Goal: Task Accomplishment & Management: Manage account settings

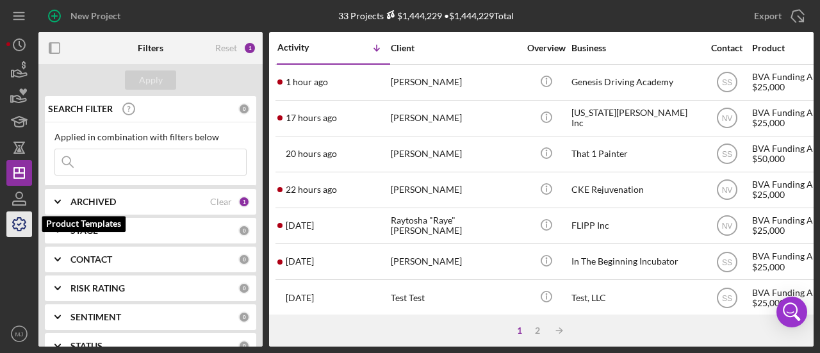
click at [15, 220] on icon "button" at bounding box center [19, 224] width 13 height 13
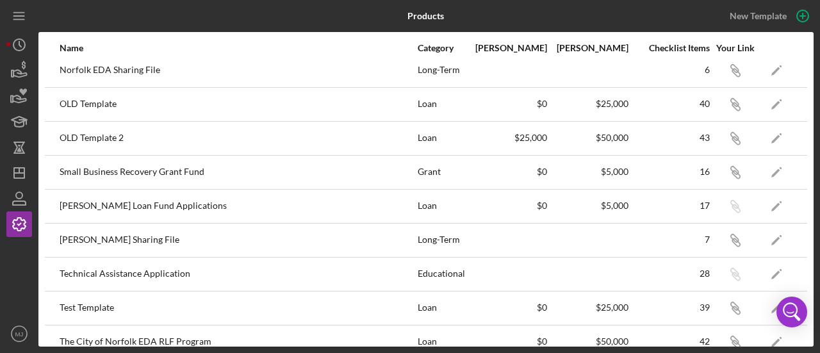
scroll to position [297, 0]
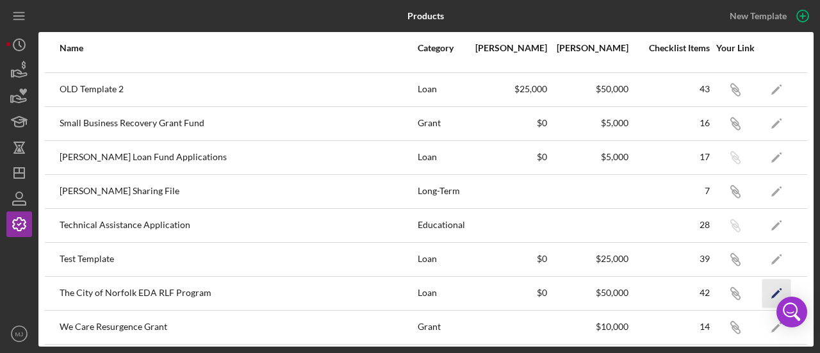
click at [766, 285] on icon "Icon/Edit" at bounding box center [777, 293] width 29 height 29
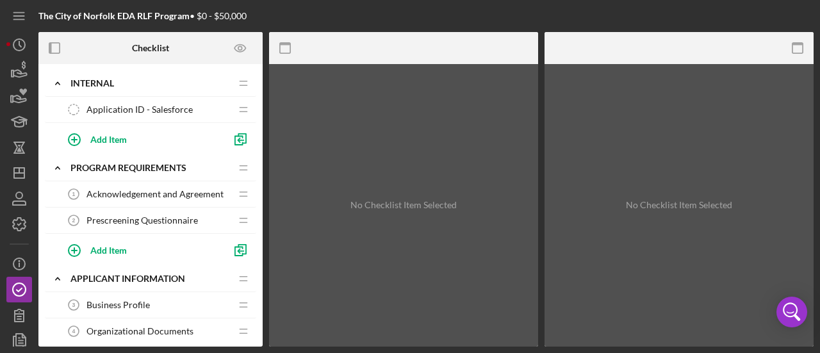
click at [152, 194] on span "Acknowledgement and Agreement" at bounding box center [155, 194] width 137 height 10
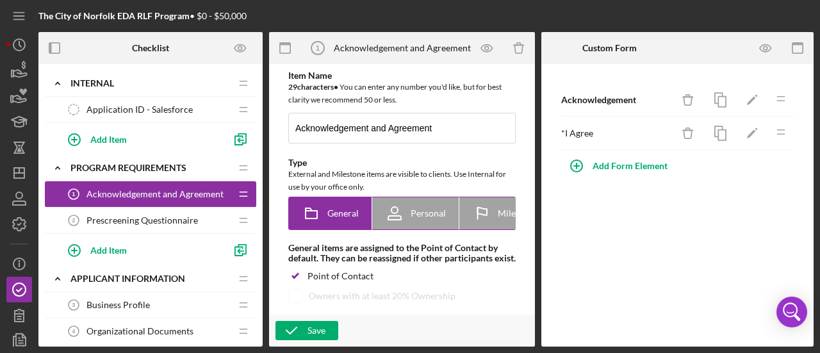
type textarea "<div> <p><strong>&nbsp; &nbsp; &nbsp; &nbsp; &nbsp; &nbsp; &nbsp; &nbsp; &nbsp;…"
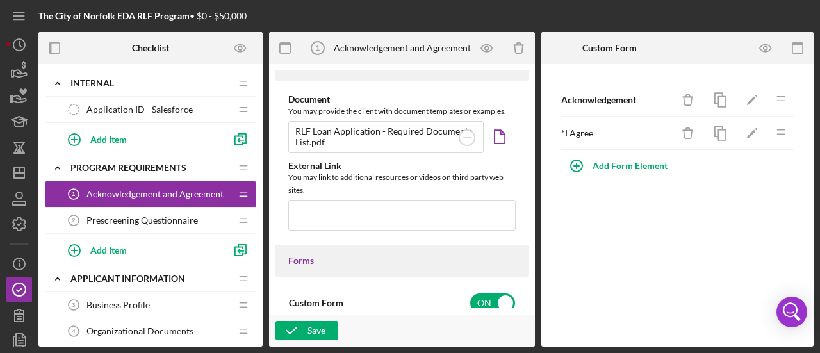
scroll to position [540, 0]
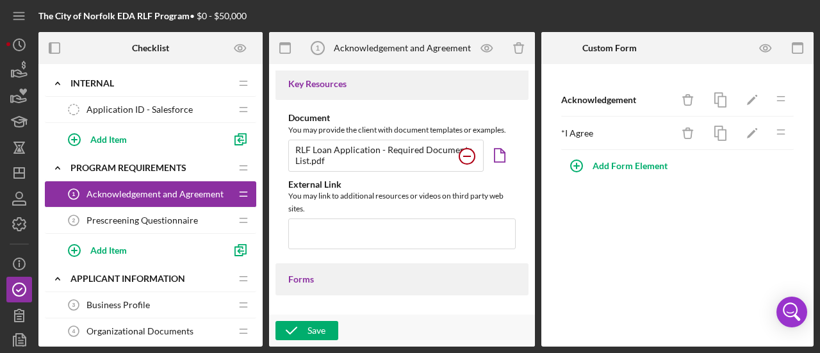
click at [461, 164] on circle at bounding box center [466, 156] width 15 height 15
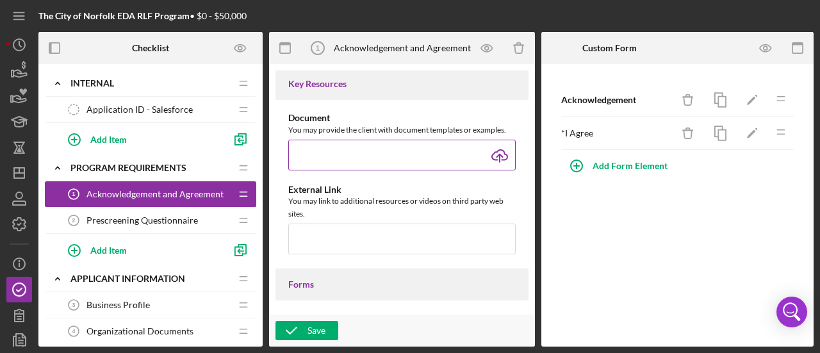
click at [497, 167] on input "file" at bounding box center [401, 155] width 227 height 31
type input "C:\fakepath\RLF Loan Application - Required Documents List.pdf"
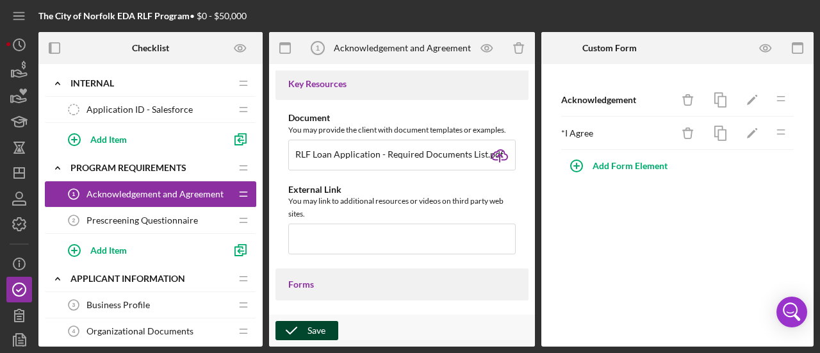
click at [300, 331] on icon "button" at bounding box center [292, 331] width 32 height 32
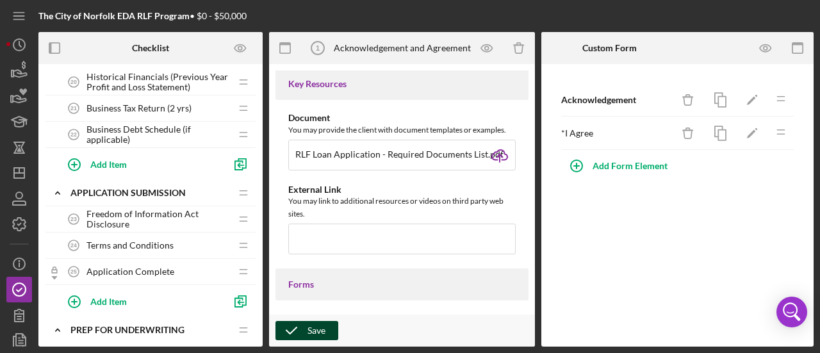
scroll to position [769, 0]
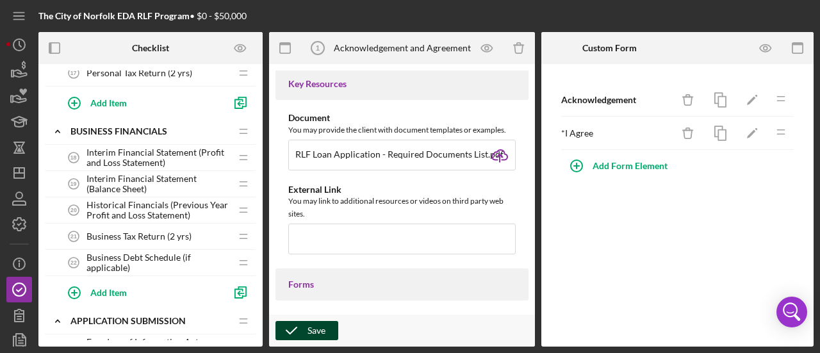
click at [146, 154] on span "Interim Financial Statement (Profit and Loss Statement)" at bounding box center [159, 157] width 144 height 21
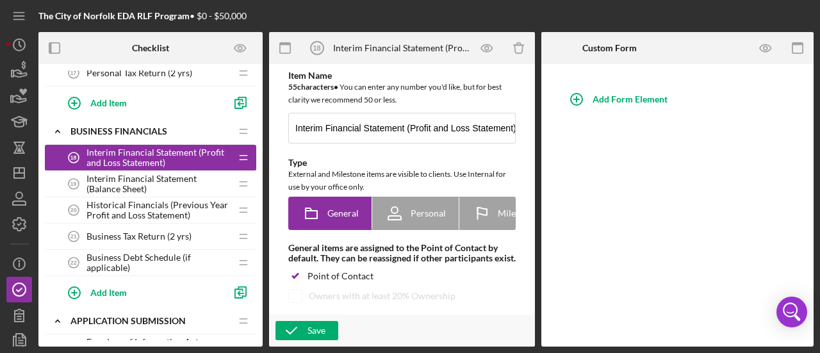
click at [181, 213] on span "Historical Financials (Previous Year Profit and Loss Statement)" at bounding box center [159, 210] width 144 height 21
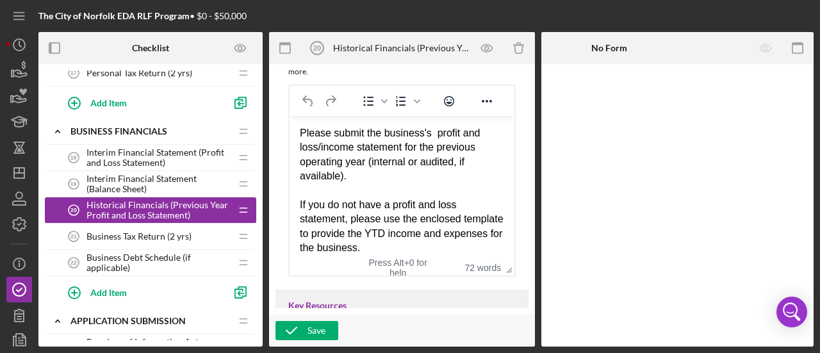
scroll to position [320, 0]
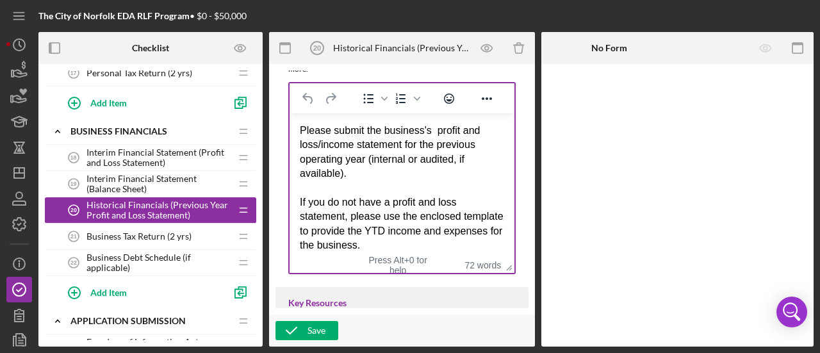
click at [301, 129] on div "Please submit the business's profit and loss/income statement for the previous …" at bounding box center [402, 153] width 204 height 58
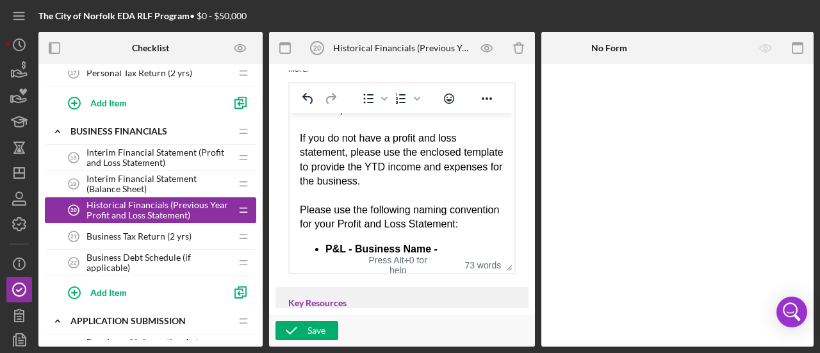
scroll to position [0, 0]
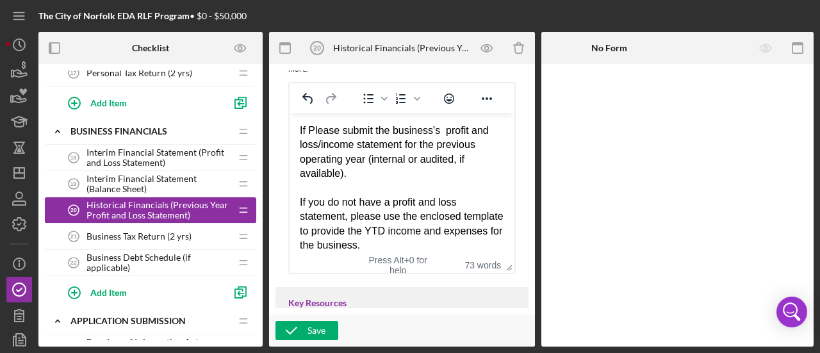
click at [211, 233] on div "Business Tax Return (2 yrs) 21 Business Tax Return (2 yrs)" at bounding box center [146, 237] width 170 height 26
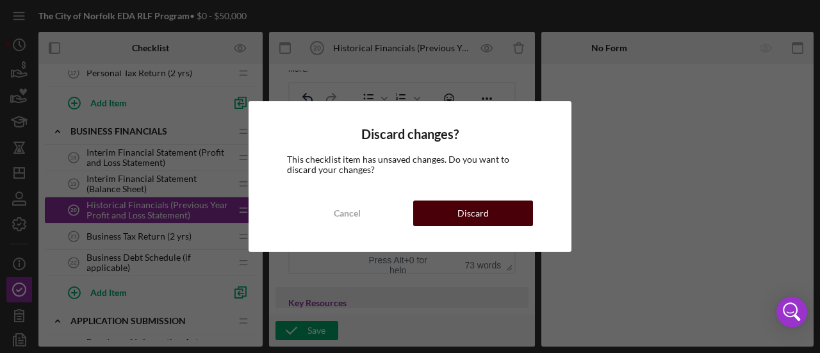
click at [449, 213] on button "Discard" at bounding box center [473, 214] width 120 height 26
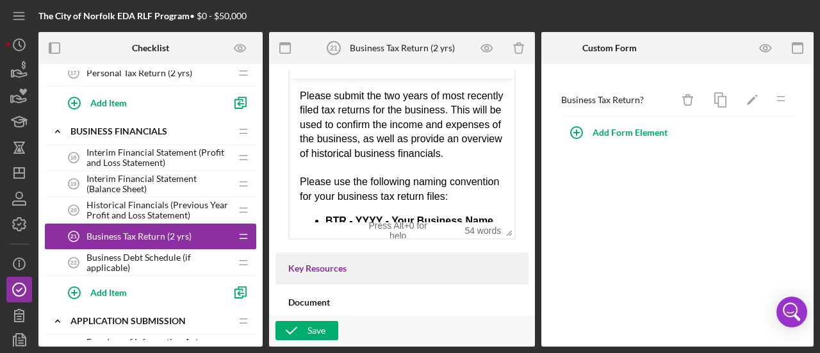
scroll to position [384, 0]
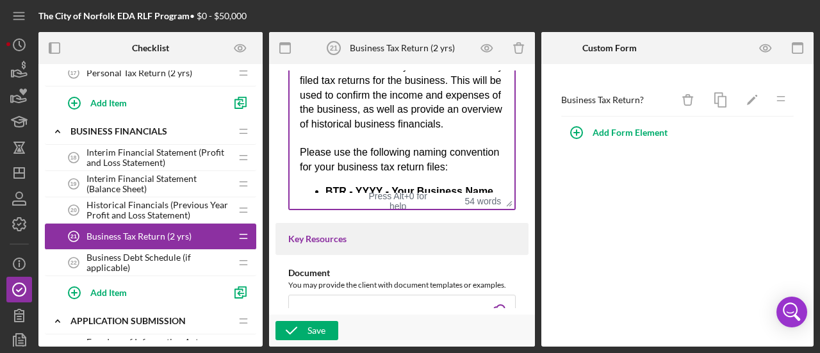
click at [434, 174] on div "Please submit the two years of most recently filed tax returns for the business…" at bounding box center [402, 117] width 204 height 115
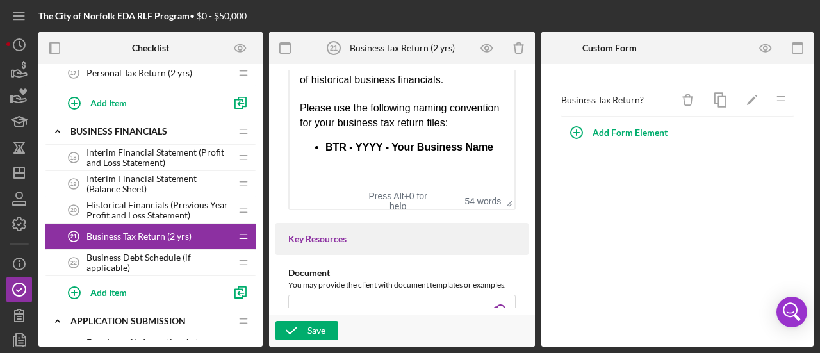
scroll to position [84, 0]
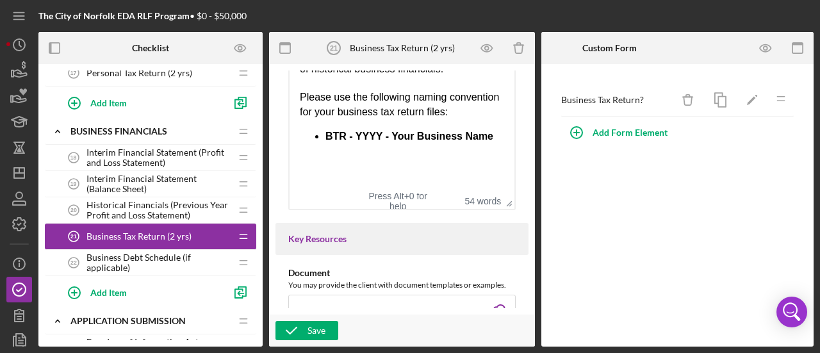
click at [345, 178] on div "Rich Text Area. Press ALT-0 for help." at bounding box center [402, 176] width 204 height 14
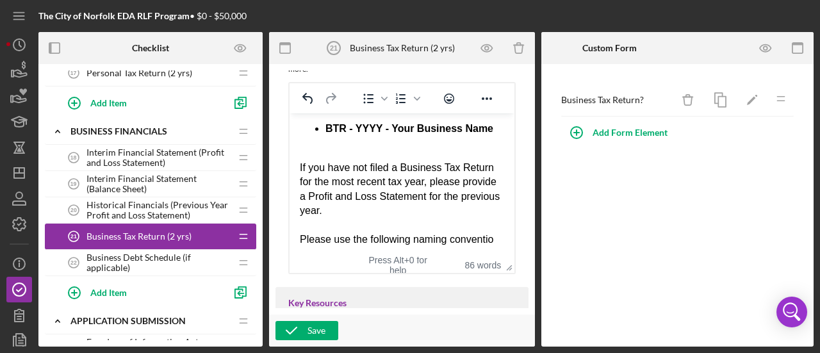
scroll to position [159, 0]
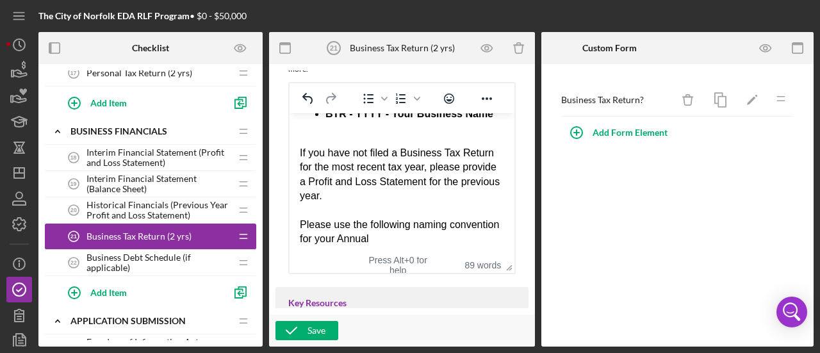
click at [345, 191] on div "If you have not filed a Business Tax Return for the most recent tax year, pleas…" at bounding box center [402, 175] width 204 height 58
click at [438, 247] on div "Please use the following naming convention for your Annual" at bounding box center [402, 232] width 204 height 29
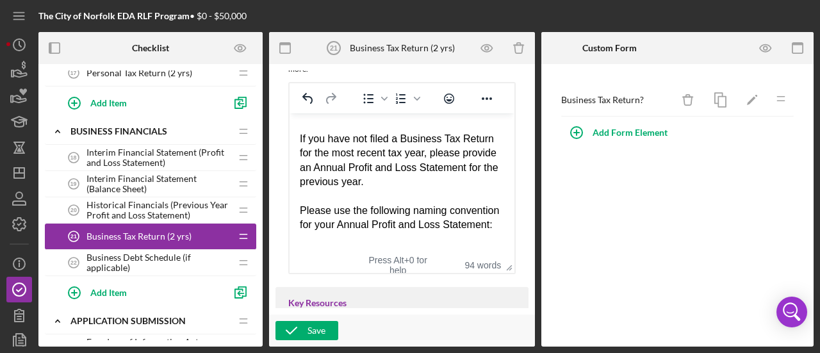
scroll to position [202, 0]
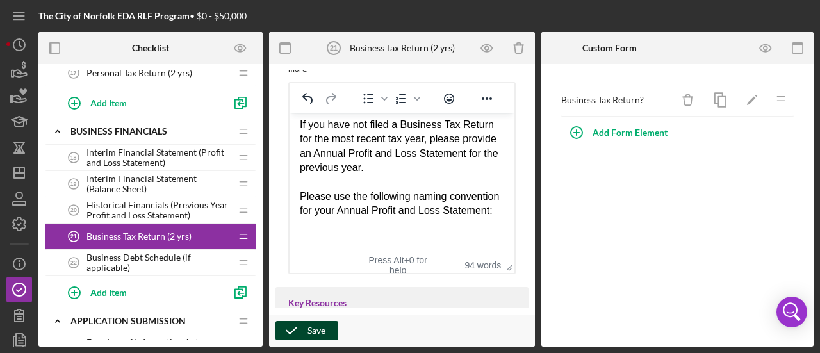
click at [318, 334] on div "Save" at bounding box center [317, 330] width 18 height 19
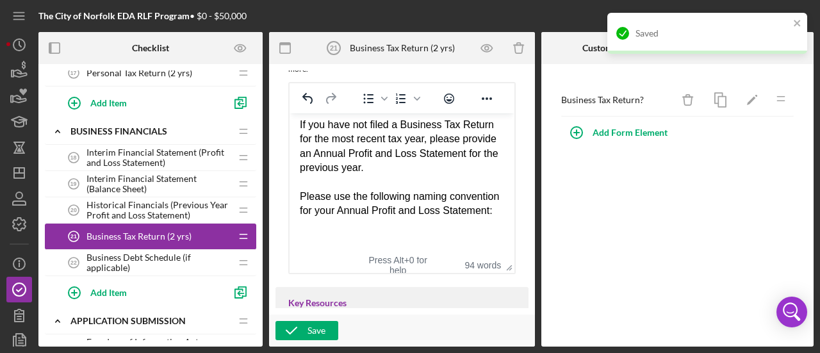
click at [168, 171] on div "Interim Financial Statement (Balance Sheet) 19 Interim Financial Statement (Bal…" at bounding box center [146, 184] width 170 height 26
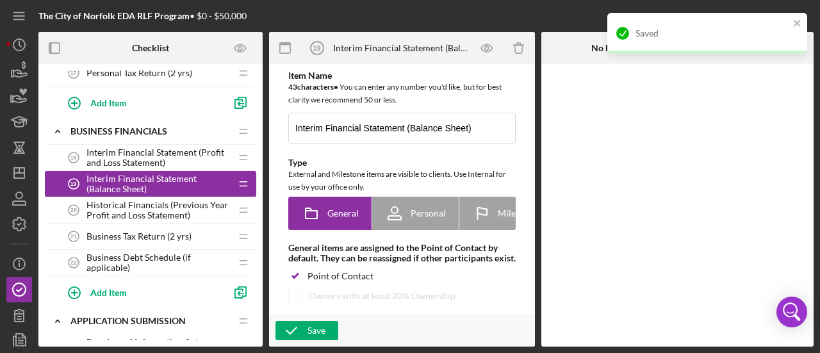
click at [167, 156] on span "Interim Financial Statement (Profit and Loss Statement)" at bounding box center [159, 157] width 144 height 21
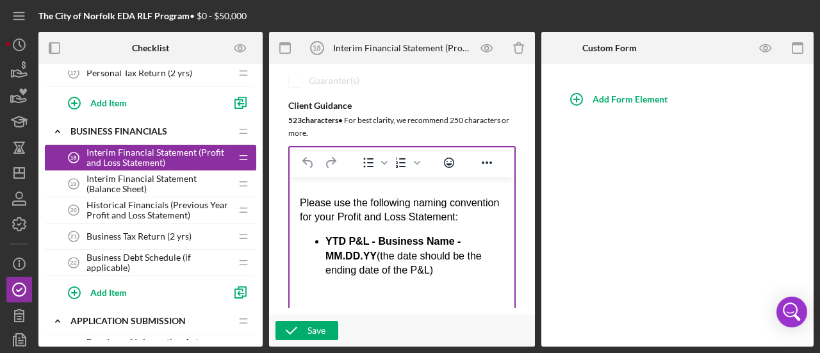
scroll to position [192, 0]
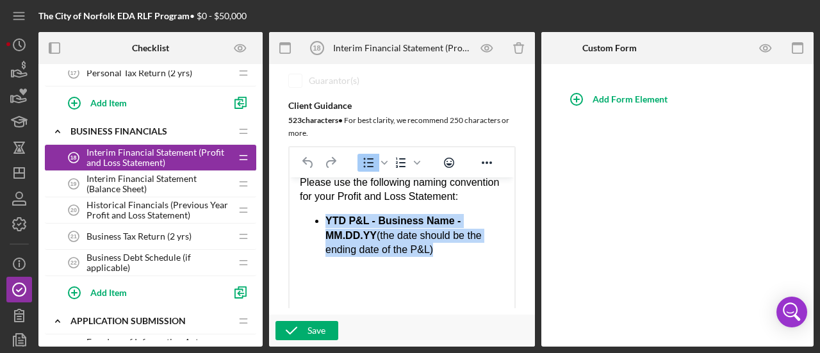
drag, startPoint x: 440, startPoint y: 259, endPoint x: 324, endPoint y: 231, distance: 119.8
click at [324, 231] on ul "YTD P&L - Business Name - MM.DD.YY (the date should be the ending date of the P…" at bounding box center [402, 235] width 204 height 43
copy li "YTD P&L - Business Name - MM.DD.YY (the date should be the ending date of the P…"
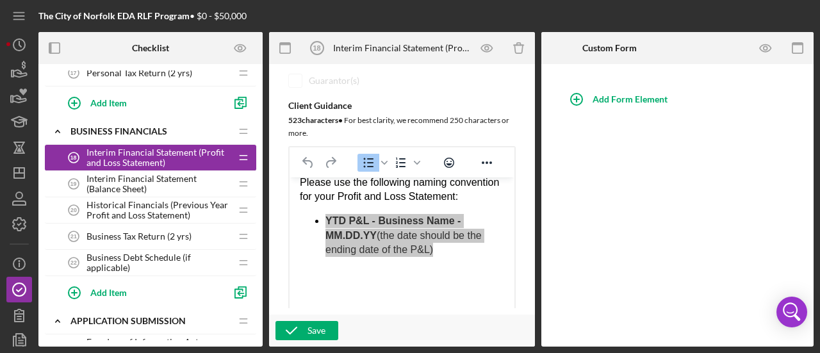
click at [128, 231] on span "Business Tax Return (2 yrs)" at bounding box center [139, 236] width 105 height 10
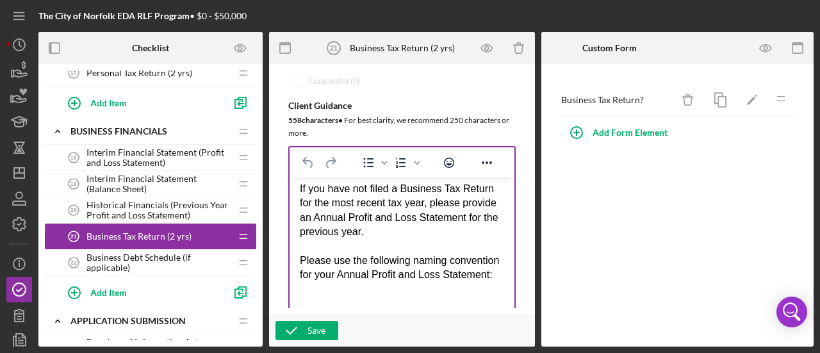
scroll to position [213, 0]
click at [392, 277] on div "Please use the following naming convention for your Annual Profit and Loss Stat…" at bounding box center [402, 268] width 204 height 29
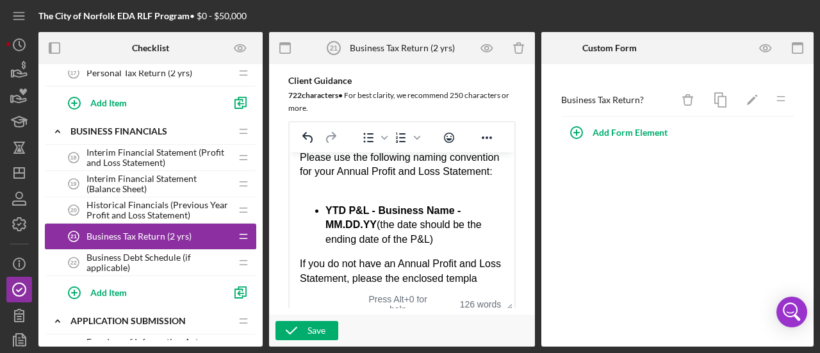
scroll to position [295, 0]
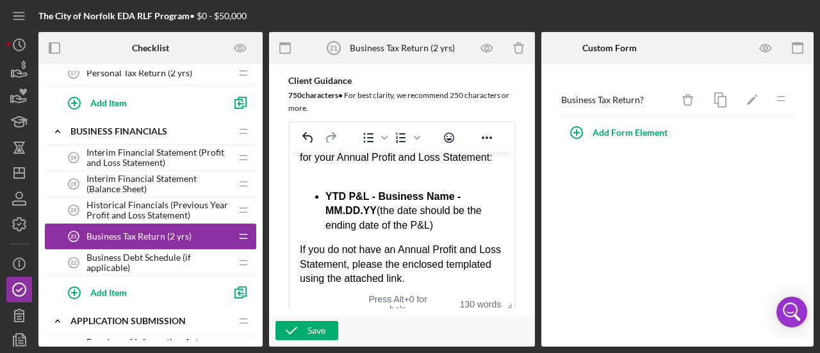
click at [436, 286] on div "If you do not have an Annual Profit and Loss Statement, please the enclosed tem…" at bounding box center [402, 264] width 204 height 43
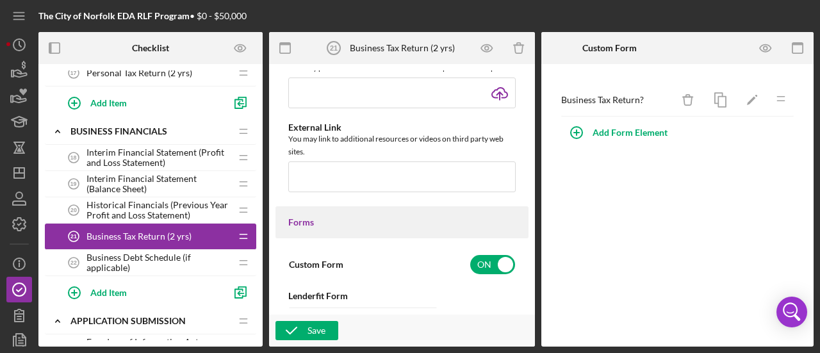
scroll to position [474, 0]
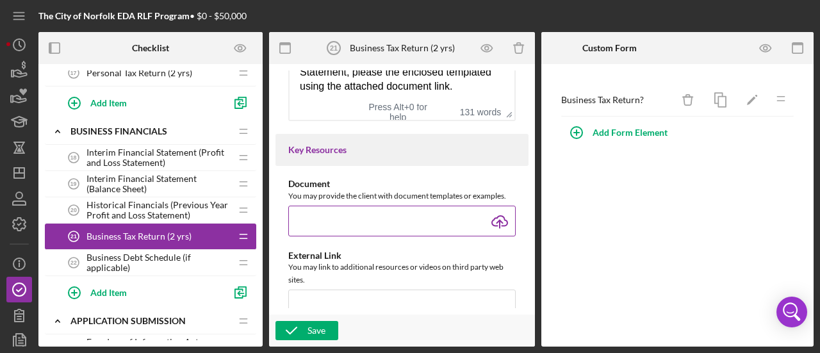
click at [499, 235] on input "file" at bounding box center [401, 221] width 227 height 31
type input "C:\fakepath\Annual P&L Template.xlsx"
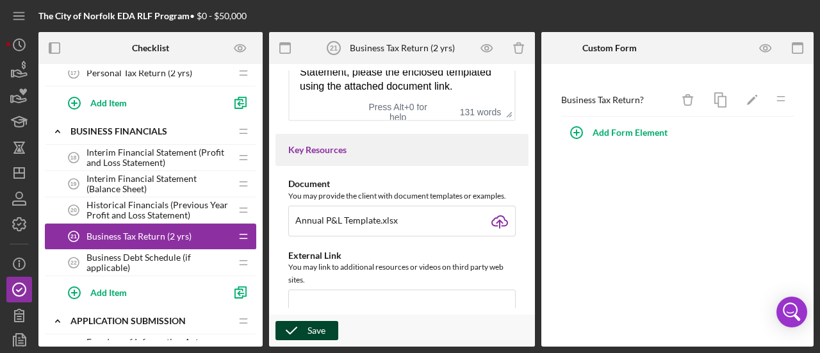
click at [306, 329] on icon "button" at bounding box center [292, 331] width 32 height 32
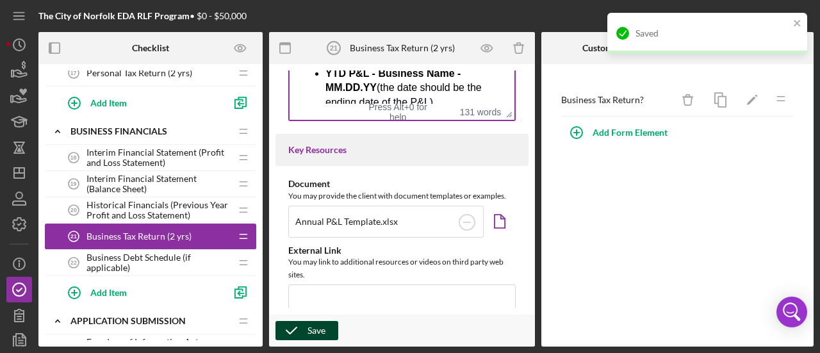
scroll to position [192, 0]
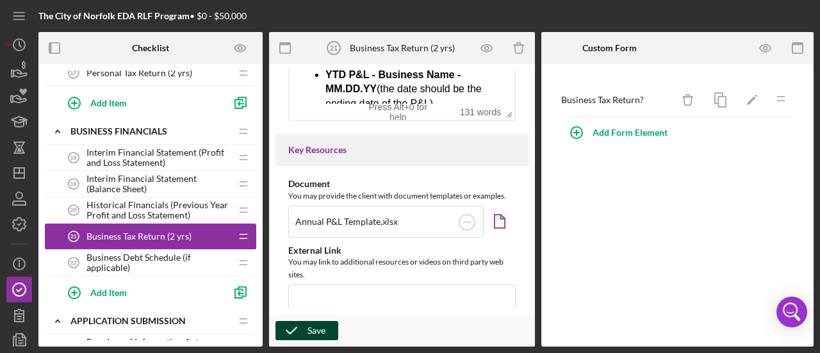
click at [188, 210] on span "Historical Financials (Previous Year Profit and Loss Statement)" at bounding box center [159, 210] width 144 height 21
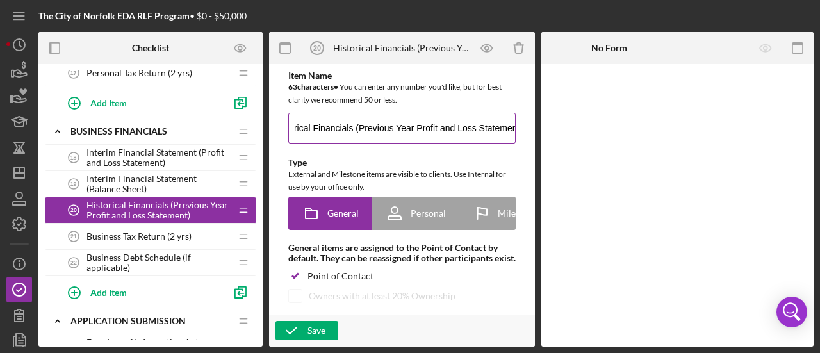
scroll to position [0, 33]
drag, startPoint x: 440, startPoint y: 128, endPoint x: 511, endPoint y: 129, distance: 71.8
click at [511, 129] on div "Historical Financials (Previous Year Profit and Loss Statement)" at bounding box center [401, 129] width 227 height 32
click at [420, 128] on input "Historical Financials (Previous Year Balance Sheet)" at bounding box center [401, 128] width 227 height 31
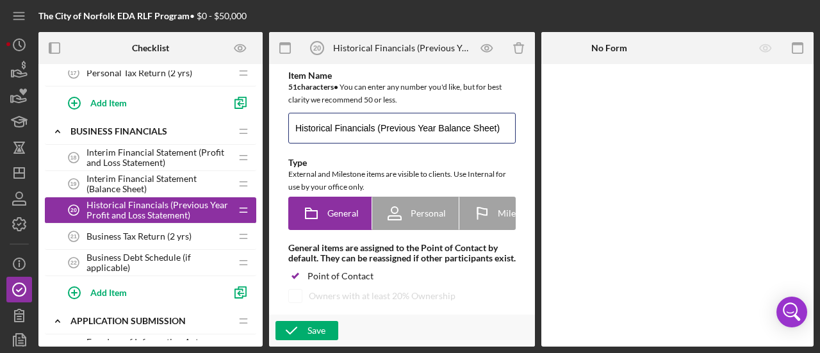
type input "Historical Financials (Previous Year Balance Sheet)"
click at [456, 161] on div "Type" at bounding box center [401, 163] width 227 height 10
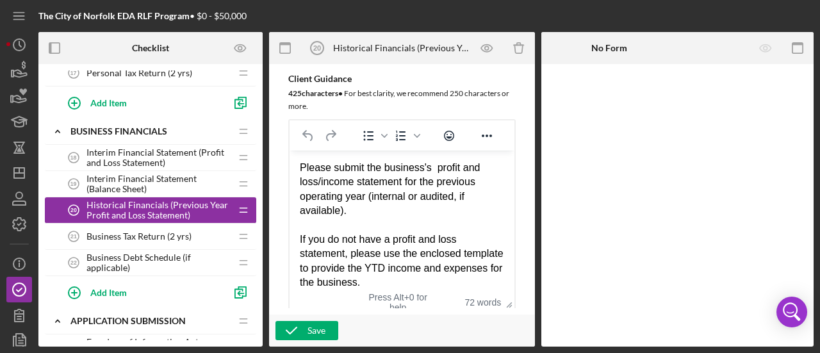
scroll to position [320, 0]
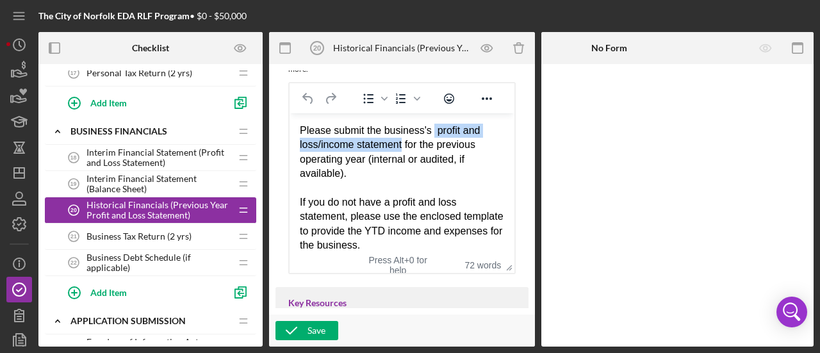
drag, startPoint x: 429, startPoint y: 131, endPoint x: 402, endPoint y: 145, distance: 31.2
click at [402, 145] on div "Please submit the business's profit and loss/income statement for the previous …" at bounding box center [402, 153] width 204 height 58
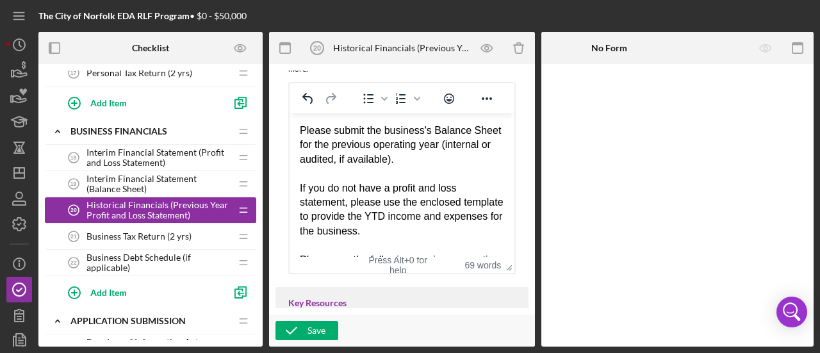
drag, startPoint x: 451, startPoint y: 163, endPoint x: 293, endPoint y: 159, distance: 157.7
click at [293, 159] on html "Please submit the business's Balance Sheet for the previous operating year (int…" at bounding box center [402, 255] width 225 height 285
click at [297, 326] on icon "button" at bounding box center [292, 331] width 32 height 32
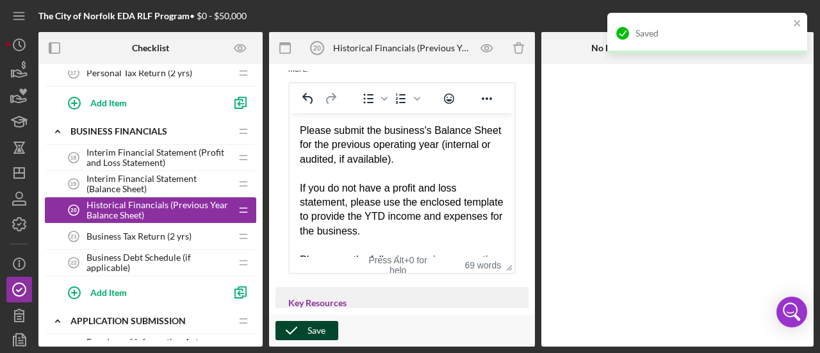
click at [140, 180] on span "Interim Financial Statement (Balance Sheet)" at bounding box center [159, 184] width 144 height 21
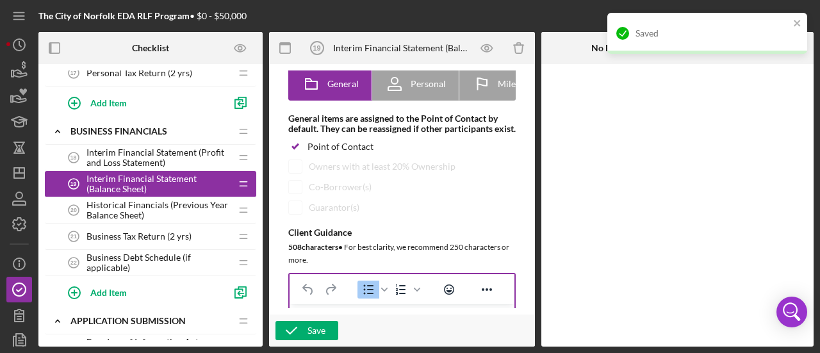
scroll to position [256, 0]
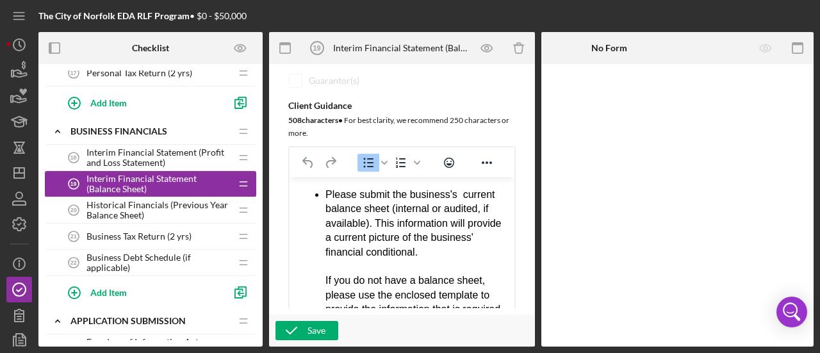
click at [155, 200] on span "Historical Financials (Previous Year Balance Sheet)" at bounding box center [159, 210] width 144 height 21
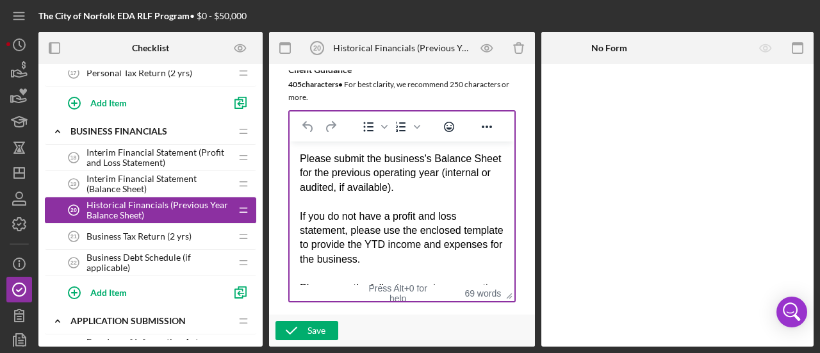
scroll to position [320, 0]
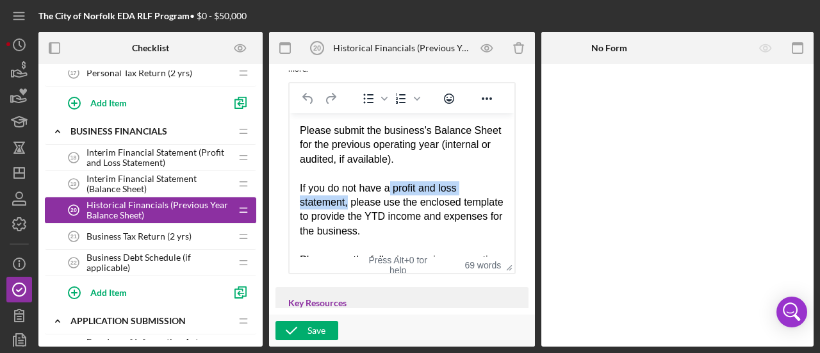
drag, startPoint x: 389, startPoint y: 188, endPoint x: 347, endPoint y: 207, distance: 45.9
click at [347, 207] on div "If you do not have a profit and loss statement, please use the enclosed templat…" at bounding box center [402, 210] width 204 height 58
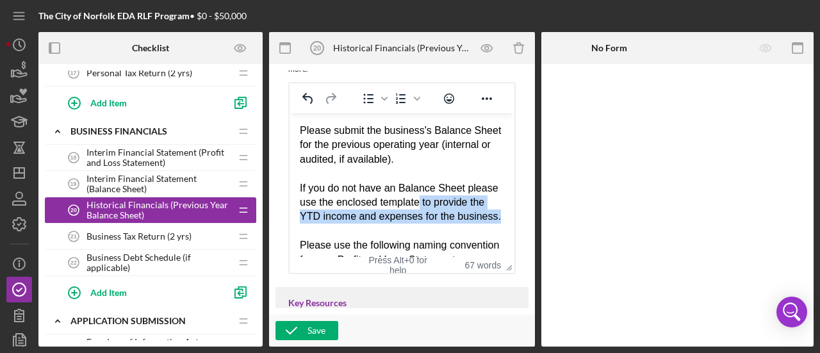
drag, startPoint x: 360, startPoint y: 232, endPoint x: 451, endPoint y: 204, distance: 95.1
click at [451, 204] on div "If you do not have an Balance Sheet please use the enclosed template to provide…" at bounding box center [402, 202] width 204 height 43
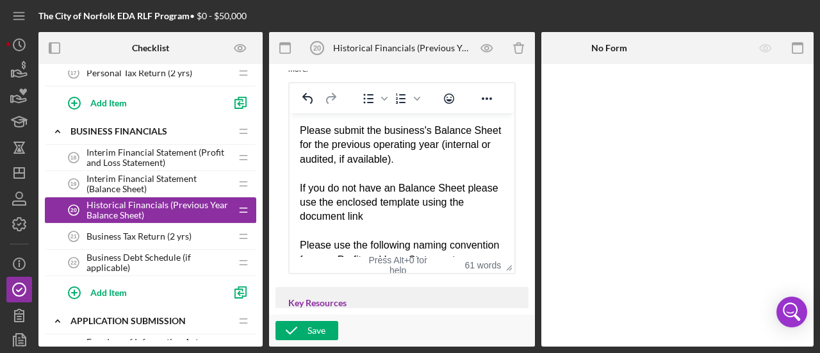
drag, startPoint x: 368, startPoint y: 215, endPoint x: 417, endPoint y: 222, distance: 48.7
click at [368, 216] on div "If you do not have an Balance Sheet please use the enclosed template using the …" at bounding box center [402, 202] width 204 height 43
click at [323, 327] on div "Save" at bounding box center [317, 330] width 18 height 19
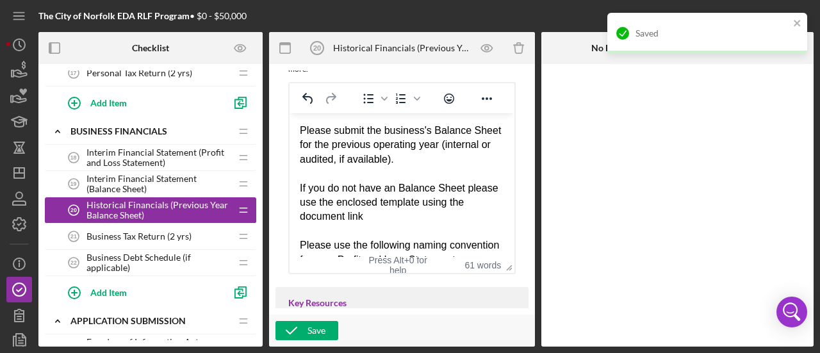
click at [183, 231] on span "Business Tax Return (2 yrs)" at bounding box center [139, 236] width 105 height 10
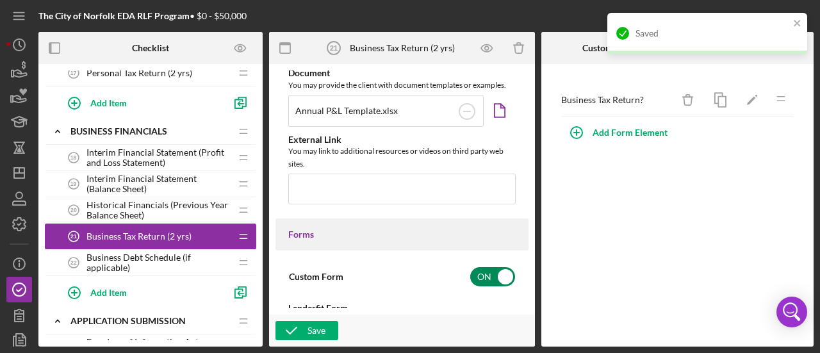
scroll to position [449, 0]
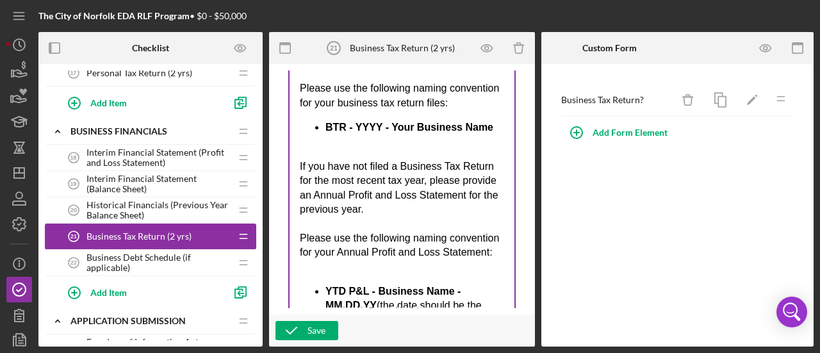
drag, startPoint x: 507, startPoint y: 153, endPoint x: 518, endPoint y: 335, distance: 182.4
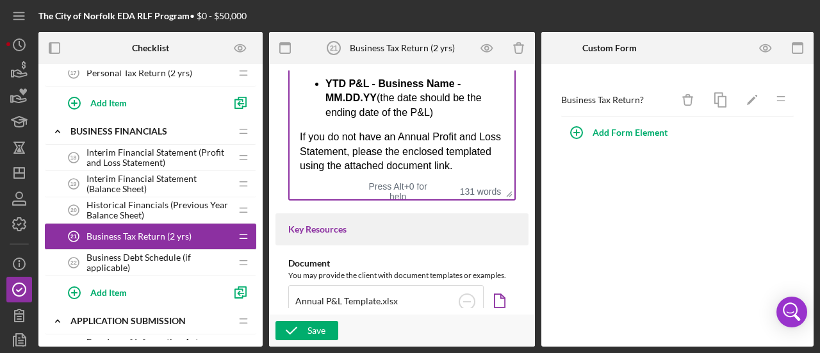
scroll to position [577, 0]
click at [402, 136] on div "If you do not have an Annual Profit and Loss Statement, please the enclosed tem…" at bounding box center [402, 150] width 204 height 43
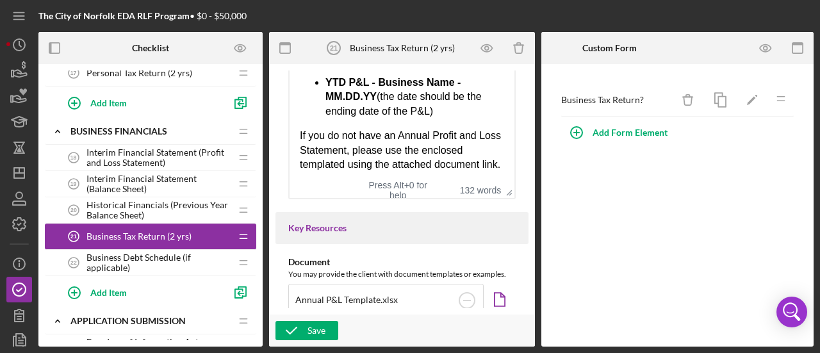
click at [342, 151] on div "If you do not have an Annual Profit and Loss Statement, please use the enclosed…" at bounding box center [402, 150] width 204 height 43
click at [346, 147] on div "If you do not have an Annual Profit and Loss Statement, please use the enclosed…" at bounding box center [402, 150] width 204 height 43
drag, startPoint x: 341, startPoint y: 174, endPoint x: 290, endPoint y: 124, distance: 71.2
click at [325, 129] on div "If you do not have an Annual Profit and Loss Statement, please use the enclosed…" at bounding box center [402, 150] width 204 height 43
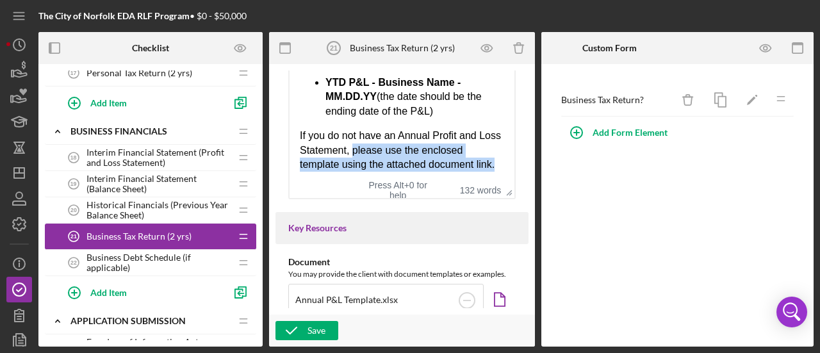
drag, startPoint x: 372, startPoint y: 136, endPoint x: 479, endPoint y: 159, distance: 110.0
click at [479, 159] on div "If you do not have an Annual Profit and Loss Statement, please use the enclosed…" at bounding box center [402, 150] width 204 height 43
copy div "please use the enclosed template using the attached document link."
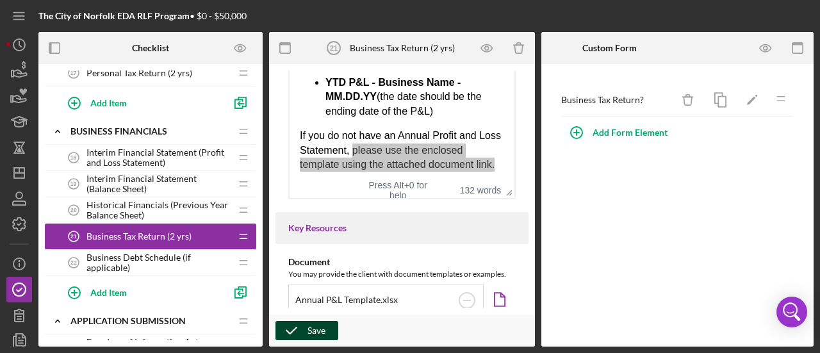
click at [310, 331] on div "Save" at bounding box center [317, 330] width 18 height 19
click at [170, 204] on span "Historical Financials (Previous Year Balance Sheet)" at bounding box center [159, 210] width 144 height 21
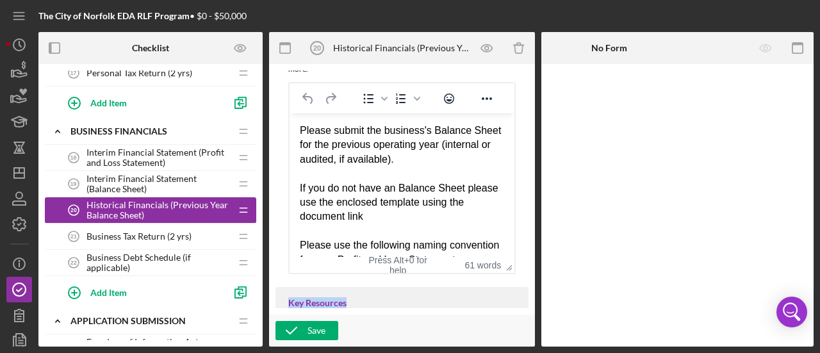
scroll to position [379, 0]
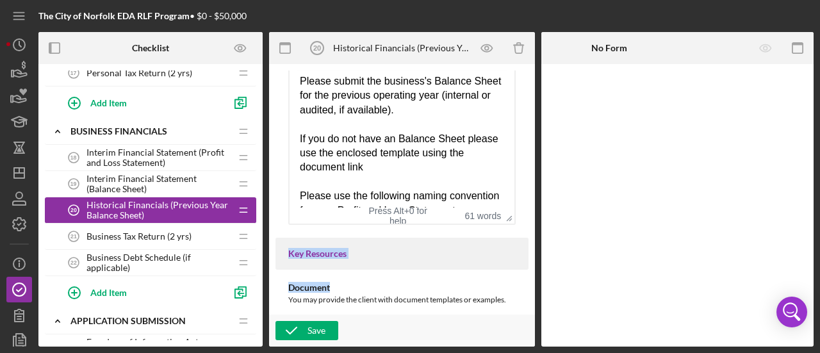
drag, startPoint x: 509, startPoint y: 286, endPoint x: 524, endPoint y: 307, distance: 25.6
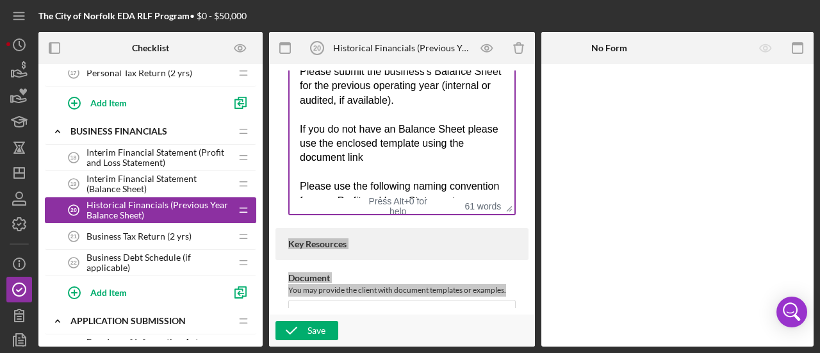
click at [387, 155] on div "If you do not have an Balance Sheet please use the enclosed template using the …" at bounding box center [402, 143] width 204 height 43
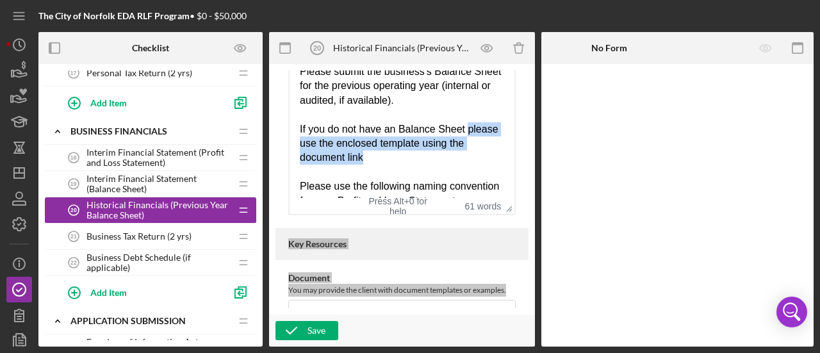
drag, startPoint x: 301, startPoint y: 147, endPoint x: 409, endPoint y: 160, distance: 109.7
click at [409, 160] on div "If you do not have an Balance Sheet please use the enclosed template using the …" at bounding box center [402, 143] width 204 height 43
paste body "Rich Text Area. Press ALT-0 for help."
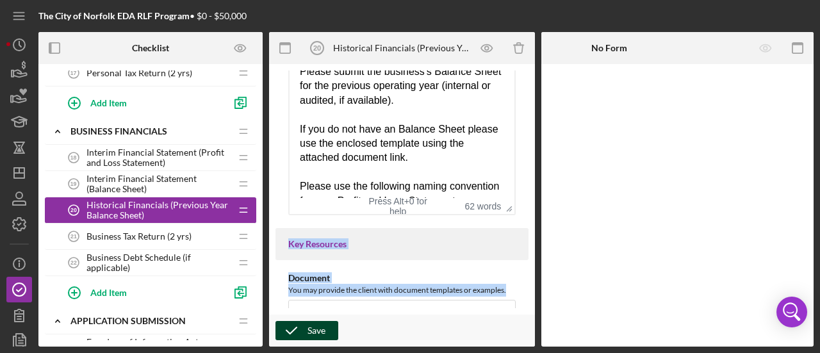
click at [324, 329] on div "Save" at bounding box center [317, 330] width 18 height 19
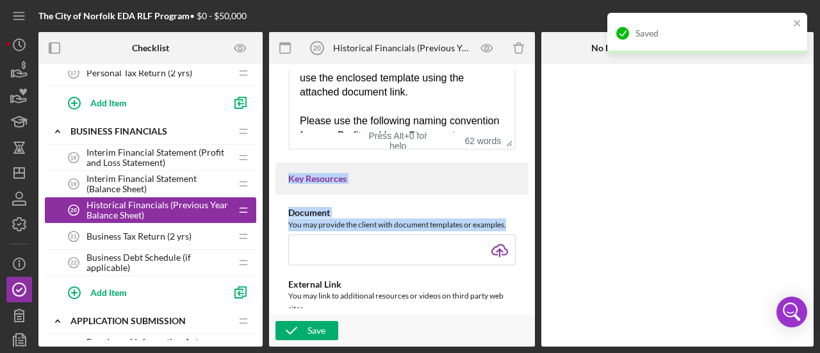
scroll to position [572, 0]
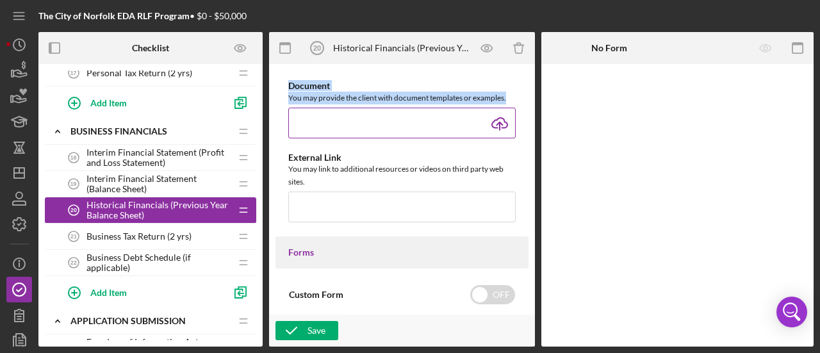
click at [502, 138] on input "file" at bounding box center [401, 123] width 227 height 31
type input "C:\fakepath\Year End Balance Sheet.xlsx"
click at [494, 131] on input "file" at bounding box center [401, 123] width 227 height 31
type input "C:\fakepath\Year End Balance Sheet Template.xlsx"
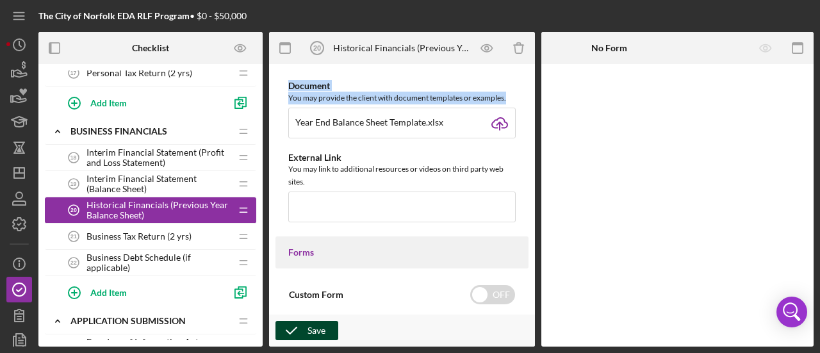
click at [315, 327] on div "Save" at bounding box center [317, 330] width 18 height 19
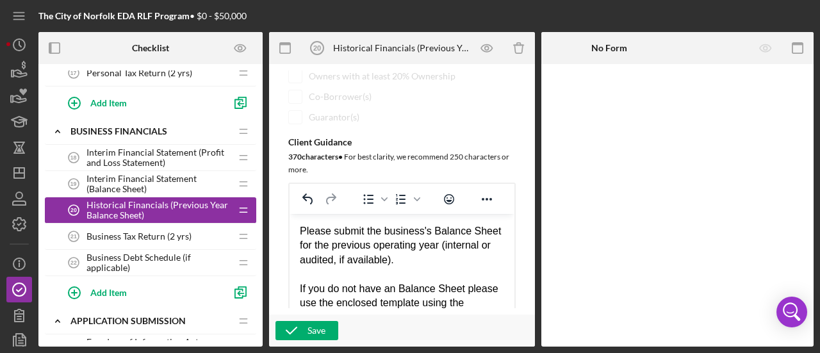
scroll to position [379, 0]
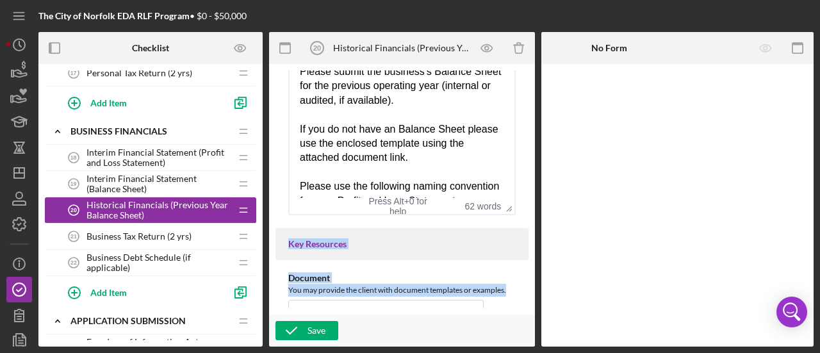
click at [161, 201] on span "Historical Financials (Previous Year Balance Sheet)" at bounding box center [159, 210] width 144 height 21
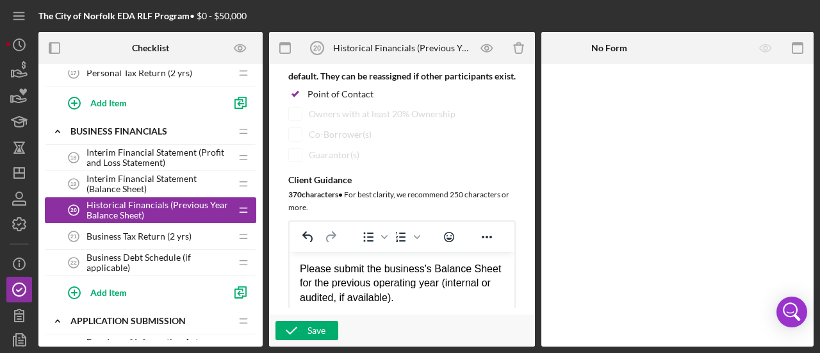
scroll to position [0, 0]
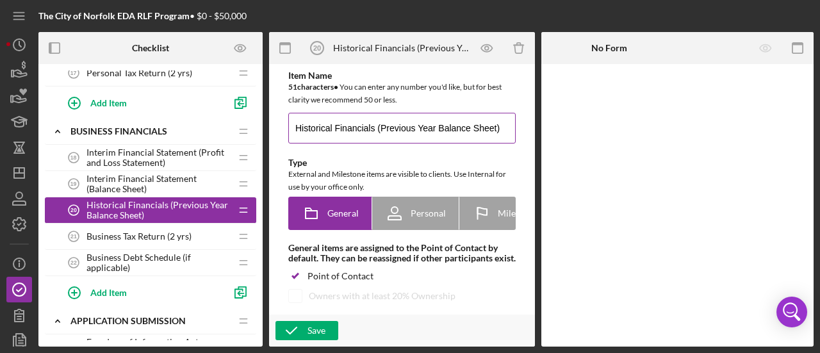
click at [438, 128] on input "Historical Financials (Previous Year Balance Sheet)" at bounding box center [401, 128] width 227 height 31
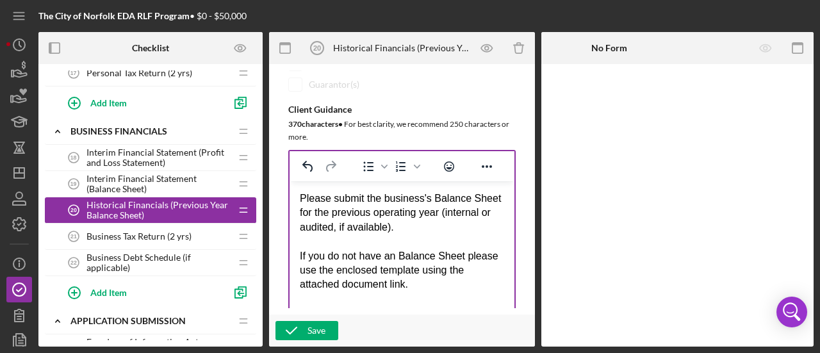
scroll to position [256, 0]
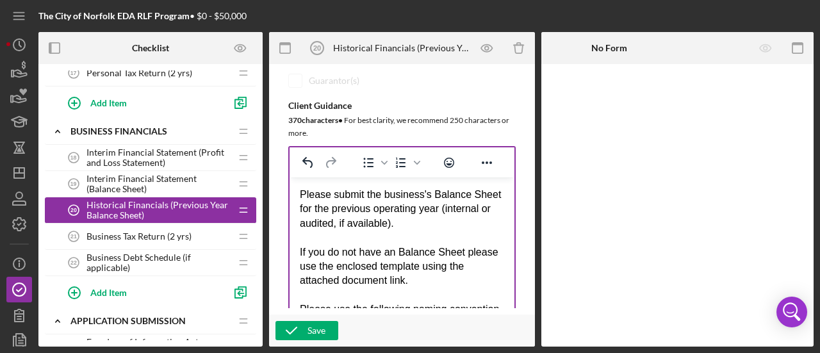
type input "Historical Financials (Previous Year End Balance Sheet)"
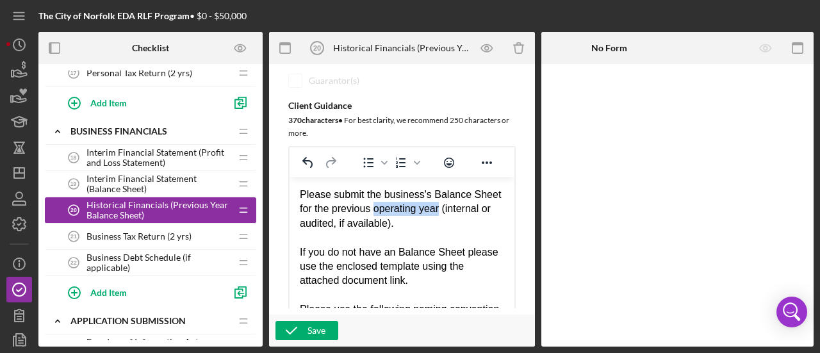
drag, startPoint x: 478, startPoint y: 210, endPoint x: 405, endPoint y: 216, distance: 73.3
click at [405, 216] on div "Please submit the business's Balance Sheet for the previous operating year (int…" at bounding box center [402, 209] width 204 height 43
click at [442, 220] on div "Please submit the business's Balance Sheet for the previous year end (internal …" at bounding box center [402, 209] width 204 height 43
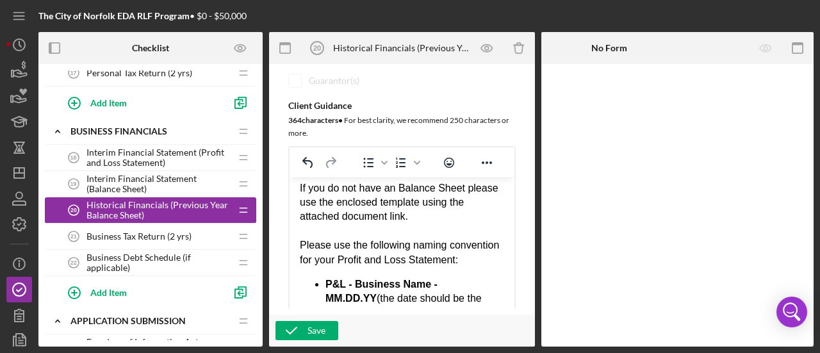
click at [392, 186] on div "If you do not have an Balance Sheet please use the enclosed template using the …" at bounding box center [402, 202] width 204 height 43
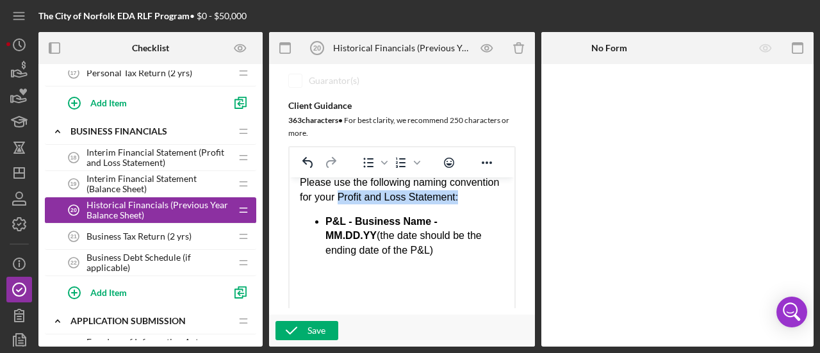
drag, startPoint x: 391, startPoint y: 195, endPoint x: 461, endPoint y: 211, distance: 72.3
click at [461, 204] on div "Please use the following naming convention for your Profit and Loss Statement:" at bounding box center [402, 190] width 204 height 29
drag, startPoint x: 349, startPoint y: 234, endPoint x: 326, endPoint y: 235, distance: 22.4
click at [326, 235] on strong "P&L - Business Name - MM.DD.YY" at bounding box center [382, 228] width 112 height 25
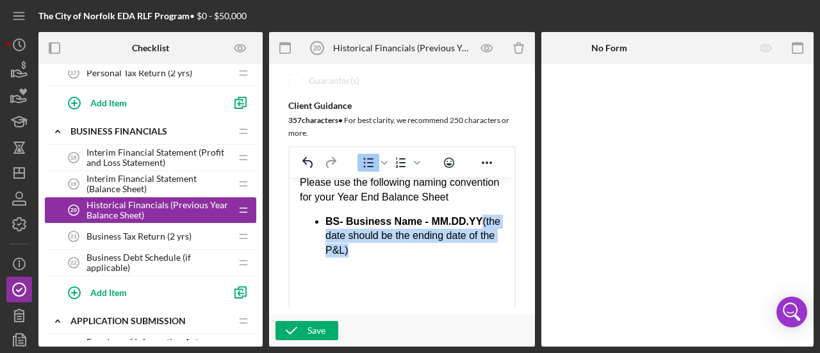
drag, startPoint x: 383, startPoint y: 263, endPoint x: 324, endPoint y: 251, distance: 59.4
click at [324, 251] on ul "BS- Business Name - MM.DD.YY (the date should be the ending date of the P&L)" at bounding box center [402, 236] width 204 height 43
click at [371, 258] on li "BS- Business Name - MM.DD.YY (the date should be the ending date of the P&L)" at bounding box center [415, 236] width 179 height 43
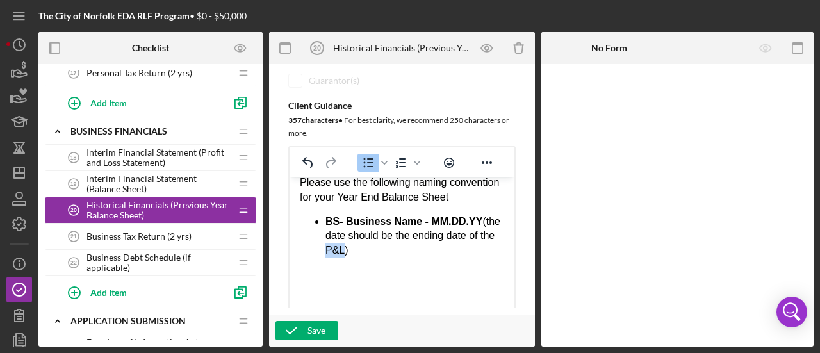
drag, startPoint x: 374, startPoint y: 263, endPoint x: 357, endPoint y: 261, distance: 16.8
click at [357, 258] on li "BS- Business Name - MM.DD.YY (the date should be the ending date of the P&L)" at bounding box center [415, 236] width 179 height 43
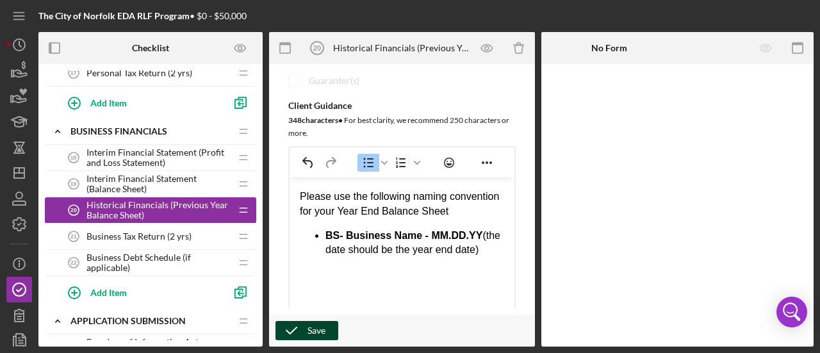
click at [329, 327] on button "Save" at bounding box center [307, 330] width 63 height 19
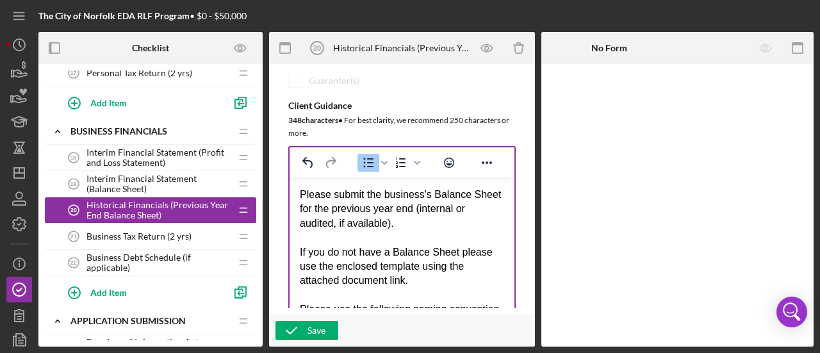
scroll to position [0, 0]
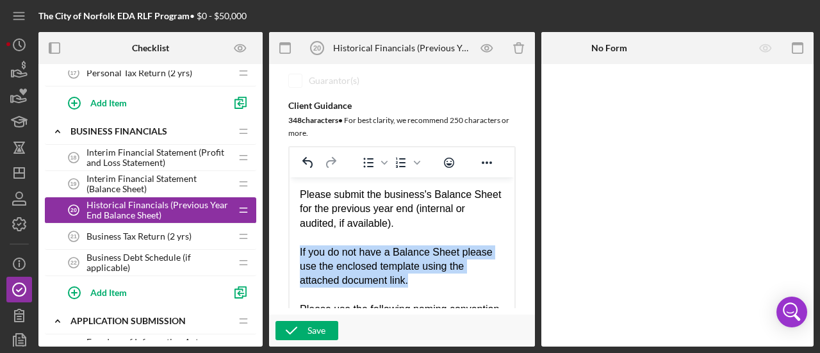
drag, startPoint x: 420, startPoint y: 281, endPoint x: 294, endPoint y: 251, distance: 129.9
click at [294, 251] on html "Please submit the business's Balance Sheet for the previous year end (internal …" at bounding box center [402, 306] width 225 height 256
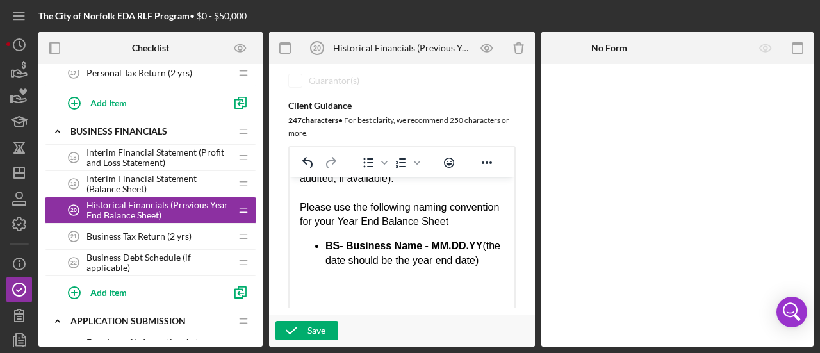
scroll to position [84, 0]
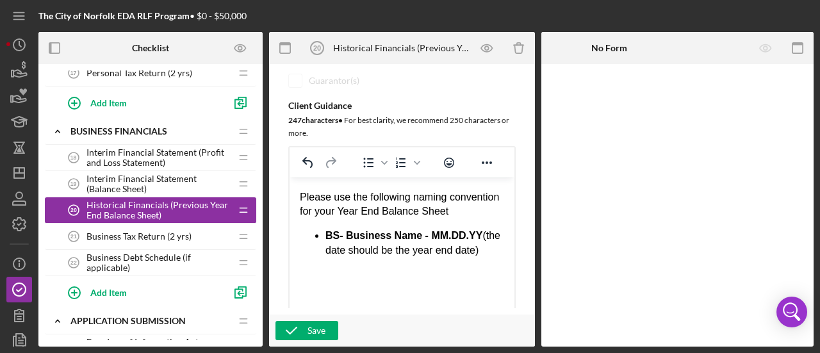
click at [340, 285] on div "Rich Text Area. Press ALT-0 for help." at bounding box center [402, 290] width 204 height 14
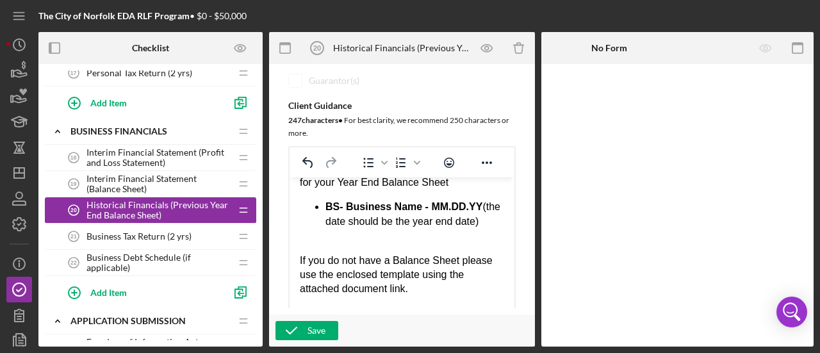
scroll to position [87, 0]
click at [317, 253] on div "Rich Text Area. Press ALT-0 for help." at bounding box center [402, 246] width 204 height 14
click at [310, 326] on div "Save" at bounding box center [317, 330] width 18 height 19
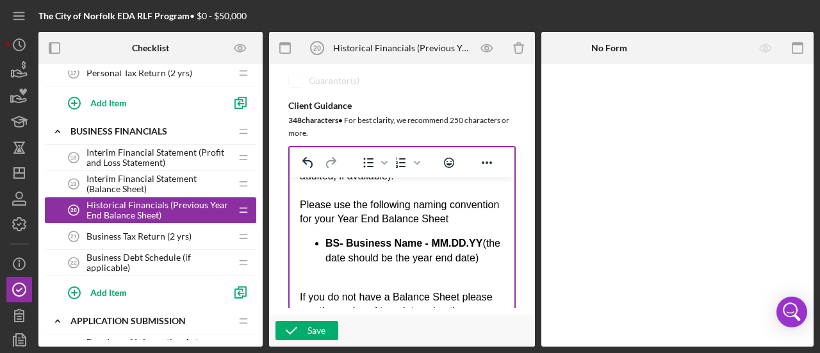
scroll to position [64, 0]
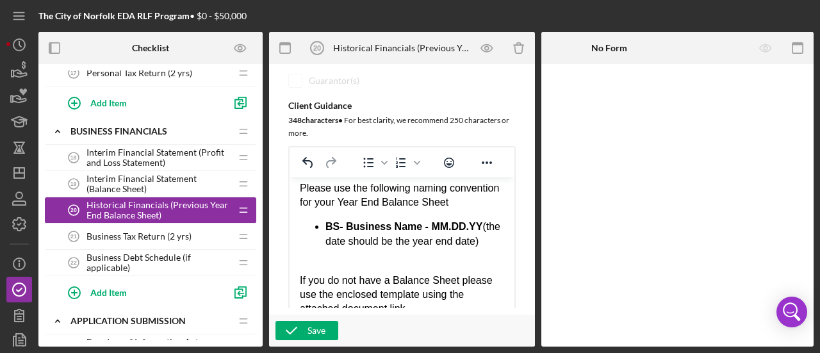
click at [140, 176] on span "Interim Financial Statement (Balance Sheet)" at bounding box center [159, 184] width 144 height 21
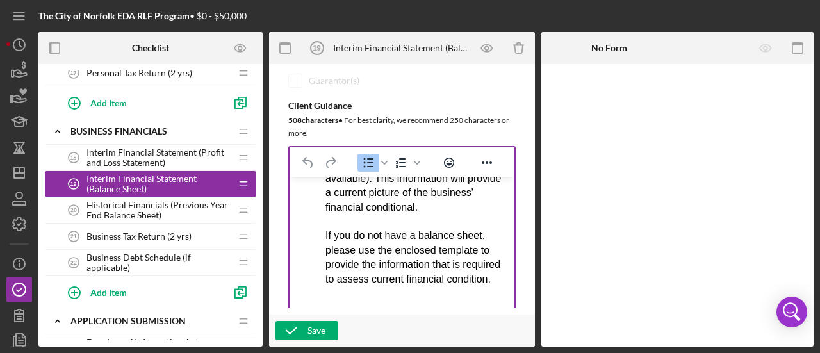
scroll to position [64, 0]
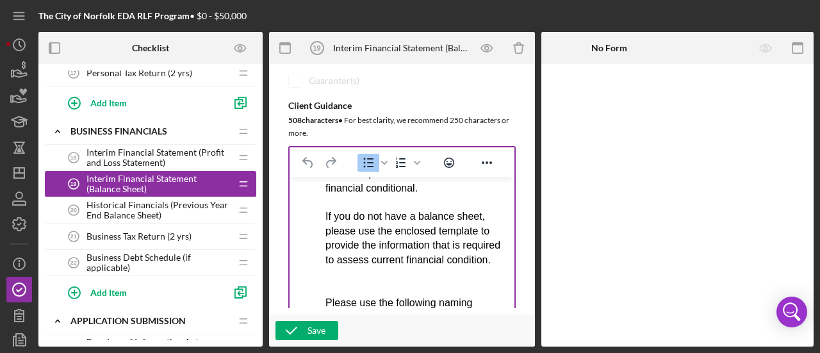
click at [378, 195] on div "Please submit the business's current balance sheet (internal or audited, if ava…" at bounding box center [415, 160] width 179 height 72
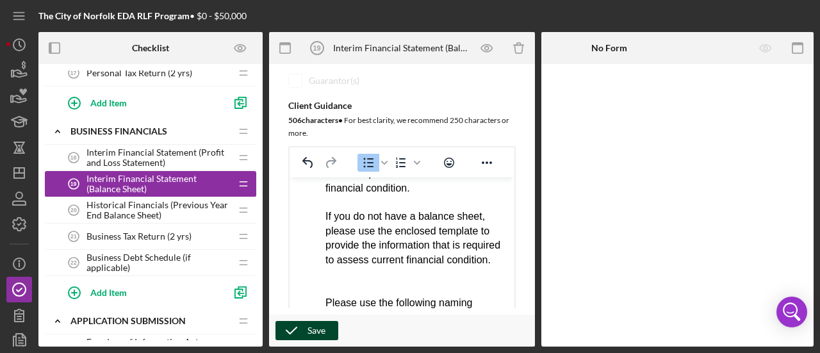
click at [326, 335] on button "Save" at bounding box center [307, 330] width 63 height 19
drag, startPoint x: 387, startPoint y: 292, endPoint x: 332, endPoint y: 222, distance: 88.5
click at [332, 222] on div "Please submit the business's current balance sheet (internal or audited, if ava…" at bounding box center [415, 260] width 179 height 272
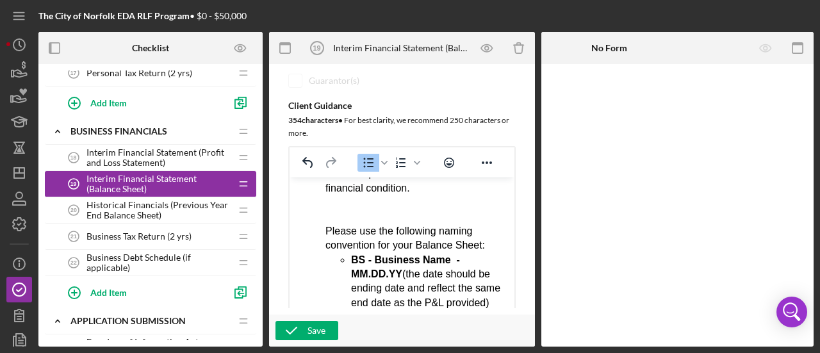
drag, startPoint x: 349, startPoint y: 233, endPoint x: 361, endPoint y: 231, distance: 13.0
click at [349, 224] on div "Rich Text Area. Press ALT-0 for help." at bounding box center [415, 217] width 179 height 14
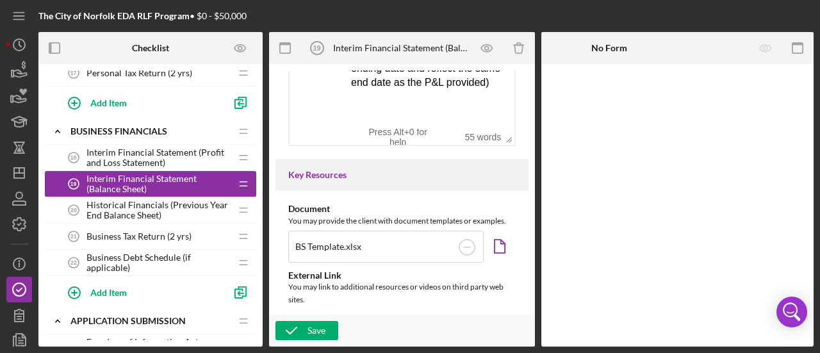
scroll to position [153, 0]
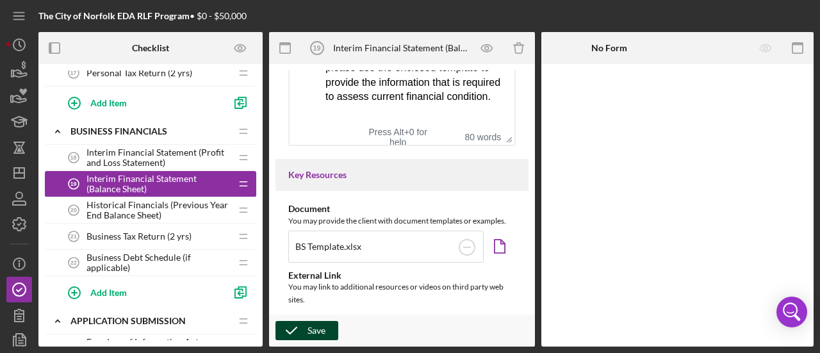
click at [318, 331] on div "Save" at bounding box center [317, 330] width 18 height 19
click at [478, 80] on div "If you do not have a balance sheet, please use the enclosed template to provide…" at bounding box center [415, 69] width 179 height 72
drag, startPoint x: 458, startPoint y: 96, endPoint x: 420, endPoint y: 99, distance: 38.5
click at [420, 99] on div "If you do not have a balance sheet, please use the enclosed template using the …" at bounding box center [415, 62] width 179 height 86
click at [326, 329] on button "Save" at bounding box center [307, 330] width 63 height 19
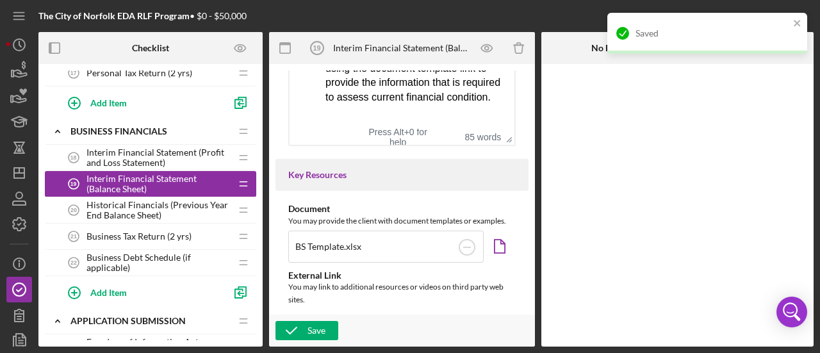
click at [160, 204] on span "Historical Financials (Previous Year End Balance Sheet)" at bounding box center [159, 210] width 144 height 21
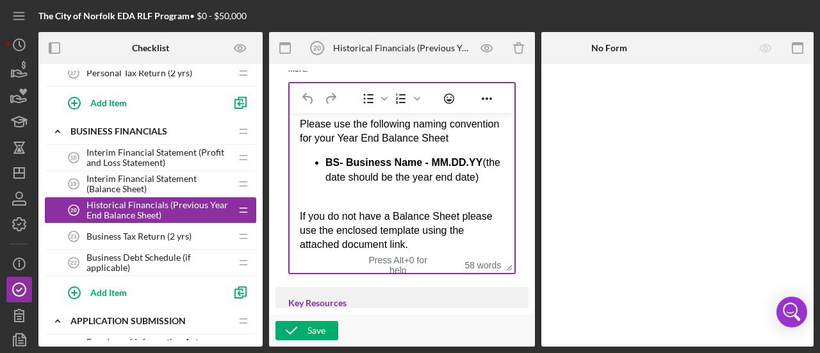
scroll to position [113, 0]
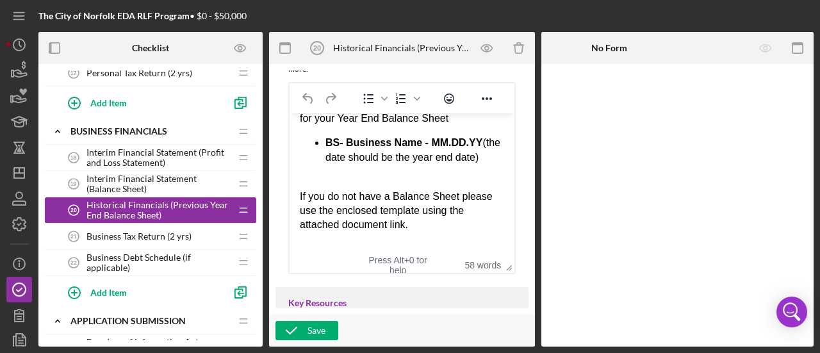
click at [132, 179] on span "Interim Financial Statement (Balance Sheet)" at bounding box center [159, 184] width 144 height 21
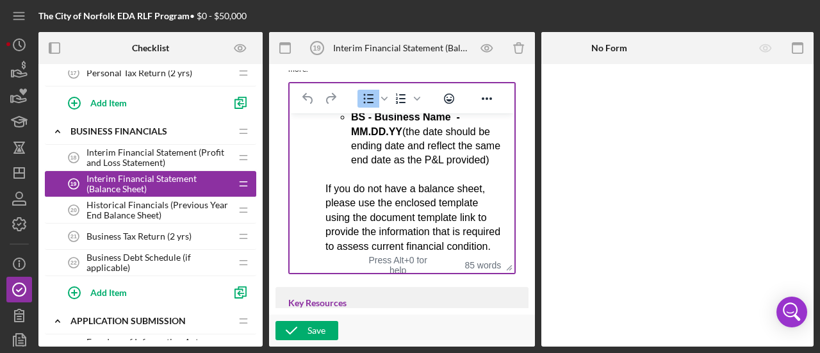
scroll to position [192, 0]
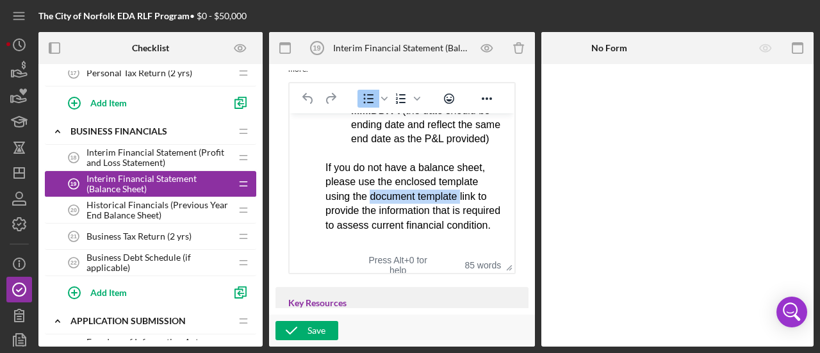
drag, startPoint x: 461, startPoint y: 183, endPoint x: 369, endPoint y: 183, distance: 91.6
click at [369, 183] on div "If you do not have a balance sheet, please use the enclosed template using the …" at bounding box center [415, 190] width 179 height 86
click at [319, 329] on div "Save" at bounding box center [317, 330] width 18 height 19
click at [164, 154] on span "Interim Financial Statement (Profit and Loss Statement)" at bounding box center [159, 157] width 144 height 21
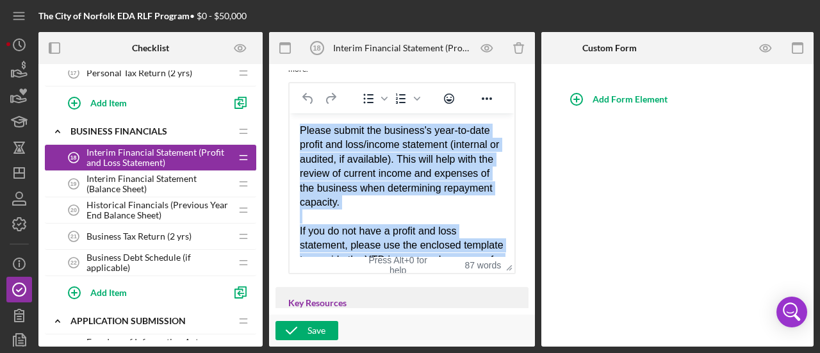
drag, startPoint x: 426, startPoint y: 149, endPoint x: 283, endPoint y: 113, distance: 147.3
click at [290, 113] on html "Please submit the business's year-to-date profit and loss/income statement (int…" at bounding box center [402, 277] width 225 height 328
click at [364, 188] on div "Please submit the business's year-to-date profit and loss/income statement (int…" at bounding box center [402, 167] width 204 height 86
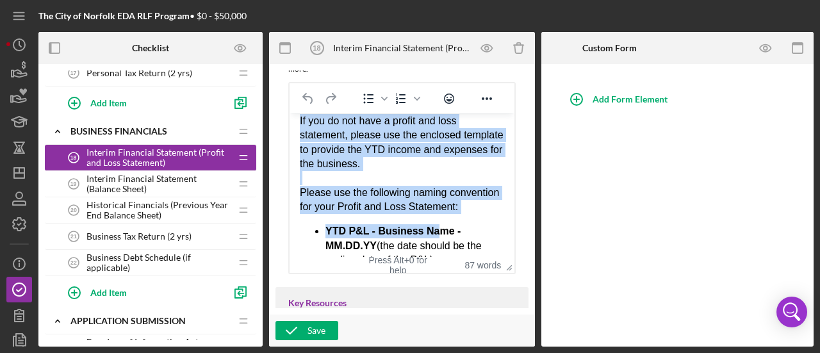
scroll to position [128, 0]
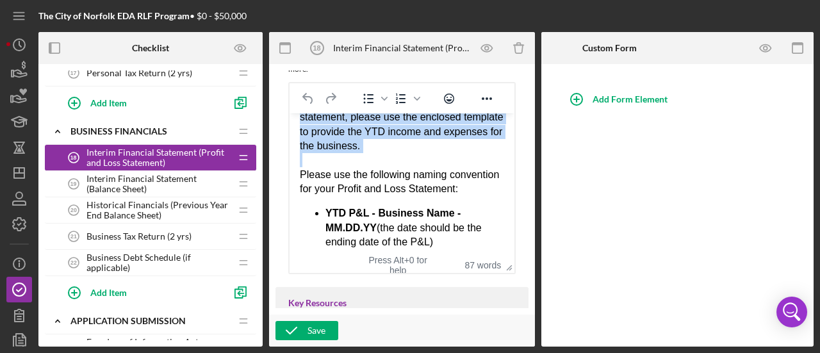
drag, startPoint x: 301, startPoint y: 231, endPoint x: 438, endPoint y: 156, distance: 156.0
click at [438, 156] on body "Please submit the business's year-to-date profit and loss/income statement (int…" at bounding box center [402, 150] width 204 height 308
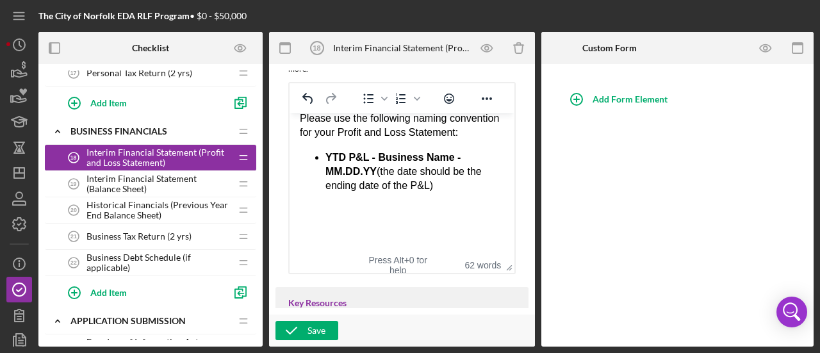
scroll to position [384, 0]
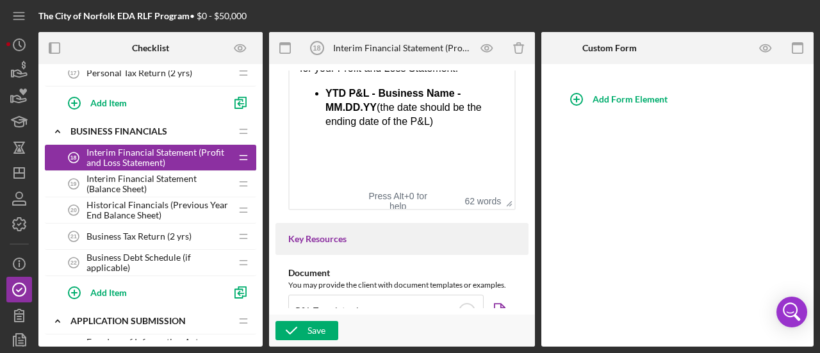
click at [347, 173] on div "Rich Text Area. Press ALT-0 for help." at bounding box center [402, 175] width 204 height 14
click at [336, 153] on div "Rich Text Area. Press ALT-0 for help." at bounding box center [402, 147] width 204 height 14
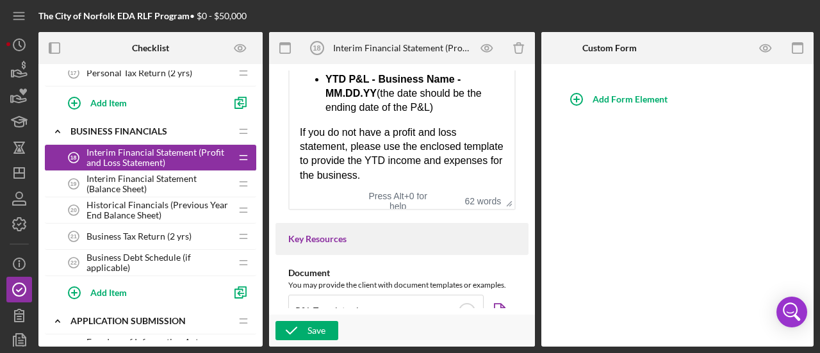
scroll to position [145, 0]
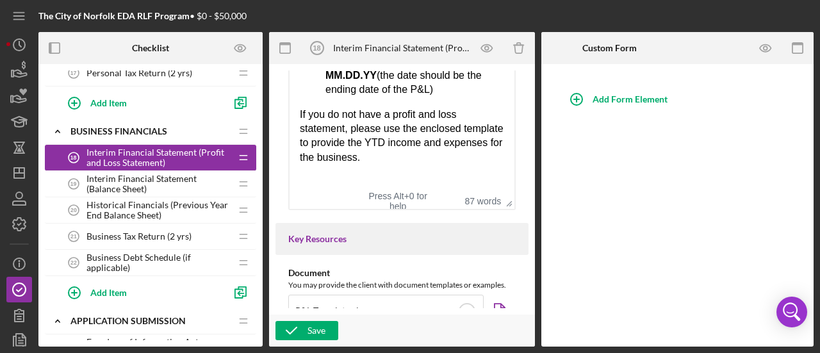
click at [342, 157] on div "If you do not have a profit and loss statement, please use the enclosed templat…" at bounding box center [402, 137] width 204 height 58
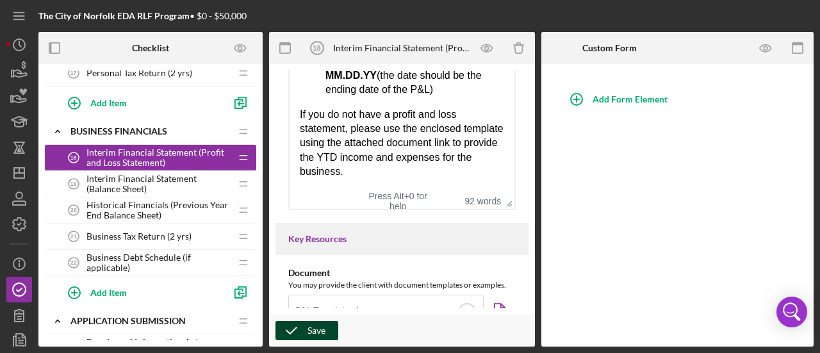
click at [322, 327] on div "Save" at bounding box center [317, 330] width 18 height 19
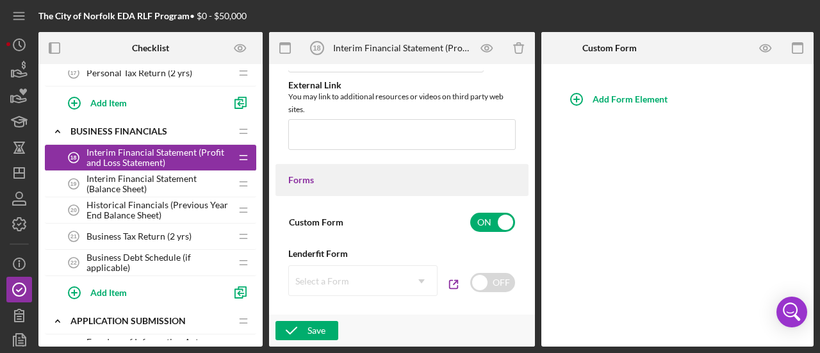
scroll to position [577, 0]
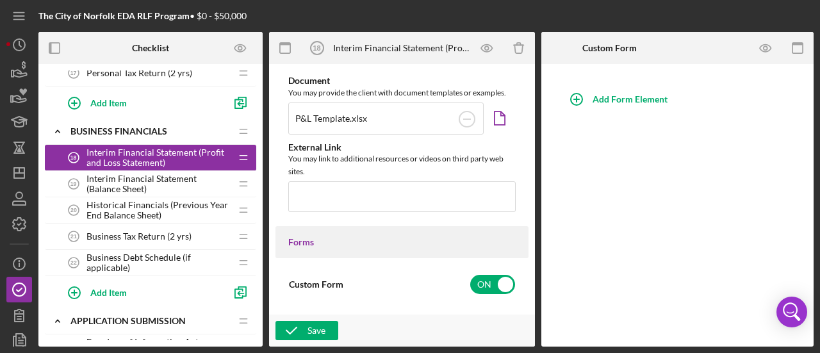
click at [137, 174] on span "Interim Financial Statement (Balance Sheet)" at bounding box center [159, 184] width 144 height 21
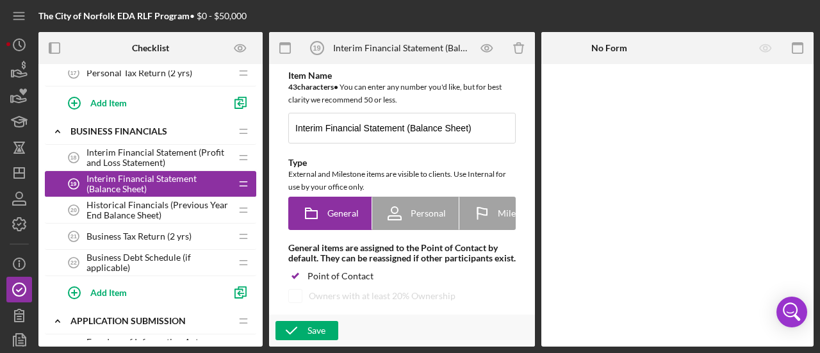
click at [141, 200] on span "Historical Financials (Previous Year End Balance Sheet)" at bounding box center [159, 210] width 144 height 21
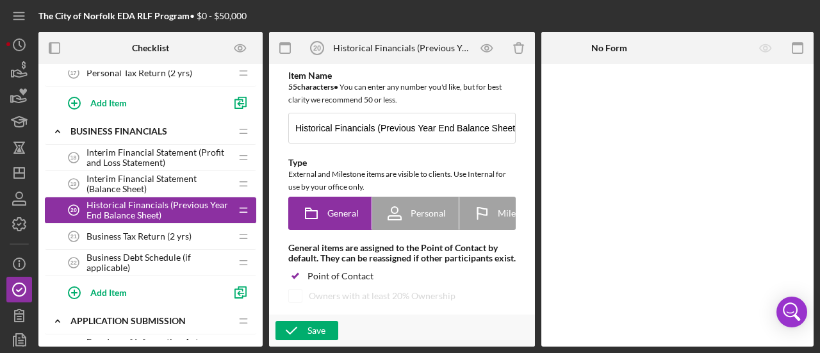
click at [146, 231] on span "Business Tax Return (2 yrs)" at bounding box center [139, 236] width 105 height 10
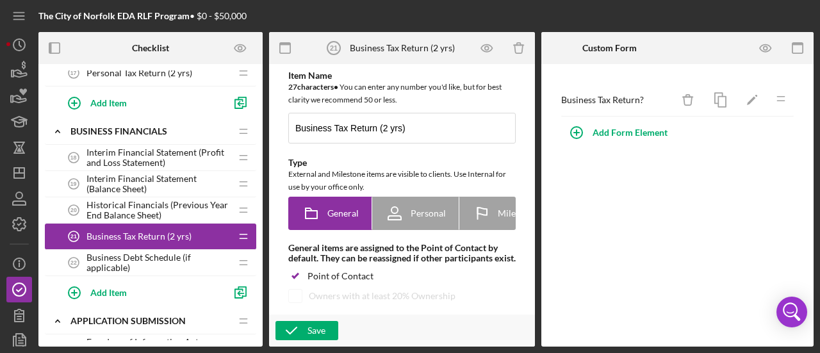
click at [148, 252] on span "Business Debt Schedule (if applicable)" at bounding box center [159, 262] width 144 height 21
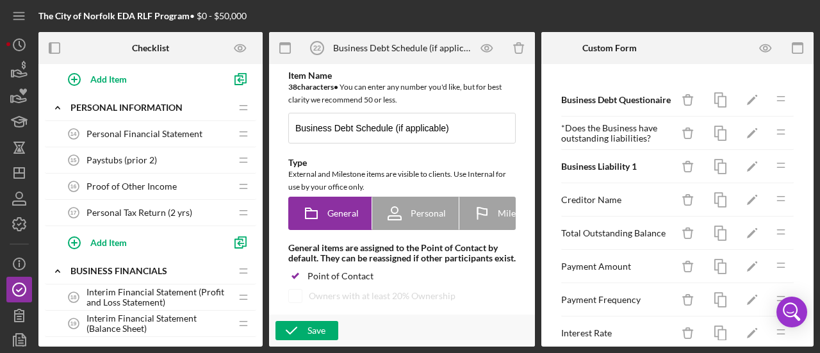
scroll to position [513, 0]
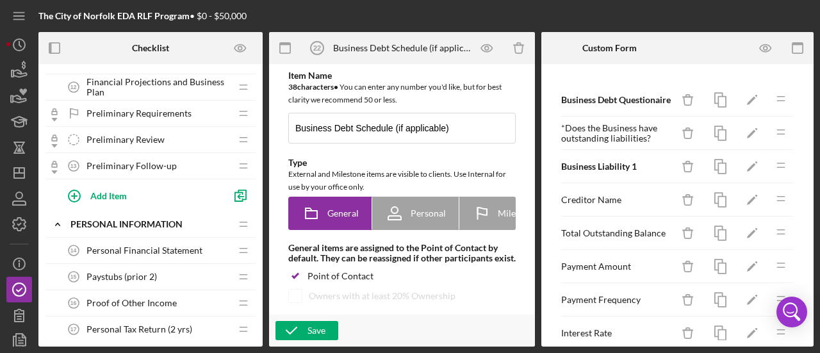
click at [172, 249] on span "Personal Financial Statement" at bounding box center [145, 250] width 116 height 10
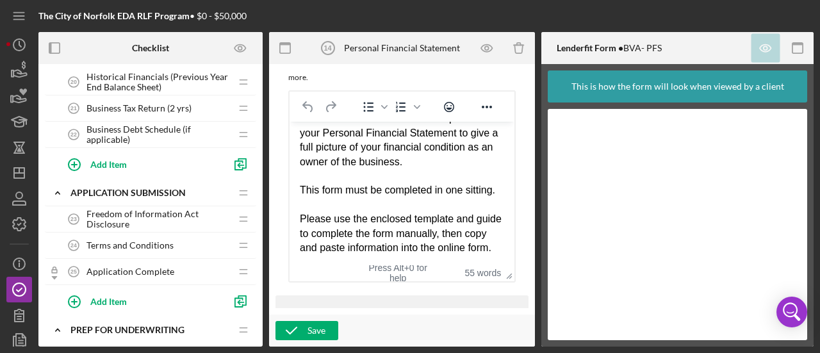
scroll to position [833, 0]
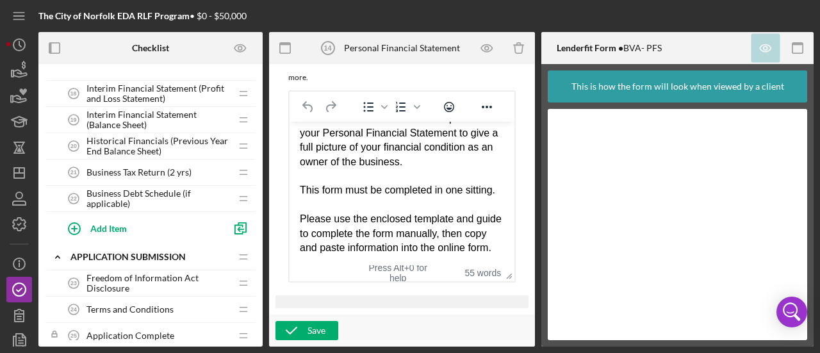
click at [161, 307] on span "Terms and Conditions" at bounding box center [130, 309] width 87 height 10
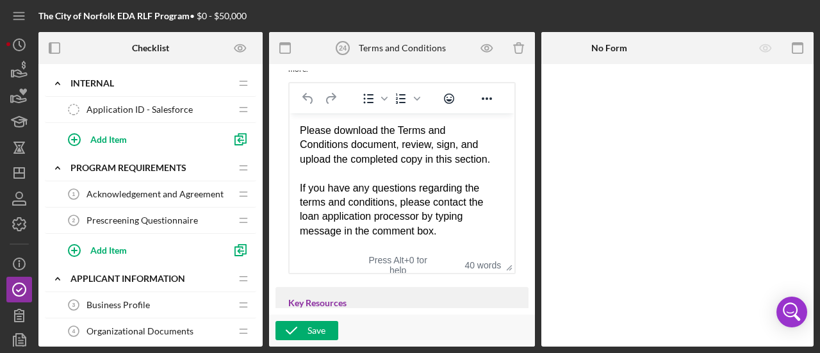
click at [145, 191] on span "Acknowledgement and Agreement" at bounding box center [155, 194] width 137 height 10
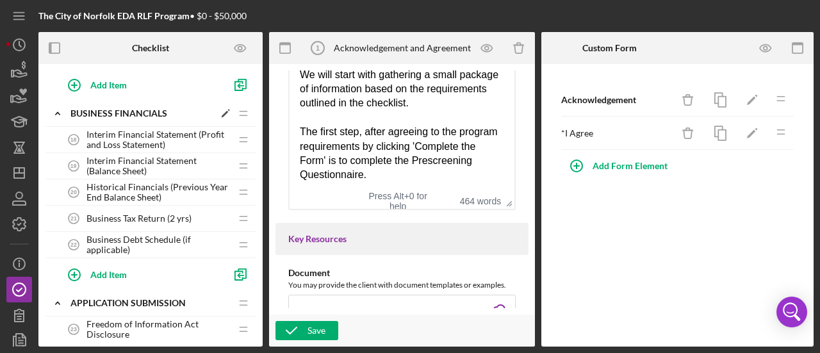
scroll to position [833, 0]
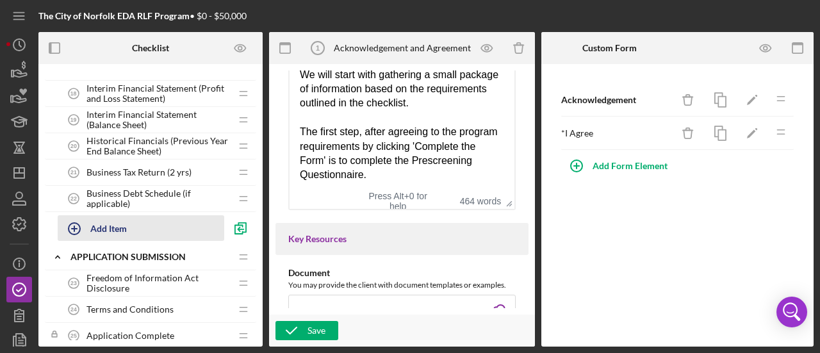
click at [118, 225] on div "Add Item" at bounding box center [108, 228] width 37 height 24
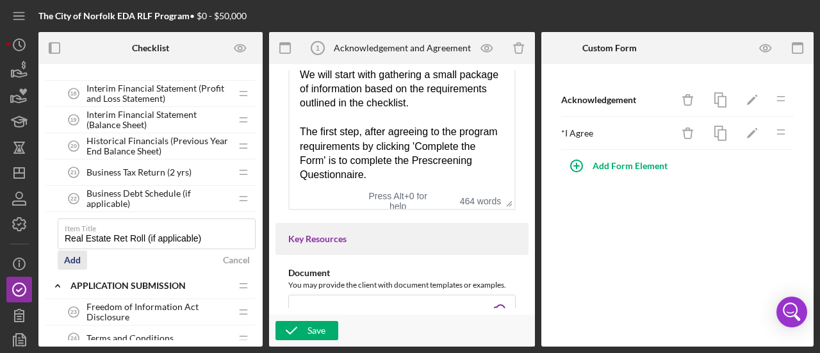
type input "Real Estate Ret Roll (if applicable)"
click at [71, 252] on div "Add" at bounding box center [72, 260] width 17 height 19
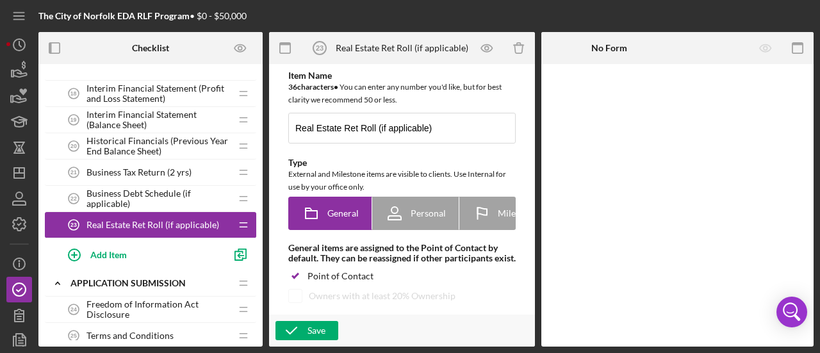
drag, startPoint x: 161, startPoint y: 217, endPoint x: 165, endPoint y: 151, distance: 66.1
click at [165, 151] on div "Interim Financial Statement (Profit and Loss Statement) 18 Interim Financial St…" at bounding box center [150, 176] width 211 height 190
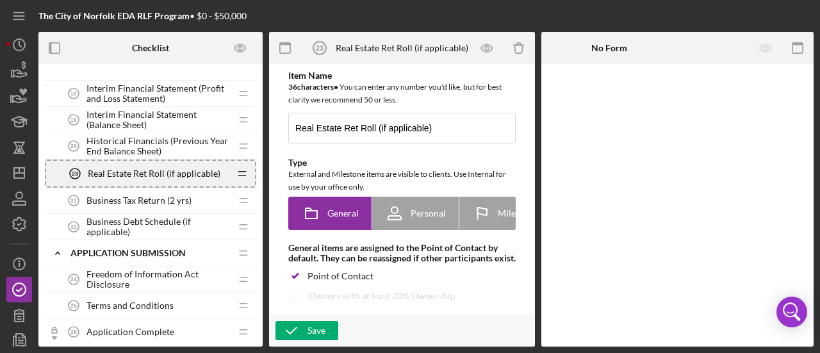
scroll to position [833, 0]
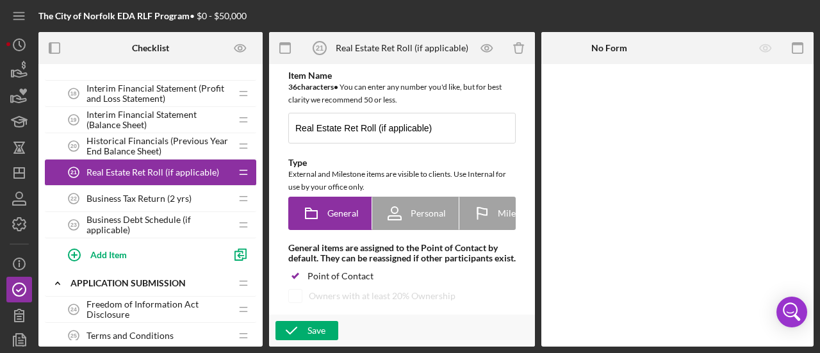
click at [147, 160] on div "Real Estate Ret Roll (if applicable) 21 Real Estate Ret Roll (if applicable)" at bounding box center [146, 173] width 170 height 26
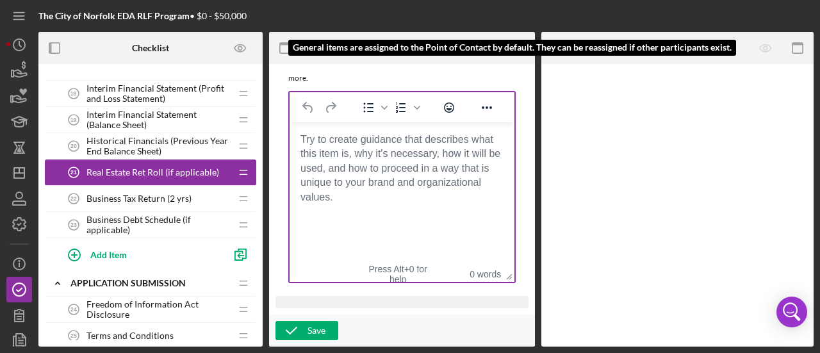
scroll to position [320, 0]
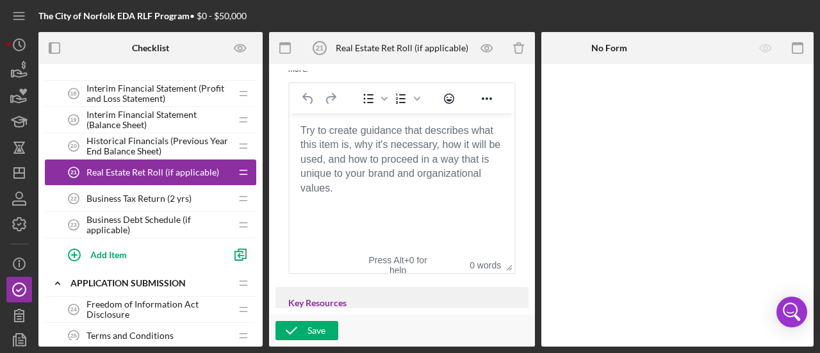
click at [349, 137] on body "Rich Text Area. Press ALT-0 for help." at bounding box center [402, 131] width 204 height 14
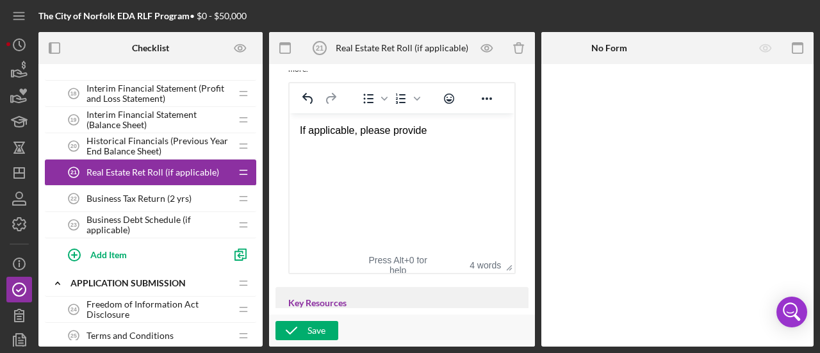
drag, startPoint x: 436, startPoint y: 121, endPoint x: 433, endPoint y: 140, distance: 19.6
click at [399, 128] on html "If applicable, please provide" at bounding box center [402, 130] width 225 height 35
drag, startPoint x: 436, startPoint y: 127, endPoint x: 354, endPoint y: 131, distance: 82.1
click at [354, 131] on div "If applicable, please provide" at bounding box center [402, 131] width 204 height 14
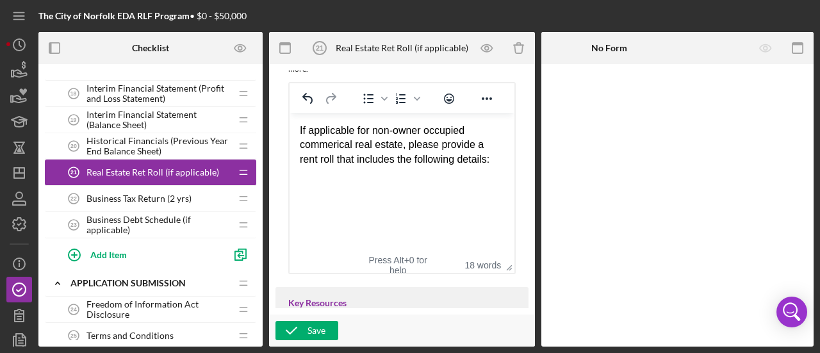
click at [337, 148] on div "If applicable for non-owner occupied commerical real estate, please provide a r…" at bounding box center [402, 145] width 204 height 43
click at [372, 189] on div "Rich Text Area. Press ALT-0 for help." at bounding box center [402, 188] width 204 height 14
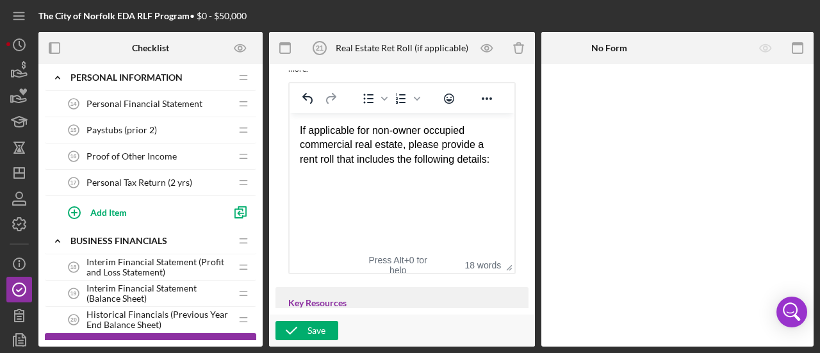
scroll to position [641, 0]
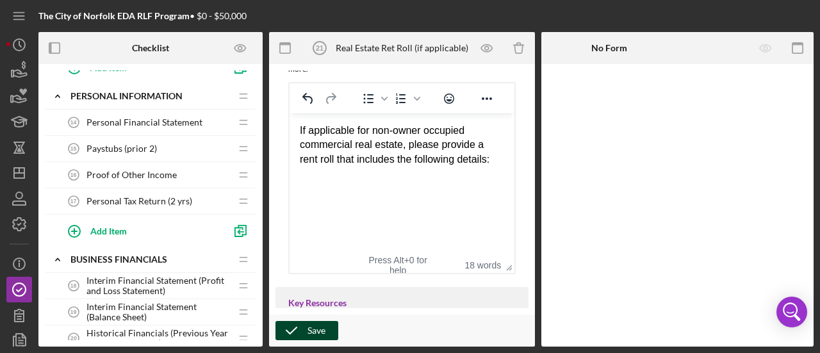
click at [308, 332] on div "Save" at bounding box center [317, 330] width 18 height 19
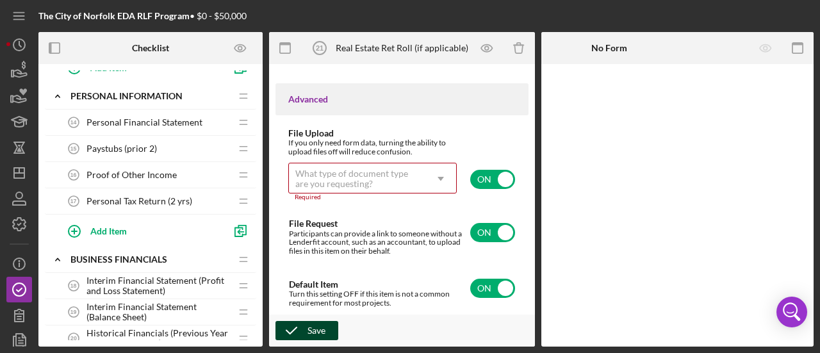
scroll to position [1206, 0]
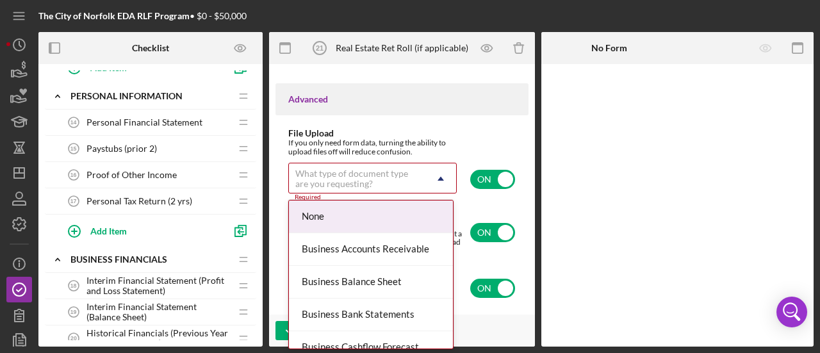
click at [361, 181] on div "What type of document type are you requesting?" at bounding box center [357, 179] width 124 height 21
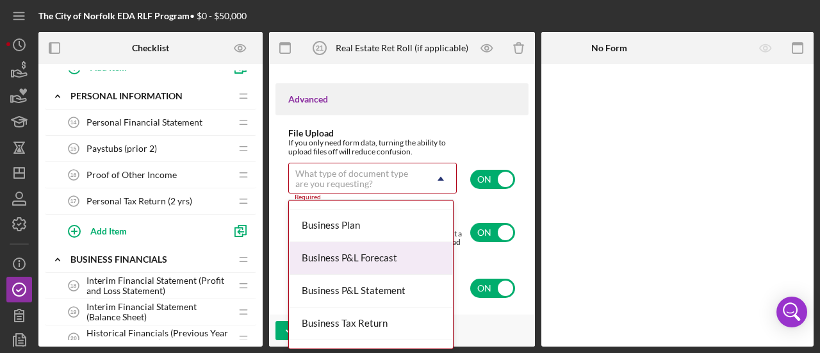
scroll to position [384, 0]
click at [361, 257] on div "Business Other" at bounding box center [371, 257] width 164 height 33
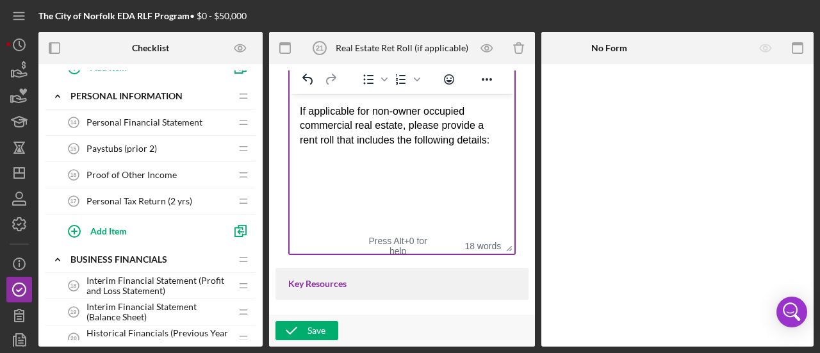
scroll to position [302, 0]
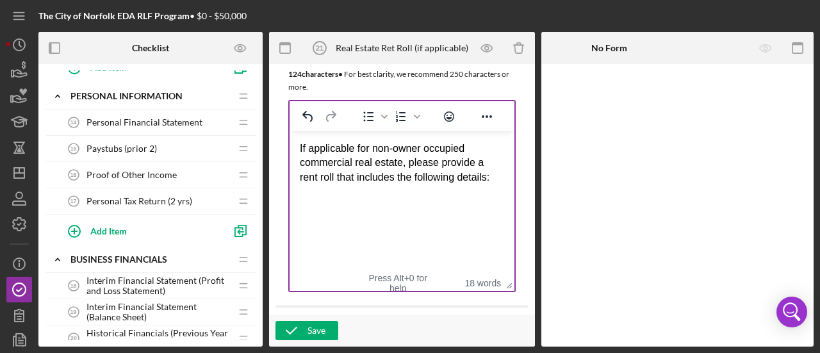
click at [367, 206] on div "Rich Text Area. Press ALT-0 for help." at bounding box center [402, 206] width 204 height 14
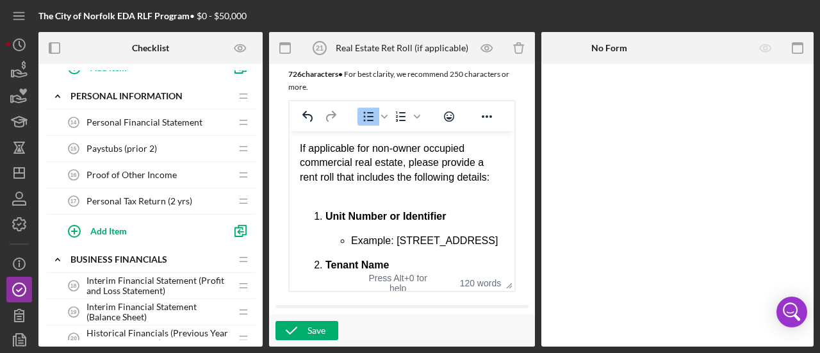
scroll to position [0, 0]
click at [319, 199] on div "Rich Text Area. Press ALT-0 for help." at bounding box center [402, 192] width 204 height 14
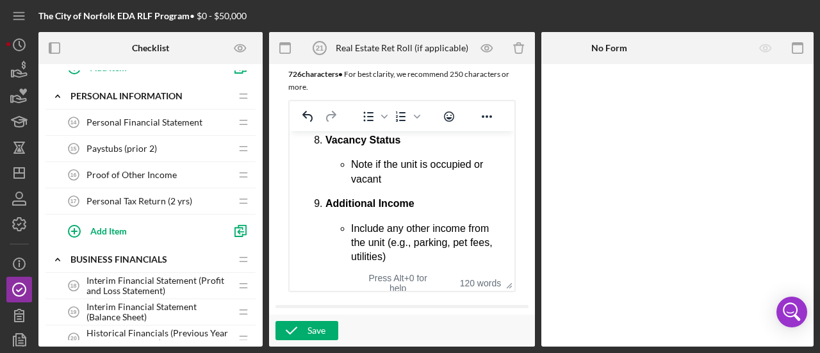
scroll to position [535, 0]
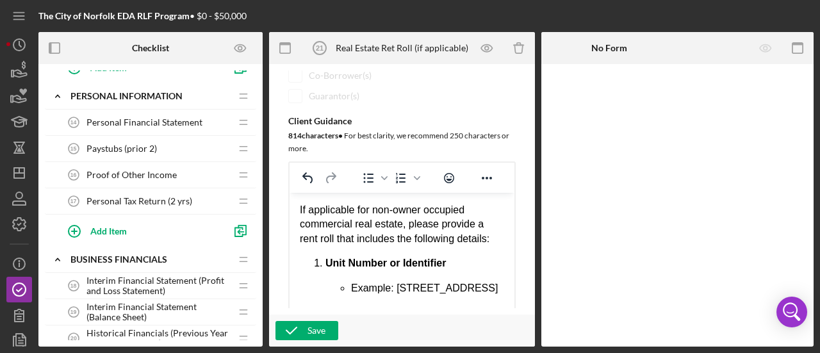
scroll to position [238, 0]
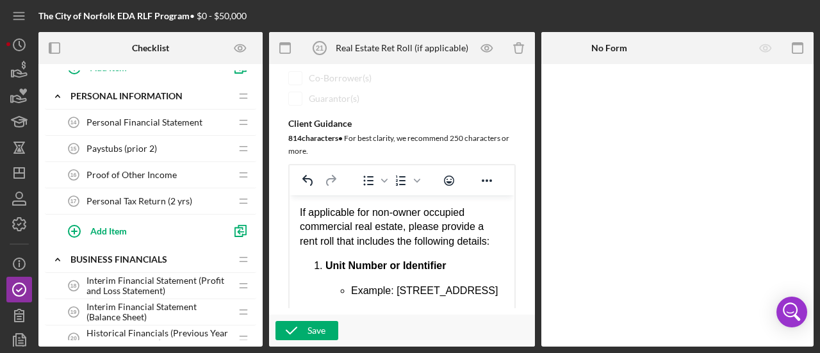
click at [400, 229] on div "If applicable for non-owner occupied commercial real estate, please provide a r…" at bounding box center [402, 227] width 204 height 43
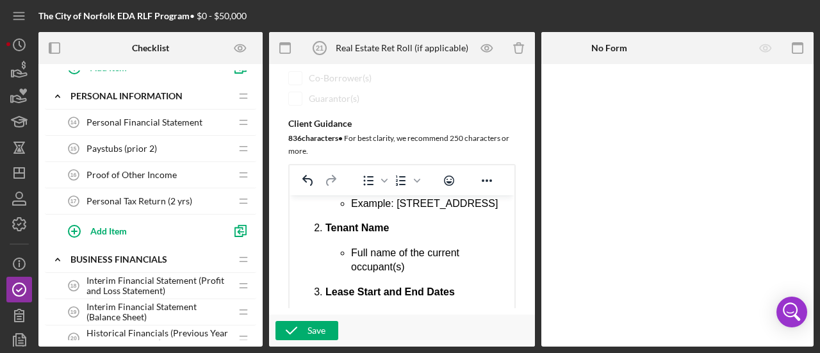
scroll to position [128, 0]
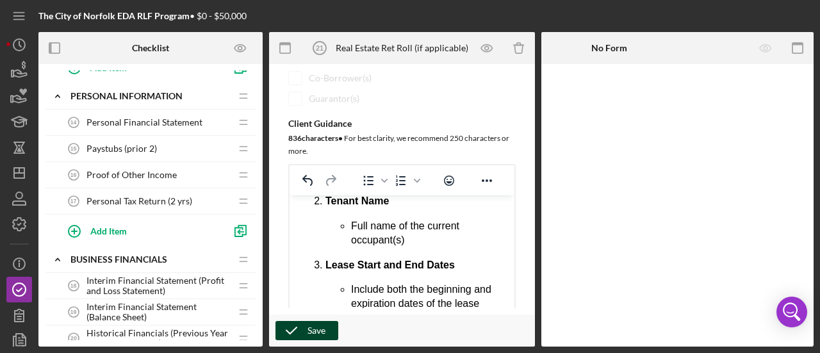
click at [313, 328] on div "Save" at bounding box center [317, 330] width 18 height 19
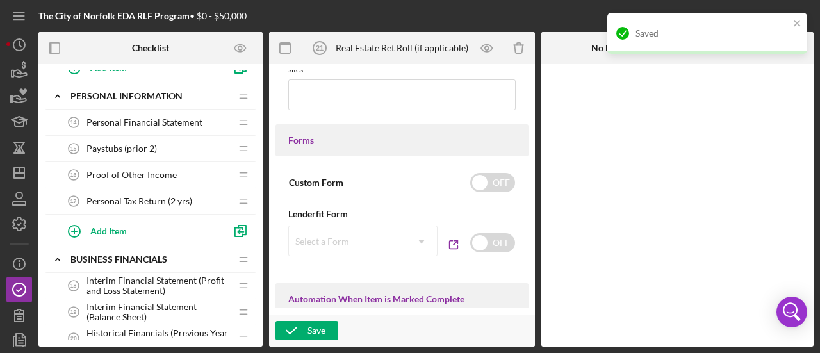
scroll to position [751, 0]
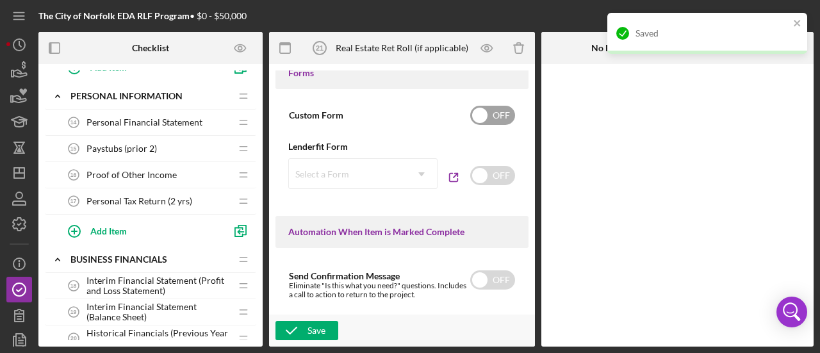
click at [492, 125] on input "checkbox" at bounding box center [492, 115] width 45 height 19
checkbox input "true"
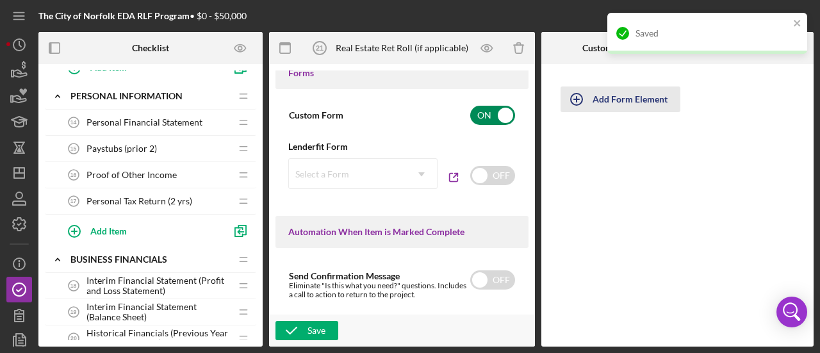
click at [630, 102] on div "Add Form Element" at bounding box center [630, 100] width 75 height 26
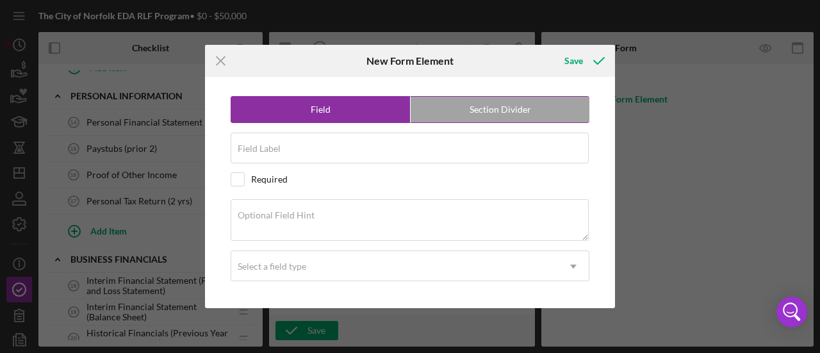
click at [465, 111] on label "Section Divider" at bounding box center [500, 110] width 179 height 26
radio input "false"
radio input "true"
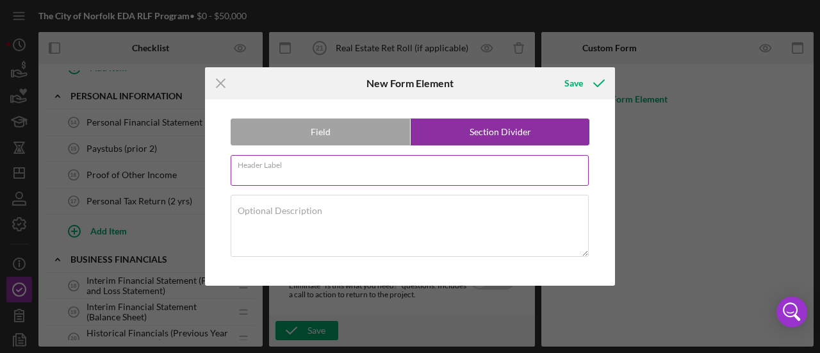
click at [358, 173] on input "Header Label" at bounding box center [410, 170] width 358 height 31
type input "Rent Roll"
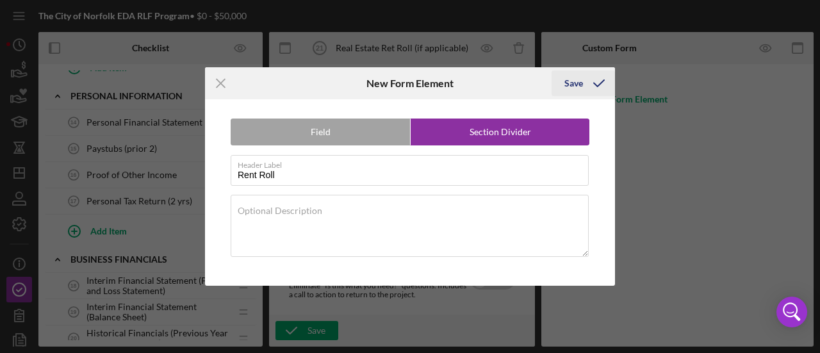
click at [577, 84] on div "Save" at bounding box center [574, 83] width 19 height 26
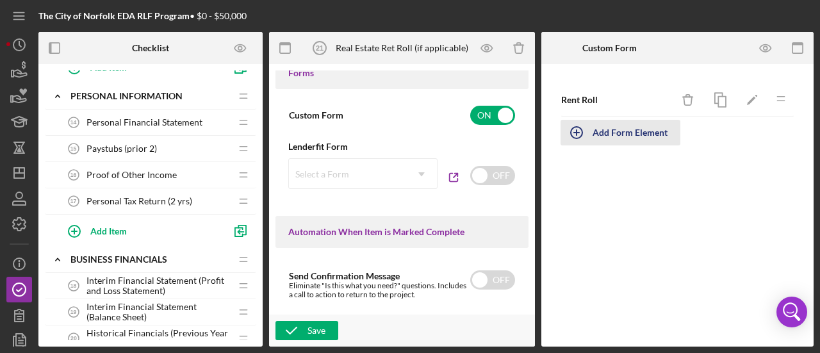
click at [621, 131] on div "Add Form Element" at bounding box center [630, 133] width 75 height 26
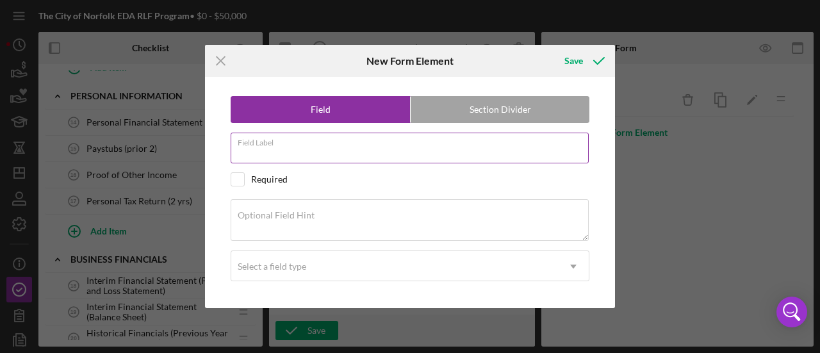
click at [324, 151] on input "Field Label" at bounding box center [410, 148] width 358 height 31
type input "Not Applicable"
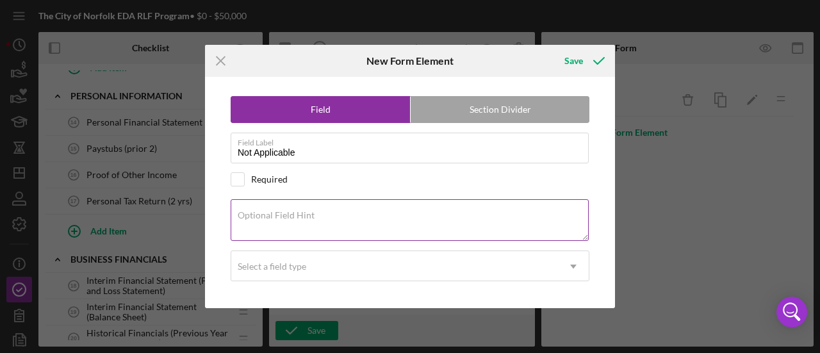
click at [338, 203] on div "Optional Field Hint" at bounding box center [410, 220] width 359 height 43
click at [266, 176] on div "Required" at bounding box center [269, 179] width 37 height 10
click at [237, 179] on input "checkbox" at bounding box center [237, 179] width 13 height 13
checkbox input "false"
click at [282, 216] on label "Optional Field Hint" at bounding box center [276, 215] width 77 height 10
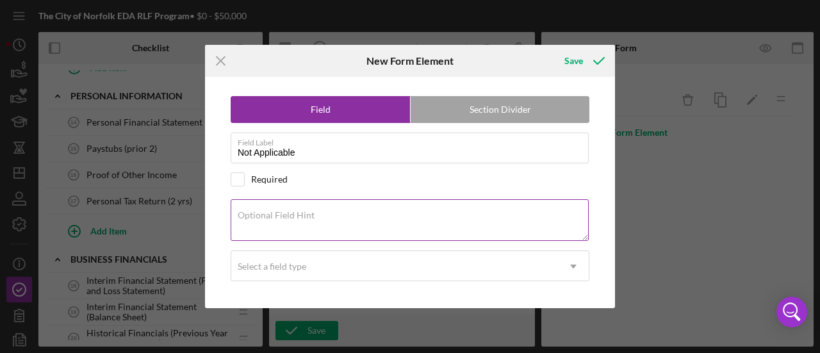
click at [282, 216] on textarea "Optional Field Hint" at bounding box center [410, 219] width 358 height 41
type textarea "i"
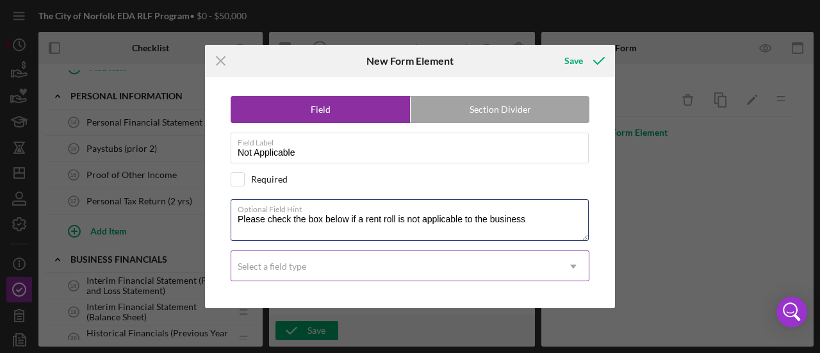
type textarea "Please check the box below if a rent roll is not applicable to the business"
click at [326, 263] on div "Select a field type" at bounding box center [394, 266] width 327 height 29
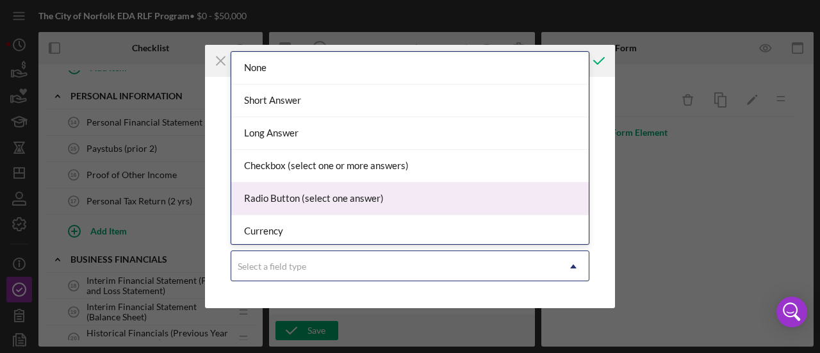
click at [311, 201] on div "Radio Button (select one answer)" at bounding box center [410, 199] width 358 height 33
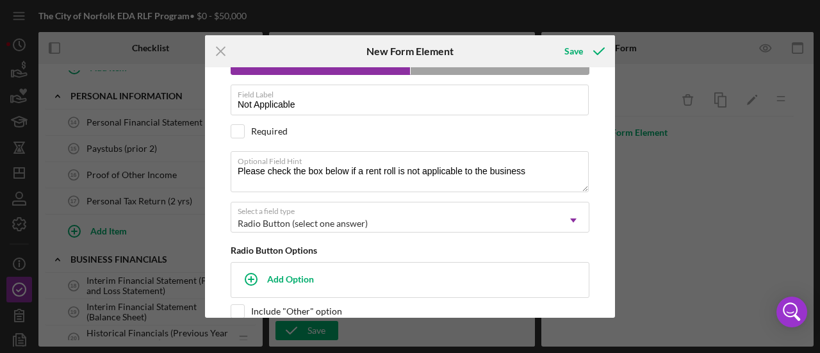
scroll to position [55, 0]
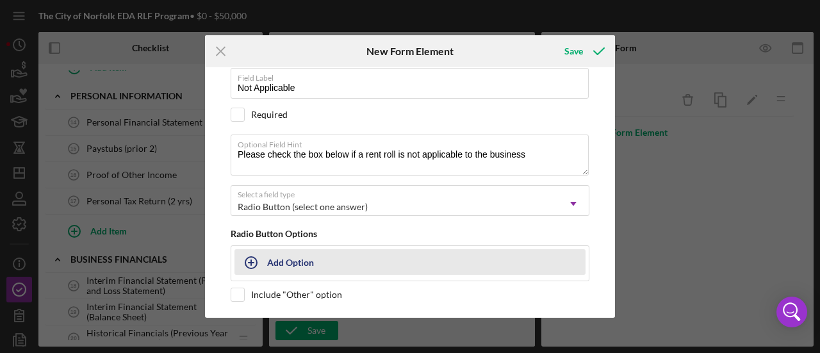
click at [288, 255] on div "Add Option" at bounding box center [290, 262] width 47 height 24
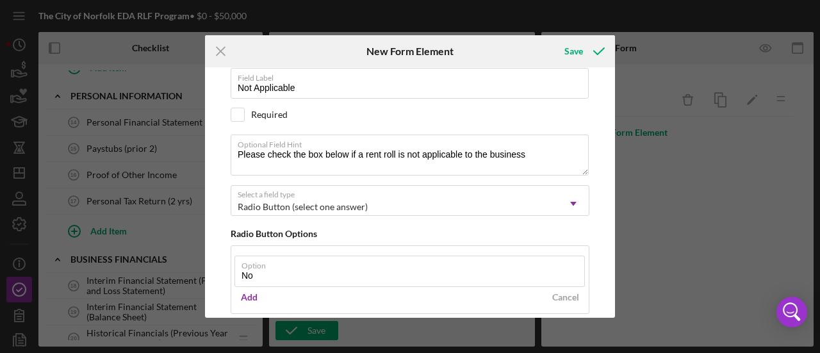
type input "N"
type input "No"
click at [252, 297] on div "Add" at bounding box center [249, 297] width 17 height 19
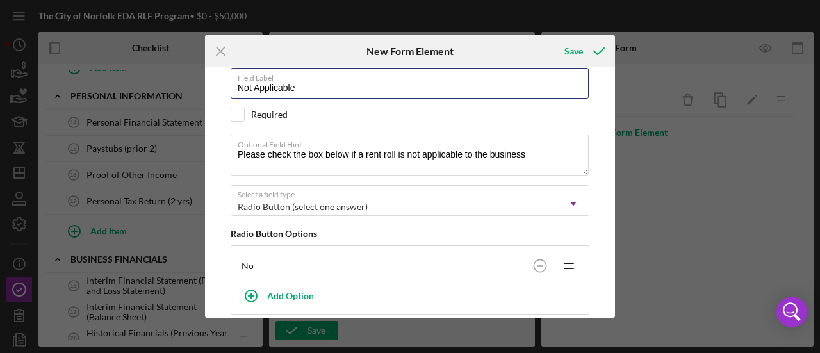
drag, startPoint x: 307, startPoint y: 90, endPoint x: 204, endPoint y: 99, distance: 103.6
click at [204, 99] on div "Icon/Menu Close New Form Element Save Field Section Divider Field Label Not App…" at bounding box center [410, 176] width 820 height 353
type input "D"
type input "Is a rent roll applicable to your business"
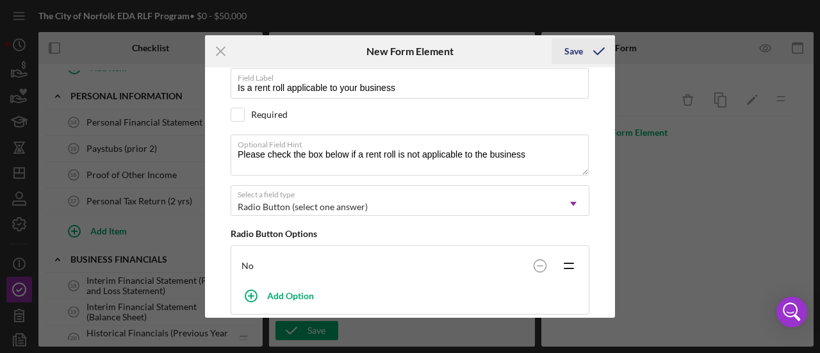
click at [586, 45] on icon "submit" at bounding box center [599, 51] width 32 height 32
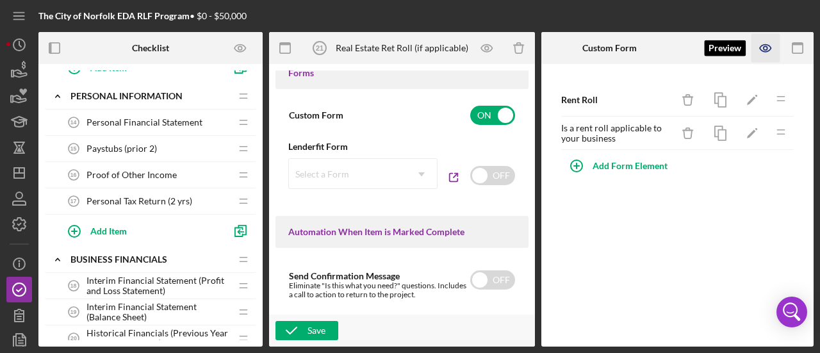
click at [760, 58] on icon "button" at bounding box center [766, 48] width 29 height 29
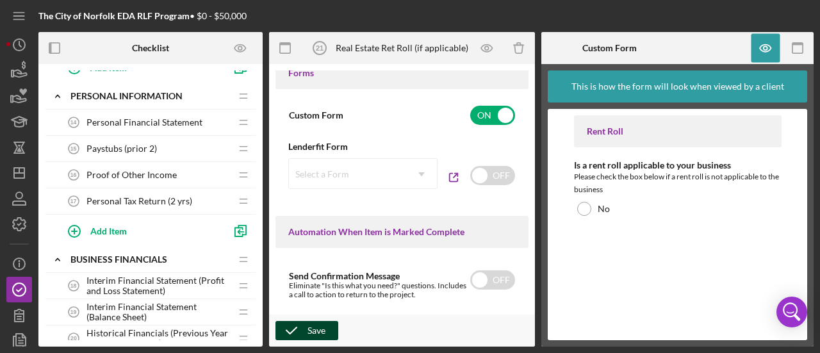
click at [321, 330] on div "Save" at bounding box center [317, 330] width 18 height 19
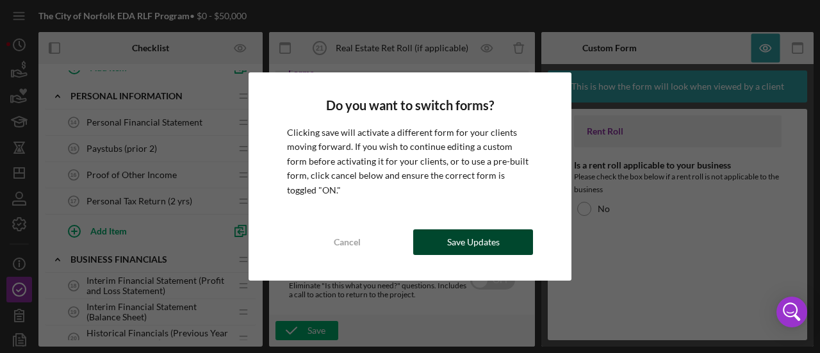
click at [437, 239] on button "Save Updates" at bounding box center [473, 242] width 120 height 26
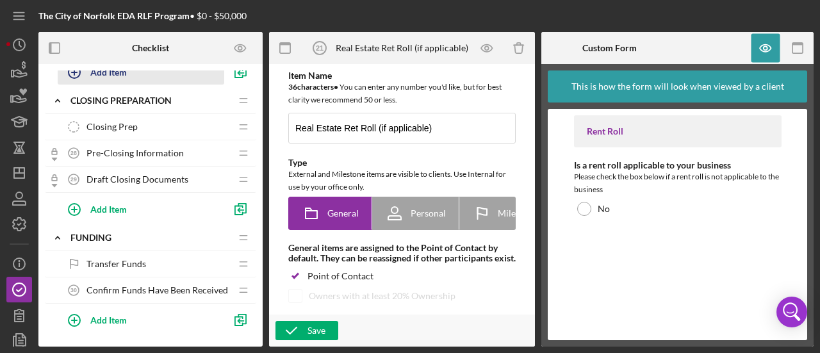
scroll to position [1602, 0]
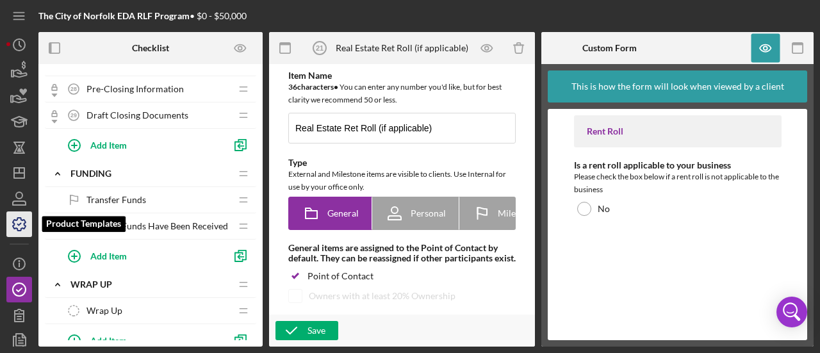
click at [15, 227] on icon "button" at bounding box center [19, 224] width 32 height 32
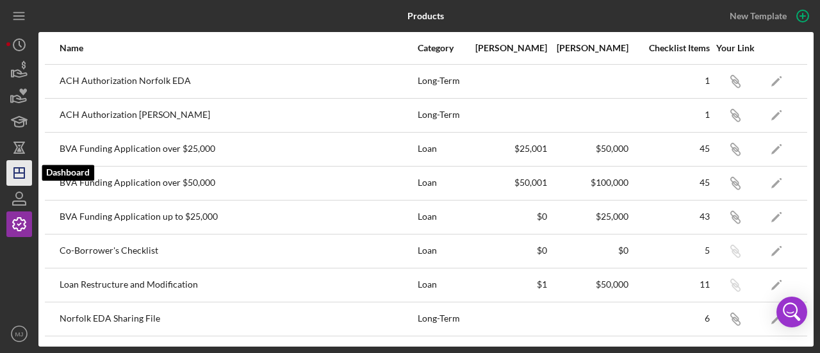
click at [20, 170] on icon "Icon/Dashboard" at bounding box center [19, 173] width 32 height 32
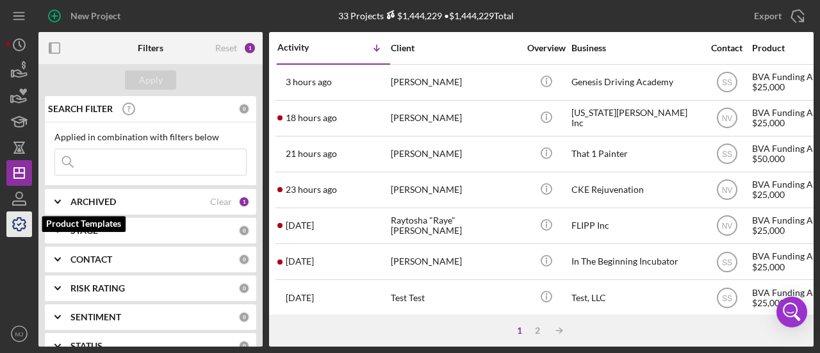
click at [12, 219] on icon "button" at bounding box center [19, 224] width 32 height 32
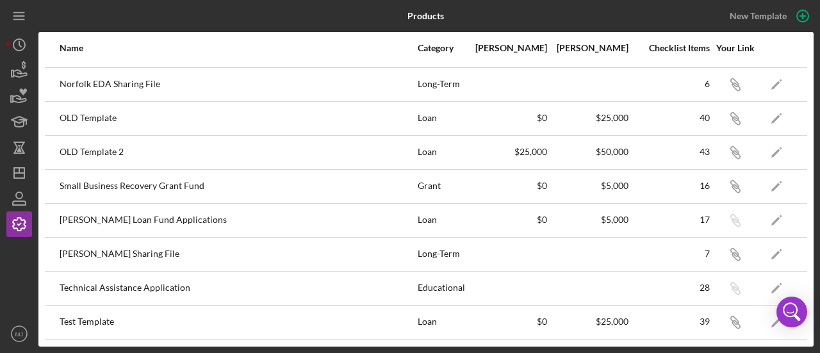
scroll to position [297, 0]
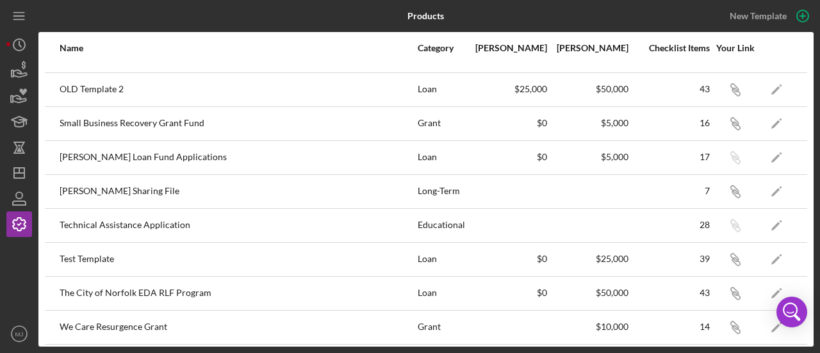
click at [118, 290] on div "The City of Norfolk EDA RLF Program" at bounding box center [238, 293] width 357 height 32
click at [763, 288] on icon "Icon/Edit" at bounding box center [777, 293] width 29 height 29
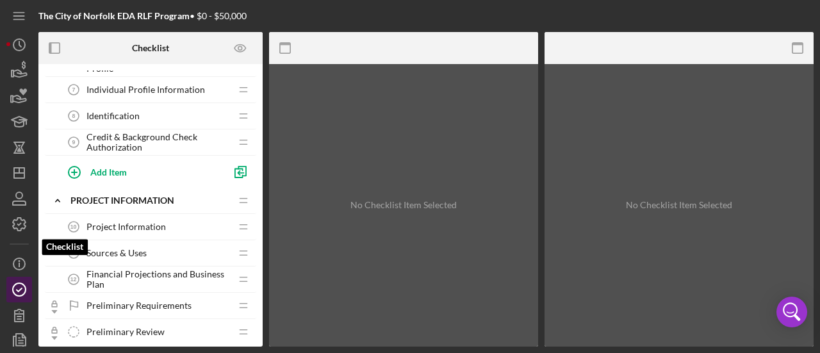
scroll to position [58, 0]
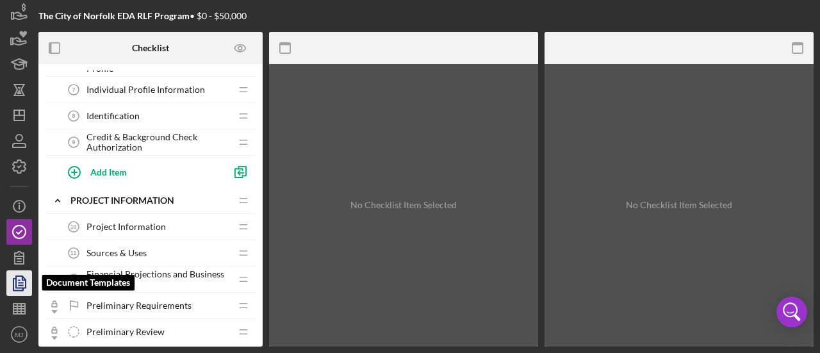
click at [17, 286] on polygon "button" at bounding box center [21, 282] width 10 height 12
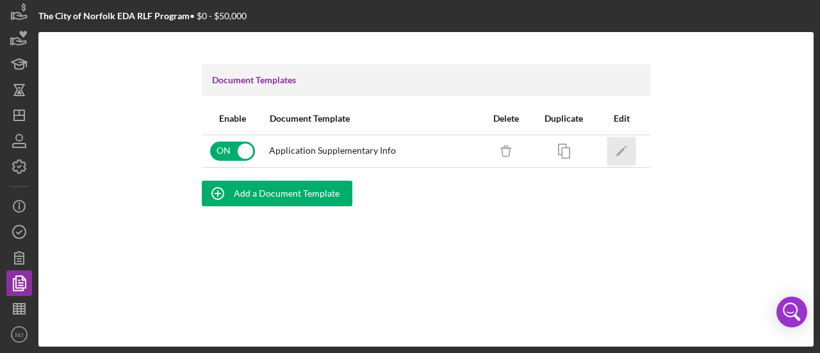
click at [632, 145] on icon "Icon/Edit" at bounding box center [621, 150] width 29 height 29
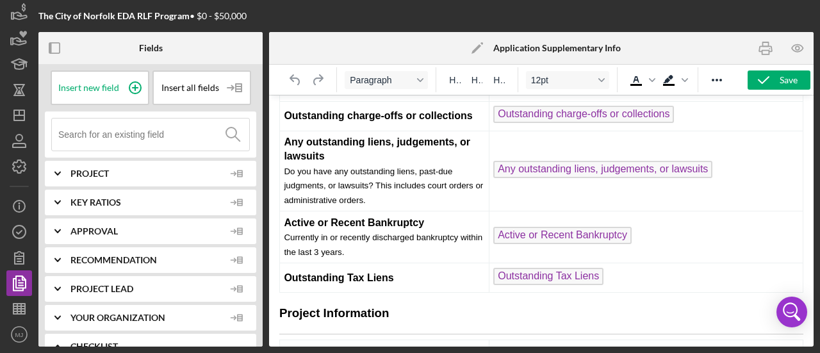
scroll to position [3754, 0]
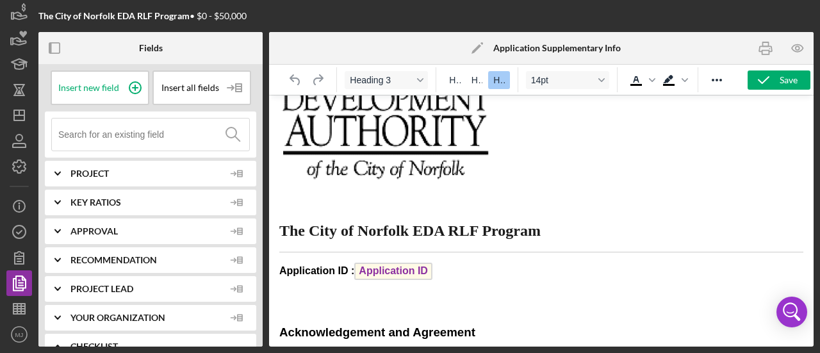
scroll to position [0, 0]
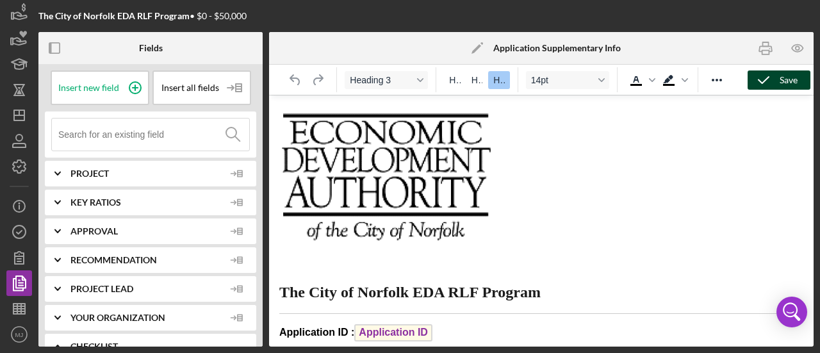
click at [765, 84] on icon "button" at bounding box center [764, 80] width 32 height 32
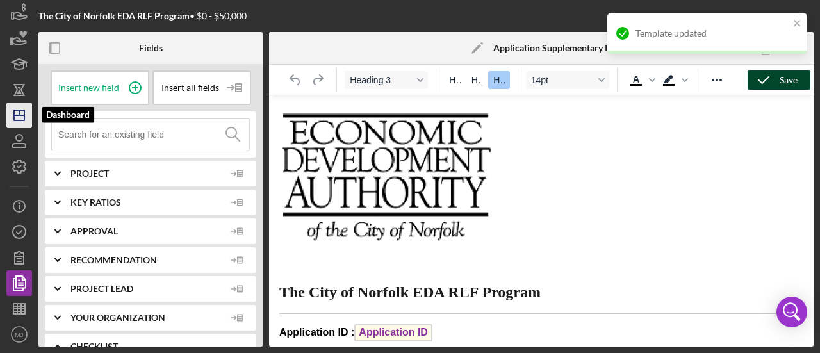
click at [26, 110] on icon "Icon/Dashboard" at bounding box center [19, 115] width 32 height 32
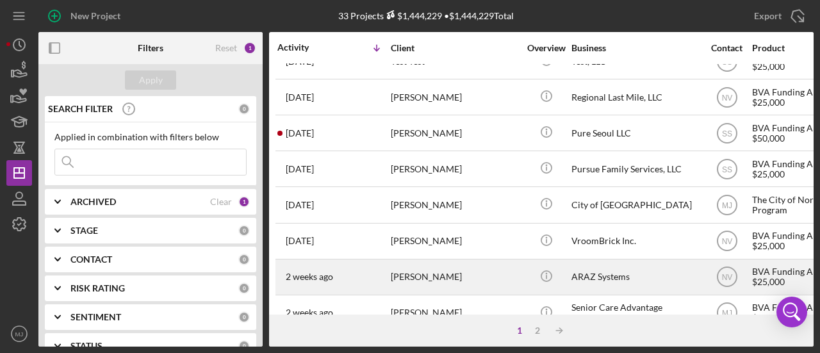
scroll to position [320, 0]
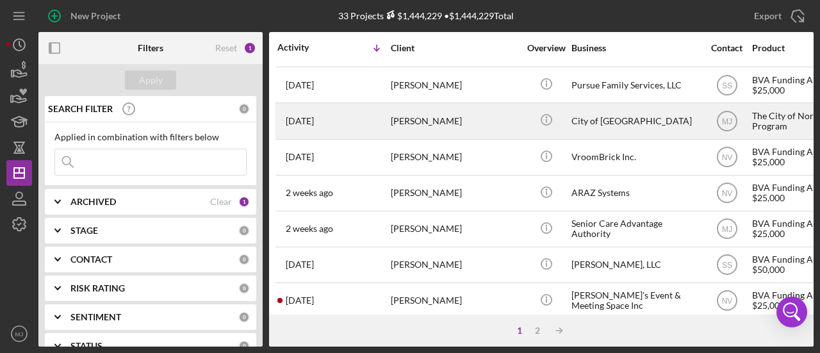
click at [424, 121] on div "[PERSON_NAME]" at bounding box center [455, 121] width 128 height 34
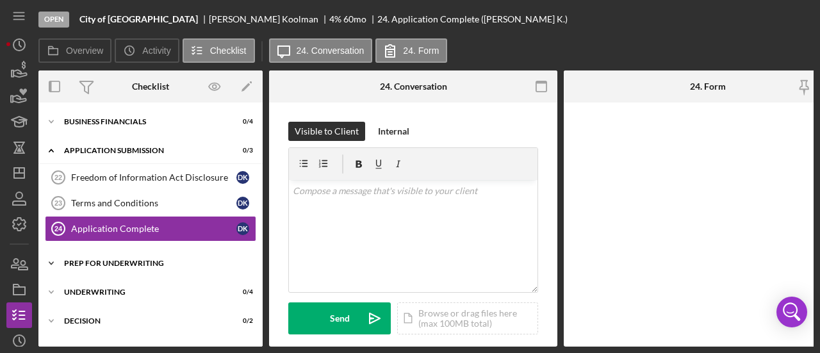
scroll to position [145, 0]
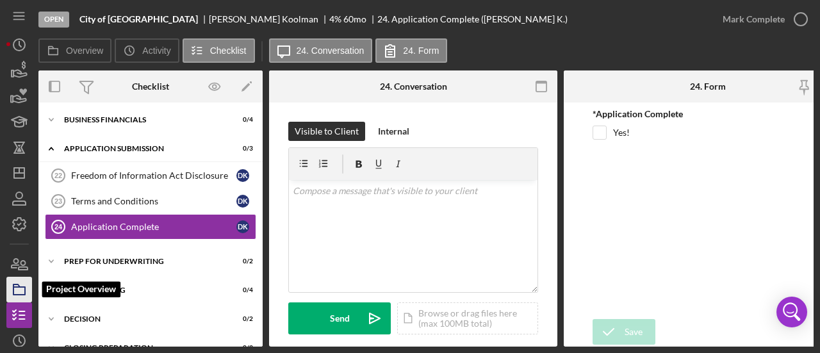
click at [21, 292] on icon "button" at bounding box center [19, 290] width 32 height 32
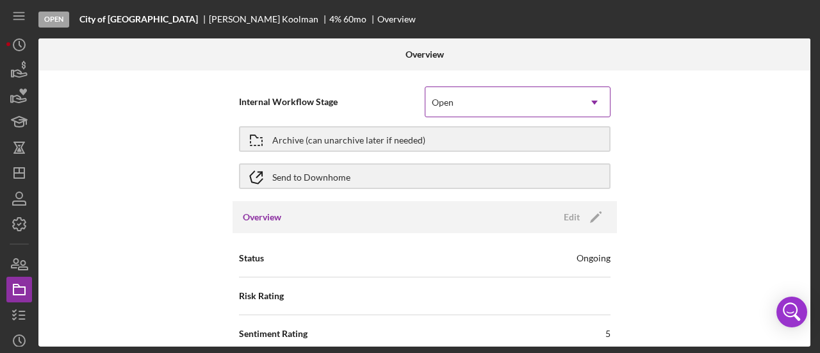
click at [442, 94] on div "Open" at bounding box center [503, 102] width 154 height 29
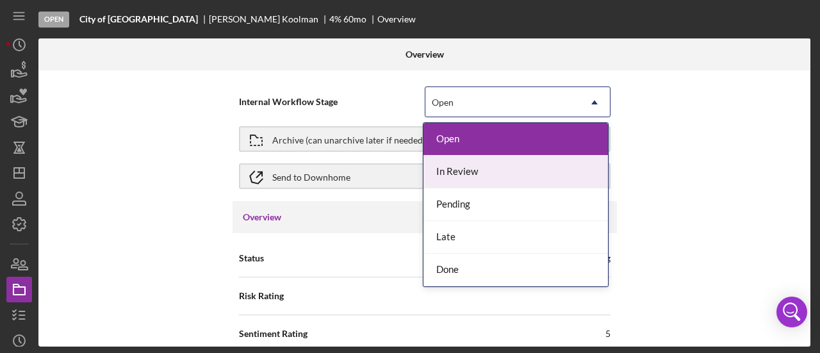
click at [178, 153] on div "Internal Workflow Stage 5 results available. Use Up and Down to choose options,…" at bounding box center [424, 208] width 772 height 276
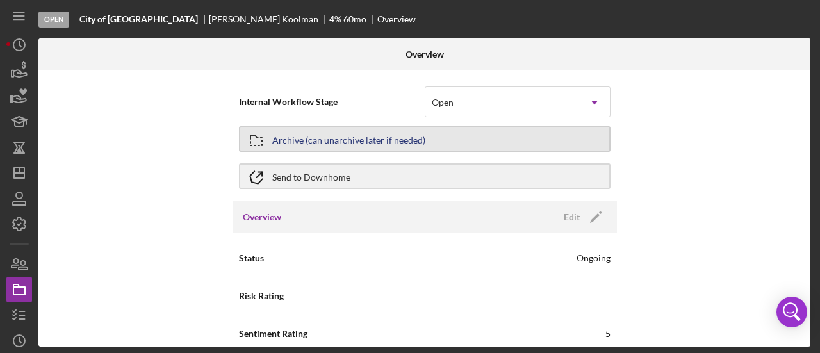
click at [297, 135] on div "Archive (can unarchive later if needed)" at bounding box center [348, 139] width 153 height 23
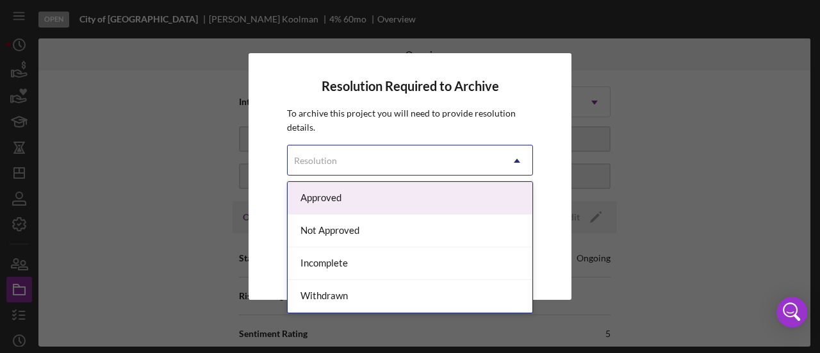
click at [340, 152] on div "Resolution" at bounding box center [395, 160] width 214 height 29
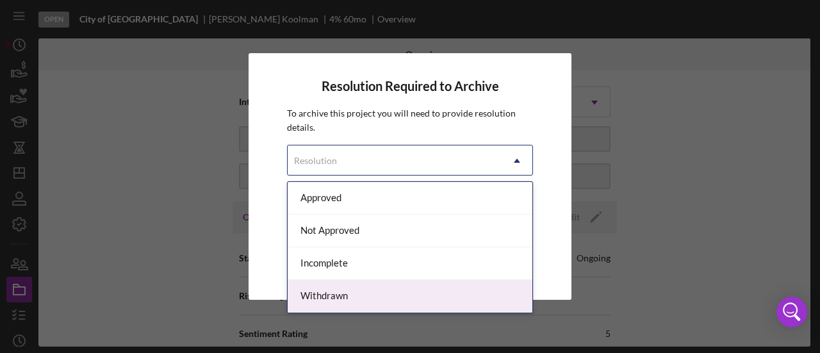
click at [336, 288] on div "Withdrawn" at bounding box center [410, 296] width 245 height 33
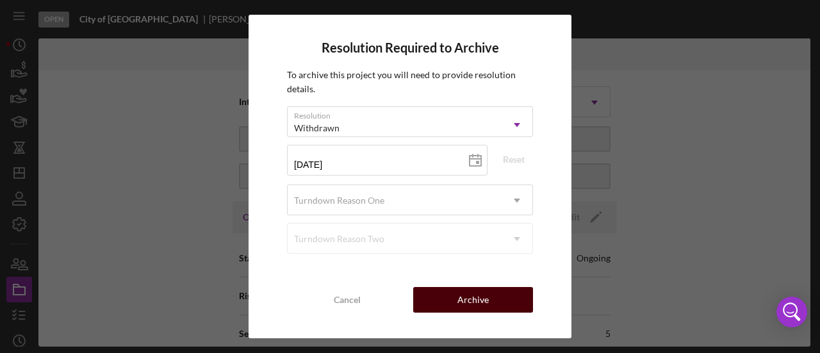
click at [470, 295] on div "Archive" at bounding box center [473, 300] width 31 height 26
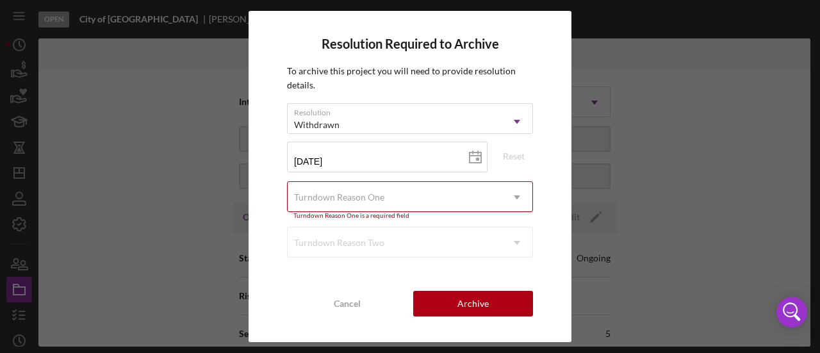
click at [331, 193] on div "Turndown Reason One" at bounding box center [339, 197] width 90 height 10
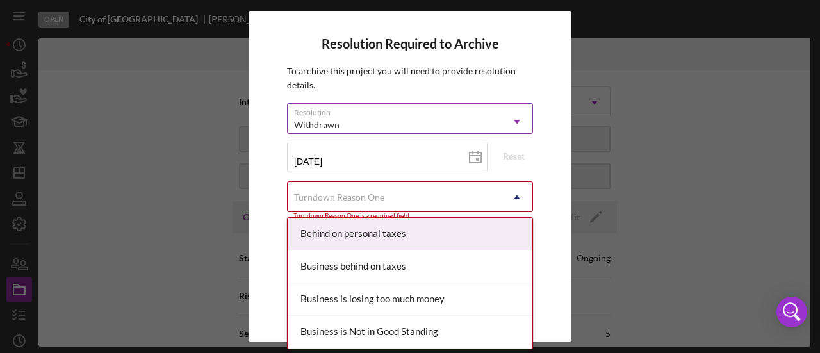
click at [342, 111] on div "Withdrawn" at bounding box center [395, 124] width 214 height 29
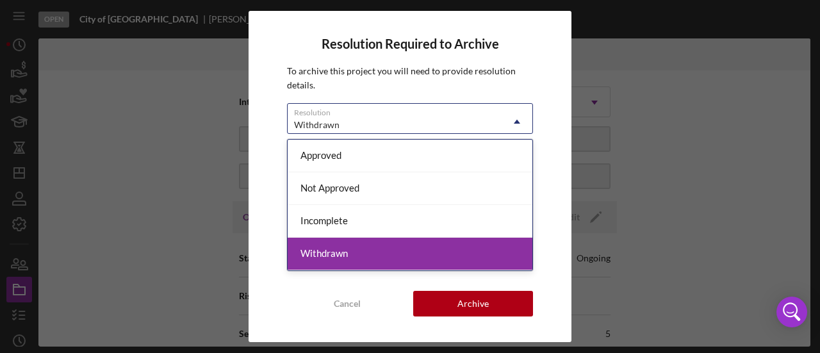
click at [331, 254] on div "Withdrawn" at bounding box center [410, 254] width 245 height 33
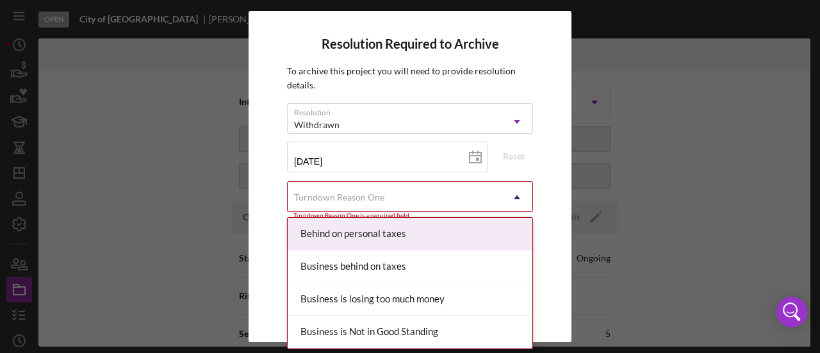
click at [331, 201] on div "Turndown Reason One" at bounding box center [339, 197] width 90 height 10
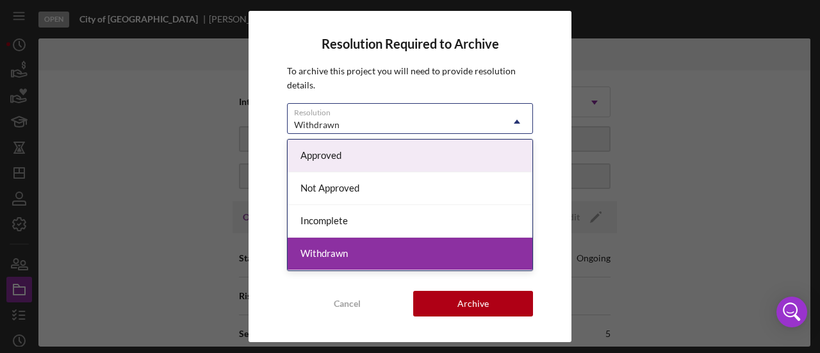
click at [349, 131] on div "Withdrawn" at bounding box center [395, 124] width 214 height 29
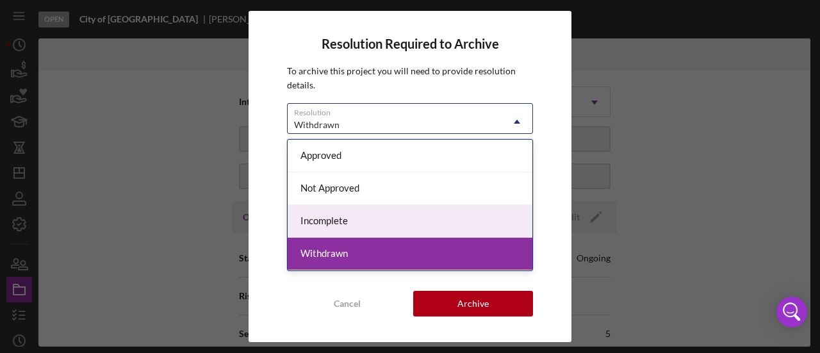
click at [349, 225] on div "Incomplete" at bounding box center [410, 221] width 245 height 33
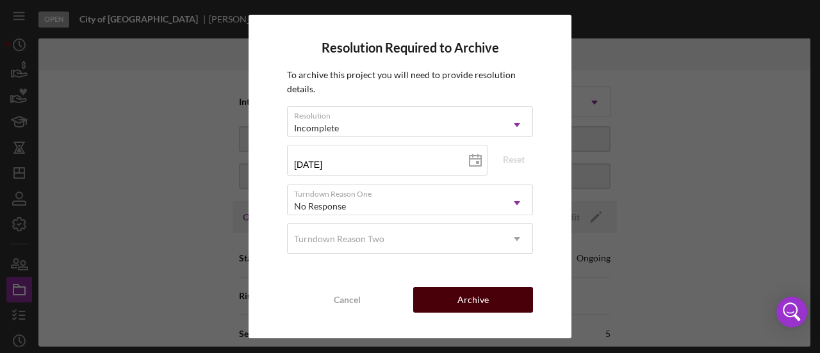
click at [461, 292] on div "Archive" at bounding box center [473, 300] width 31 height 26
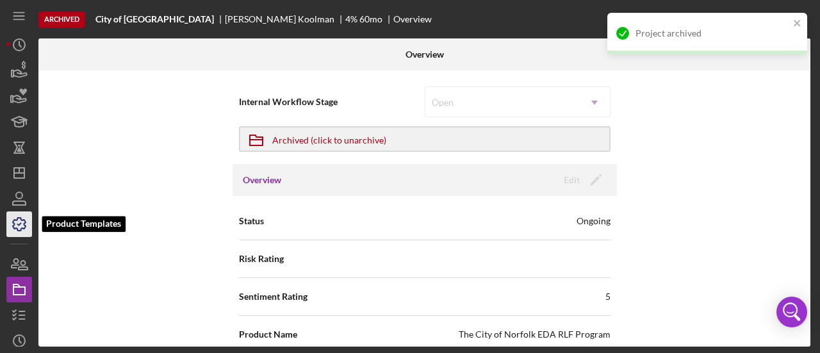
click at [21, 227] on icon "button" at bounding box center [19, 224] width 32 height 32
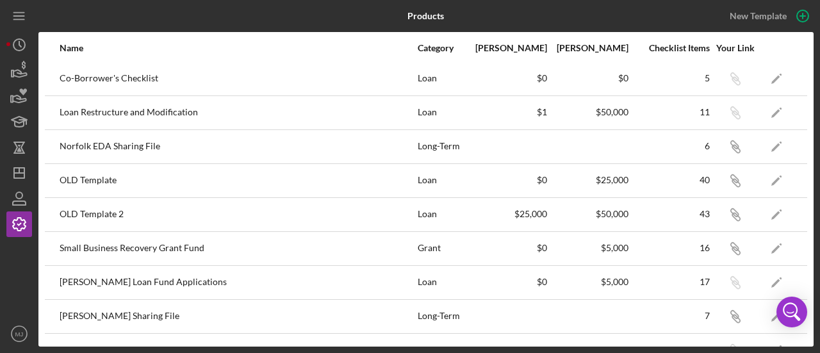
scroll to position [297, 0]
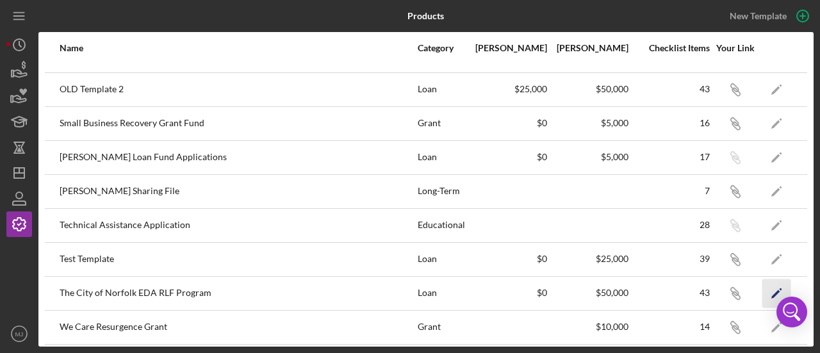
click at [772, 291] on polygon "button" at bounding box center [776, 294] width 9 height 9
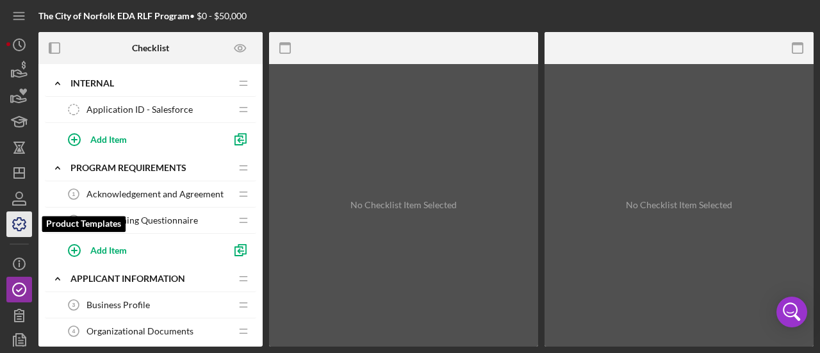
click at [23, 233] on icon "button" at bounding box center [19, 224] width 32 height 32
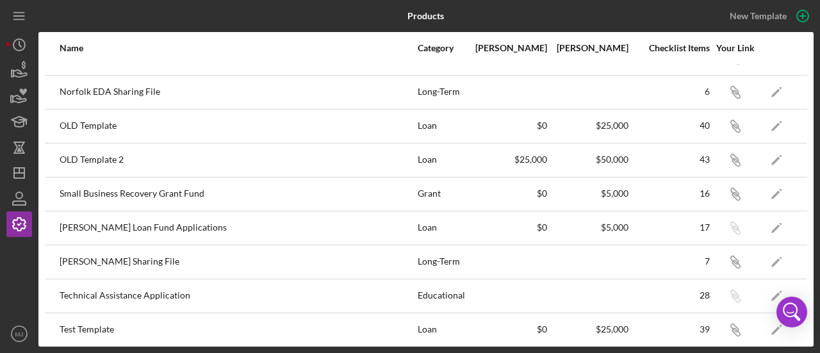
scroll to position [297, 0]
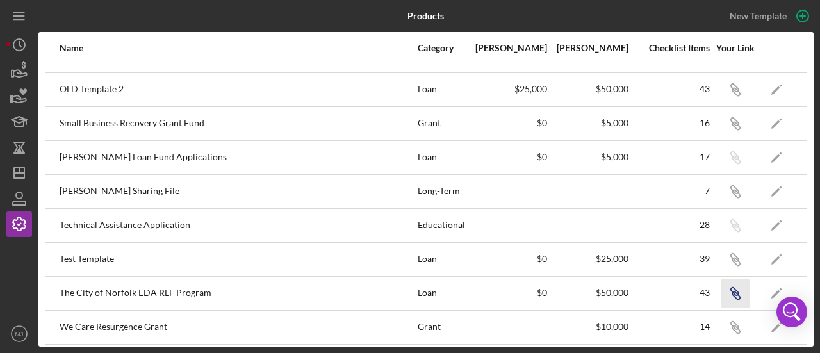
click at [727, 288] on icon "Icon/Link" at bounding box center [735, 293] width 29 height 29
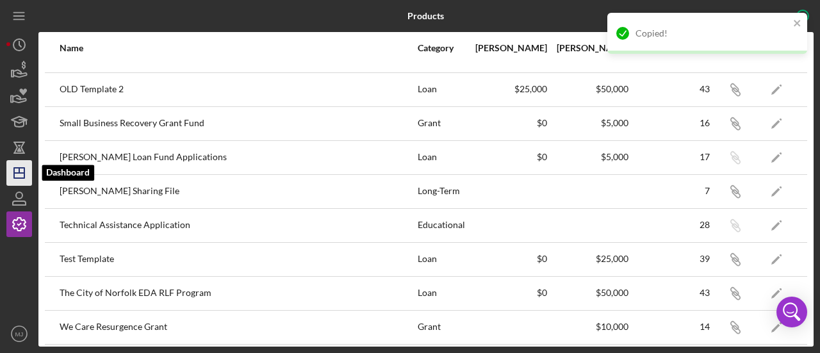
click at [22, 178] on icon "Icon/Dashboard" at bounding box center [19, 173] width 32 height 32
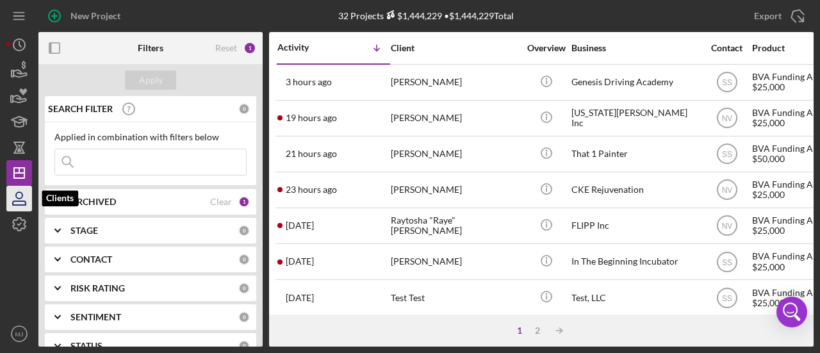
click at [12, 203] on icon "button" at bounding box center [19, 199] width 32 height 32
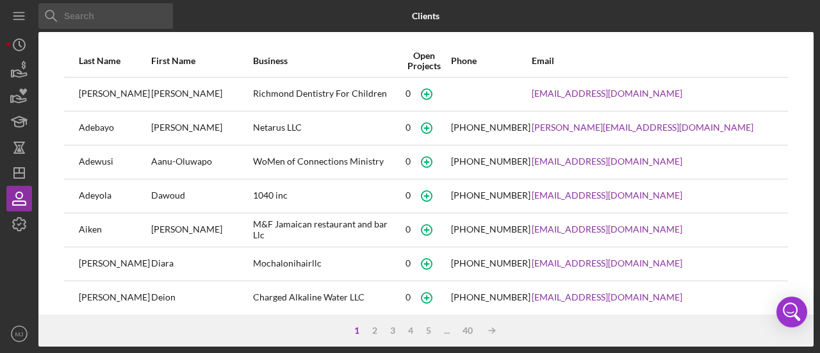
click at [77, 20] on input at bounding box center [105, 16] width 135 height 26
type input "[PERSON_NAME]"
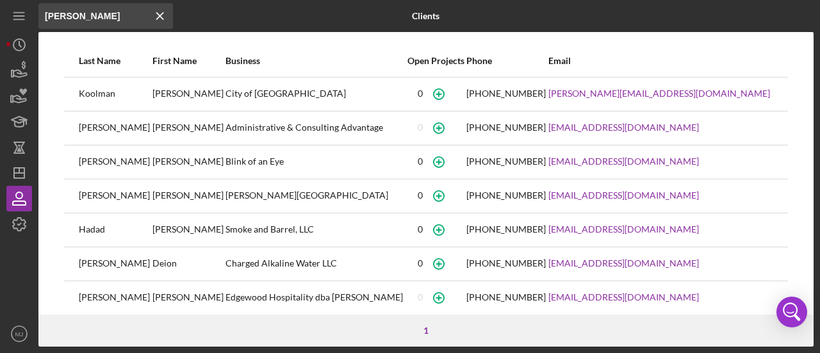
click at [153, 93] on div "[PERSON_NAME]" at bounding box center [189, 94] width 72 height 32
click at [453, 92] on icon "button" at bounding box center [438, 93] width 29 height 29
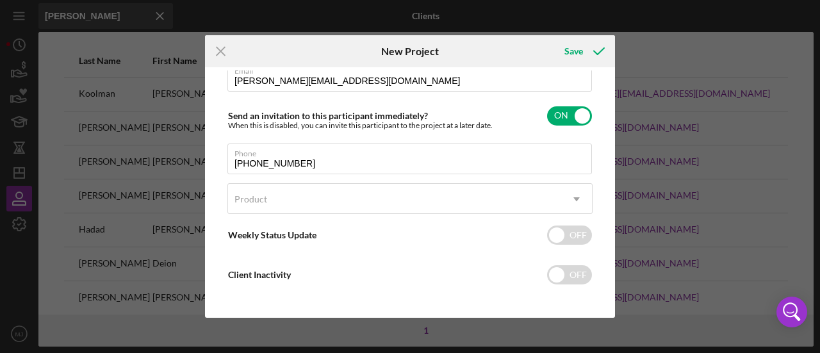
scroll to position [152, 0]
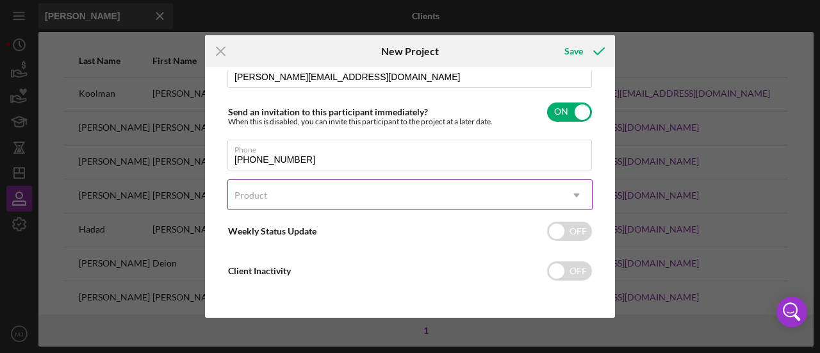
click at [290, 204] on div "Product" at bounding box center [394, 195] width 333 height 29
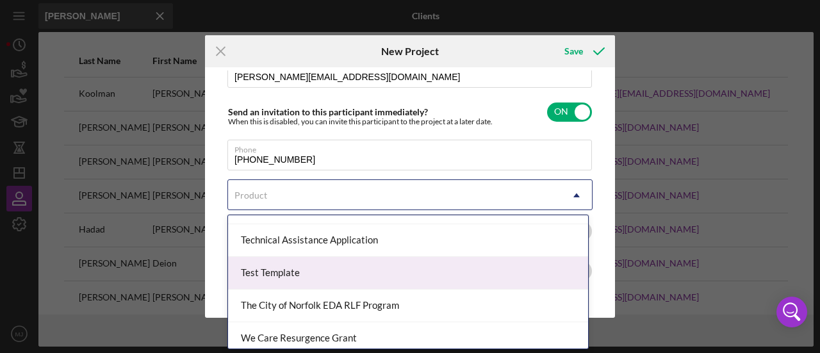
scroll to position [451, 0]
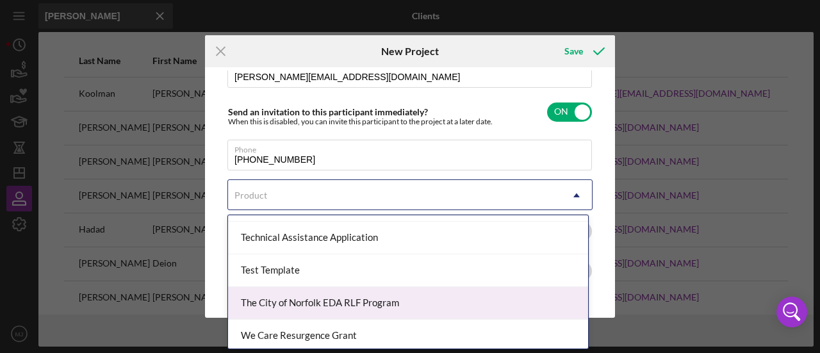
click at [313, 302] on div "The City of Norfolk EDA RLF Program" at bounding box center [408, 303] width 360 height 33
checkbox input "true"
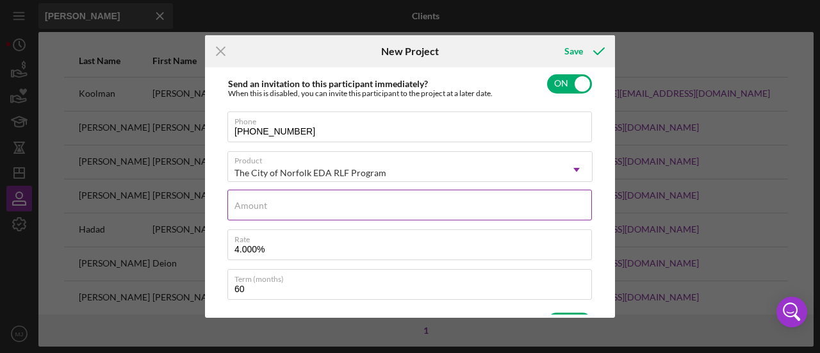
scroll to position [151, 0]
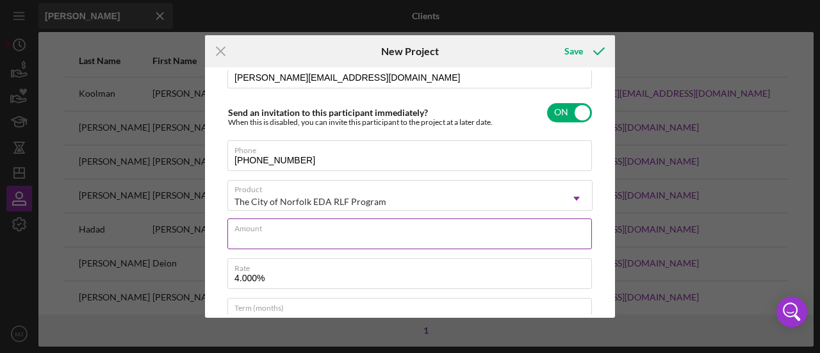
click at [324, 227] on div "Amount" at bounding box center [409, 235] width 365 height 32
type input "$1"
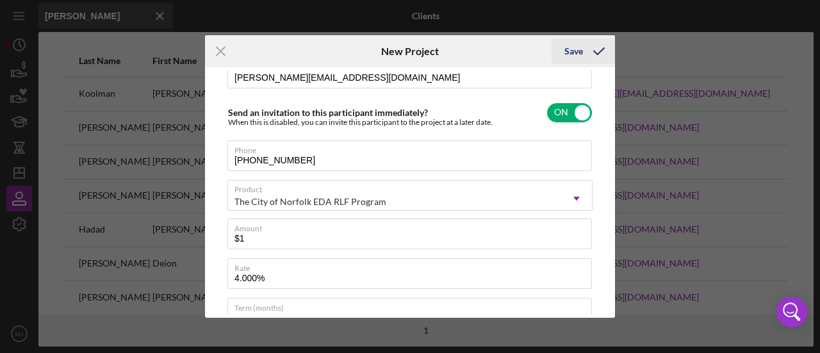
click at [574, 61] on div "Save" at bounding box center [574, 51] width 19 height 26
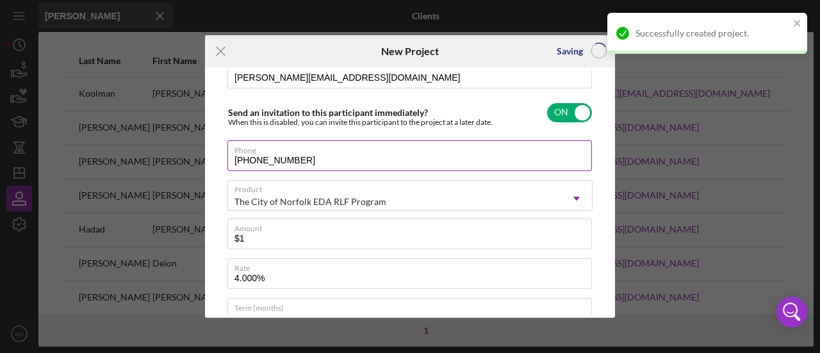
checkbox input "false"
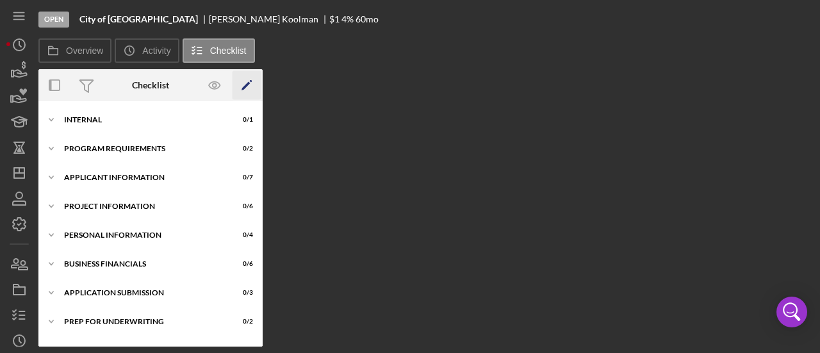
click at [245, 79] on icon "Icon/Edit" at bounding box center [247, 85] width 29 height 29
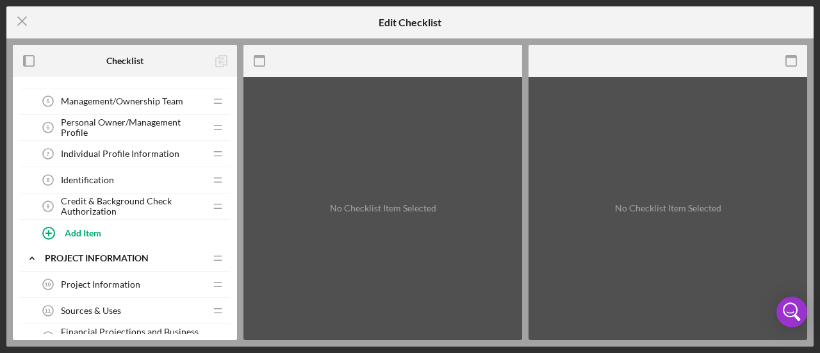
scroll to position [449, 0]
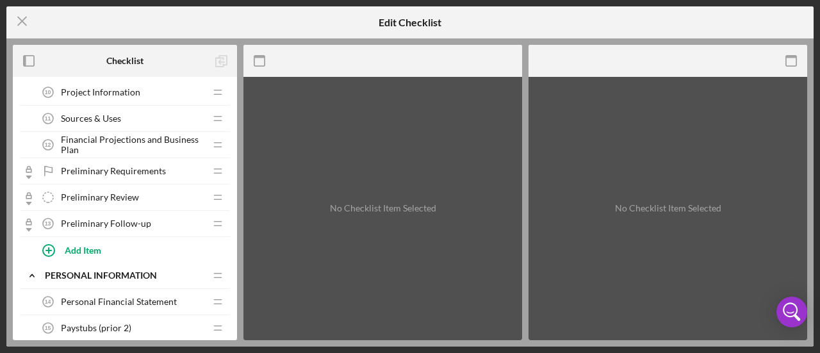
click at [105, 169] on span "Preliminary Requirements" at bounding box center [113, 171] width 105 height 10
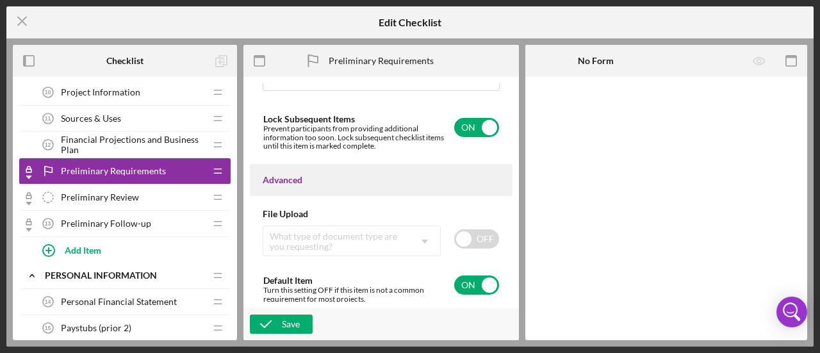
scroll to position [1075, 0]
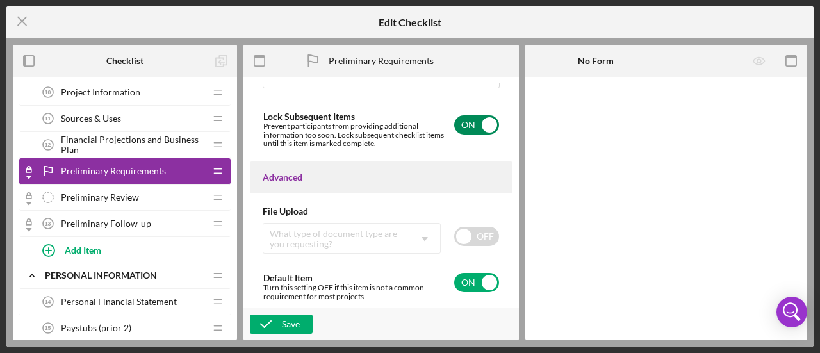
click at [469, 128] on input "checkbox" at bounding box center [476, 124] width 45 height 19
checkbox input "false"
click at [284, 320] on div "Save" at bounding box center [291, 324] width 18 height 19
click at [72, 192] on span "Preliminary Review" at bounding box center [100, 197] width 78 height 10
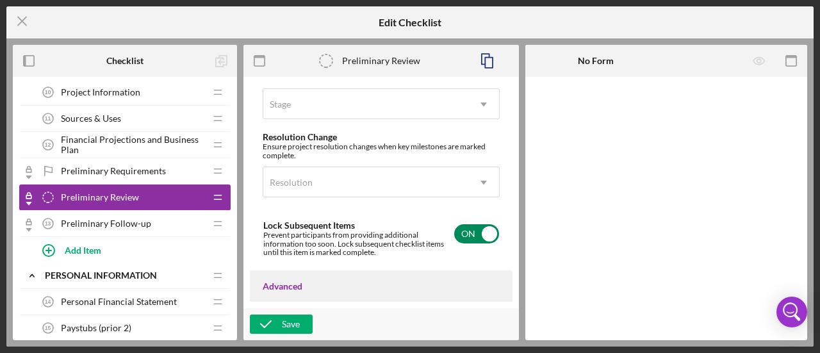
scroll to position [1025, 0]
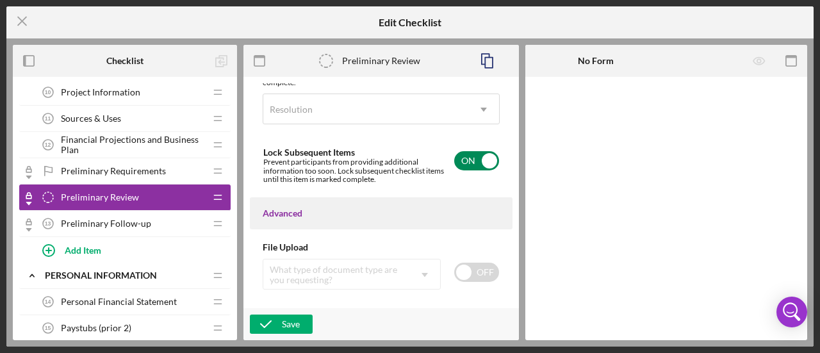
click at [461, 170] on input "checkbox" at bounding box center [476, 160] width 45 height 19
checkbox input "false"
click at [285, 326] on div "Save" at bounding box center [291, 324] width 18 height 19
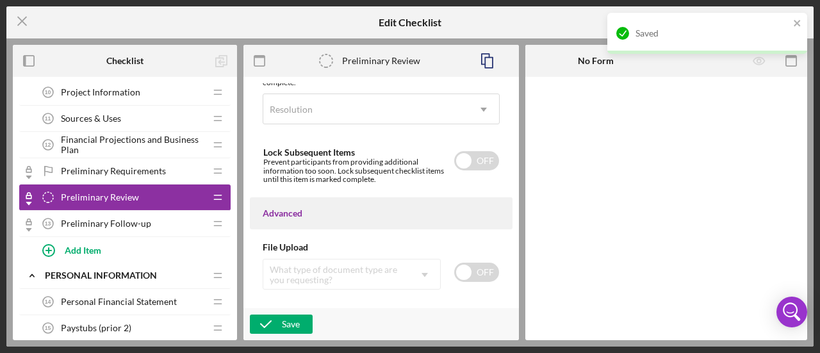
click at [107, 219] on span "Preliminary Follow-up" at bounding box center [106, 224] width 90 height 10
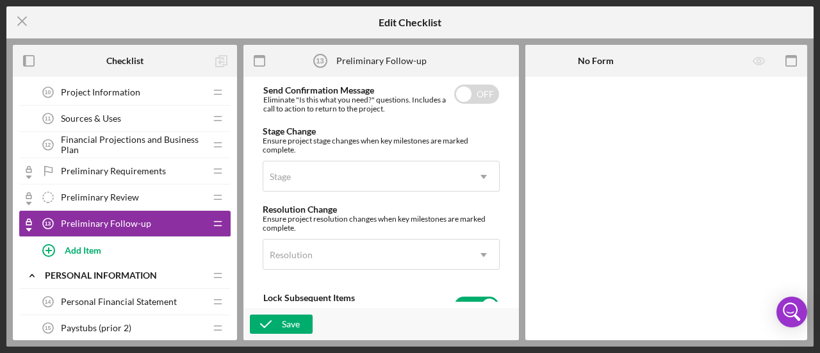
scroll to position [961, 0]
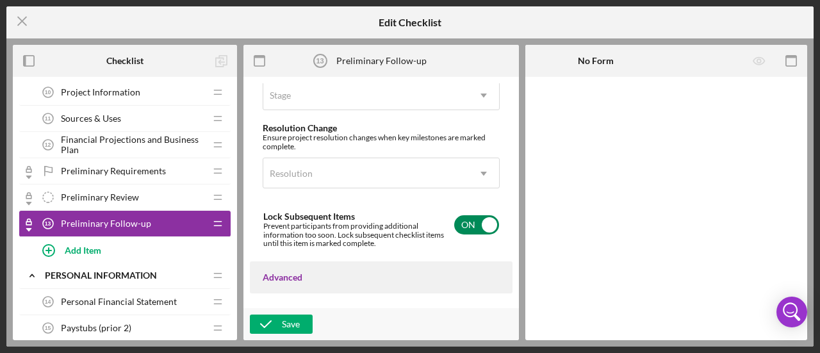
click at [465, 235] on input "checkbox" at bounding box center [476, 224] width 45 height 19
checkbox input "false"
click at [287, 327] on div "Save" at bounding box center [291, 324] width 18 height 19
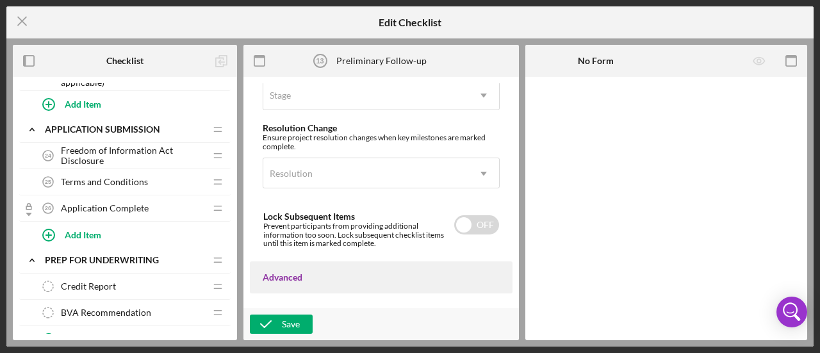
click at [101, 203] on span "Application Complete" at bounding box center [105, 208] width 88 height 10
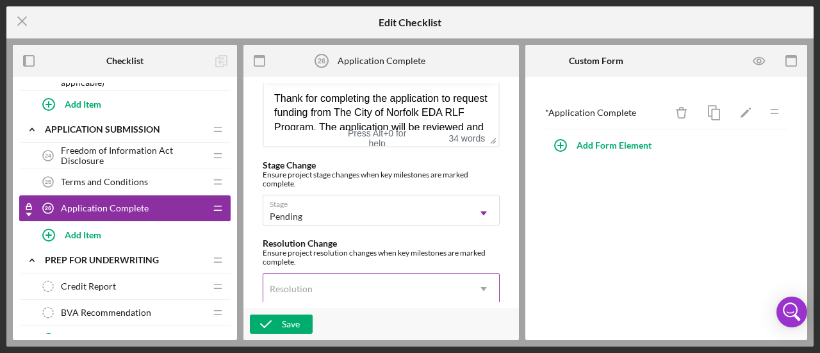
scroll to position [1025, 0]
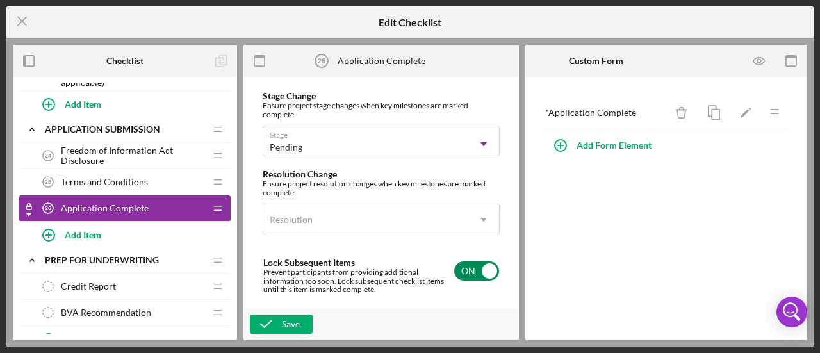
click at [467, 281] on input "checkbox" at bounding box center [476, 270] width 45 height 19
checkbox input "false"
click at [290, 324] on div "Save" at bounding box center [291, 324] width 18 height 19
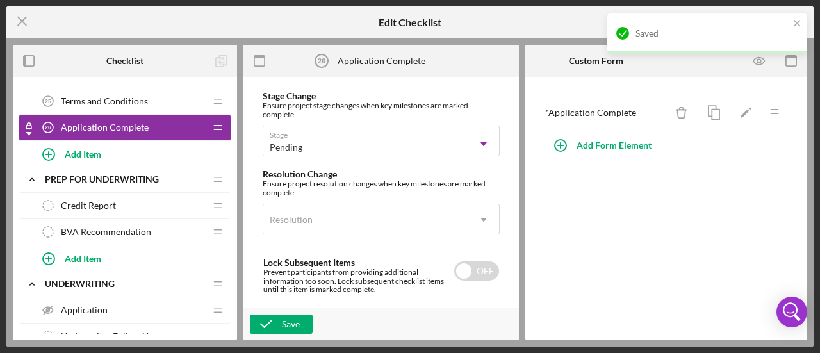
scroll to position [1153, 0]
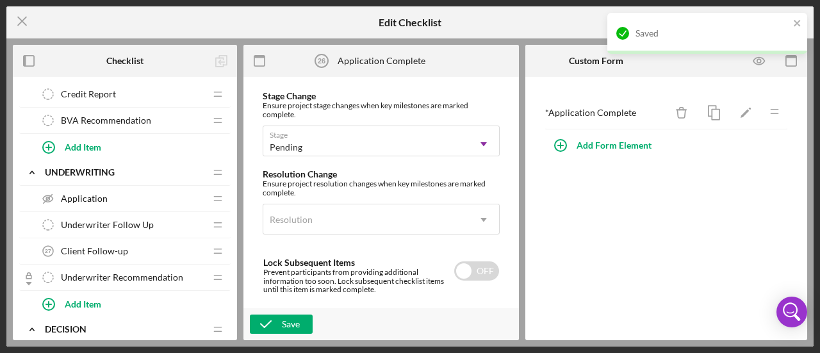
click at [109, 272] on span "Underwriter Recommendation" at bounding box center [122, 277] width 122 height 10
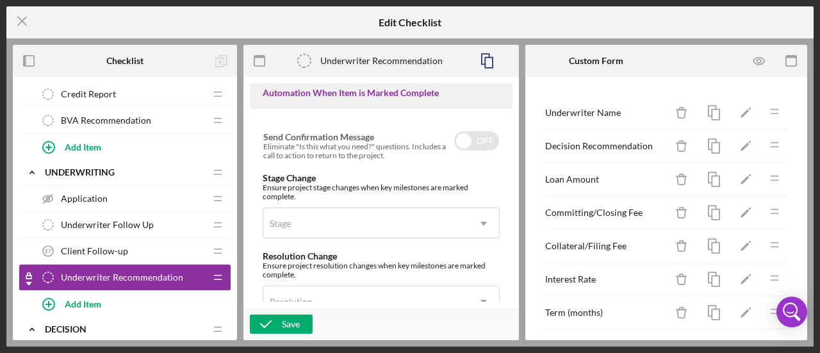
scroll to position [961, 0]
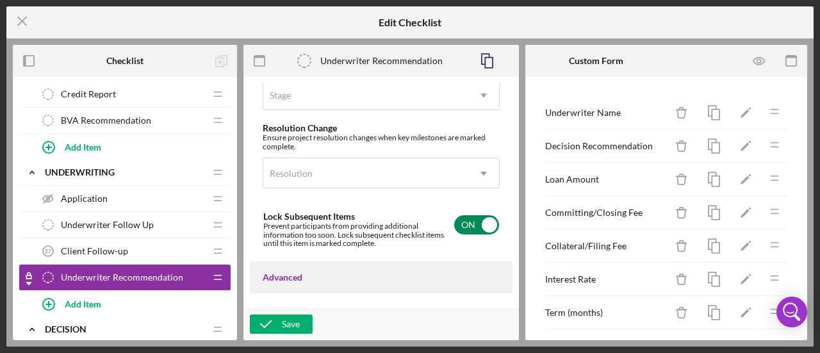
click at [461, 235] on input "checkbox" at bounding box center [476, 224] width 45 height 19
checkbox input "false"
click at [285, 327] on div "Save" at bounding box center [291, 324] width 18 height 19
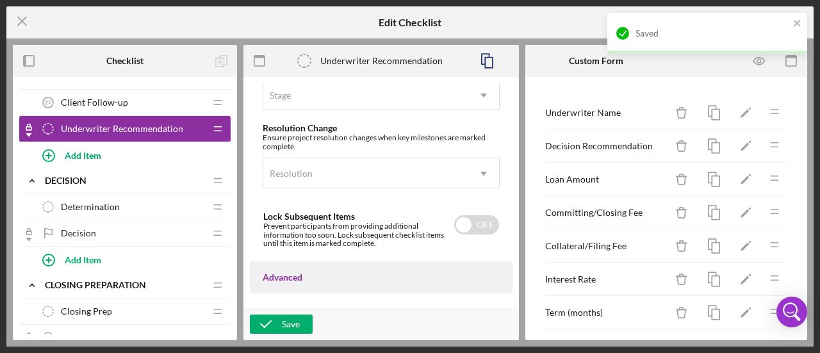
scroll to position [1474, 0]
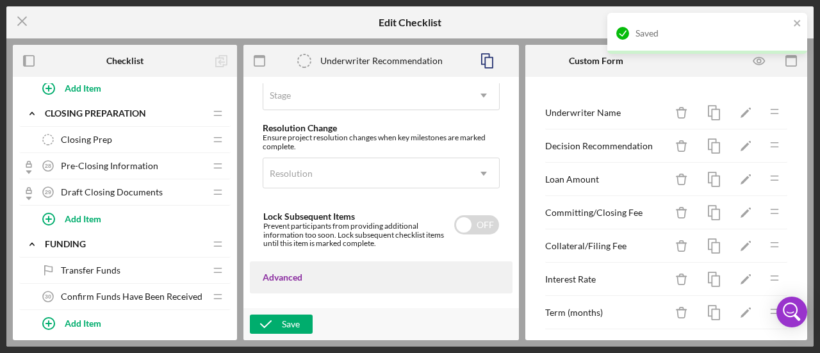
click at [105, 161] on div "Pre-Closing Information 28 Pre-Closing Information" at bounding box center [120, 166] width 170 height 26
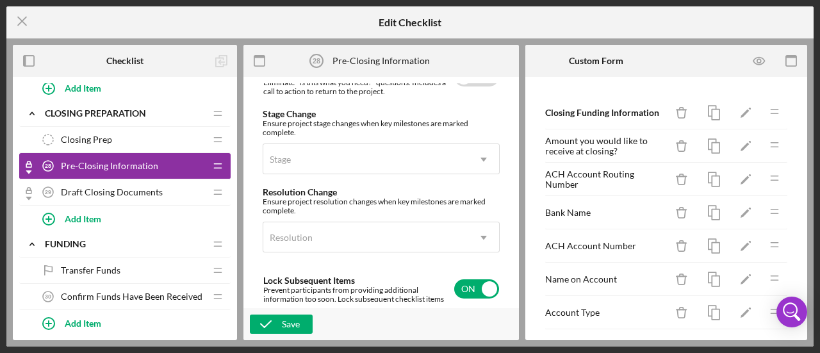
scroll to position [1025, 0]
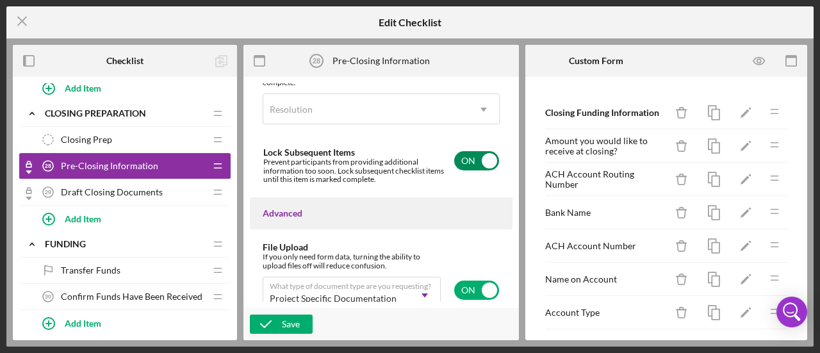
click at [465, 170] on input "checkbox" at bounding box center [476, 160] width 45 height 19
checkbox input "false"
click at [291, 326] on div "Save" at bounding box center [291, 324] width 18 height 19
click at [97, 187] on span "Draft Closing Documents" at bounding box center [112, 192] width 102 height 10
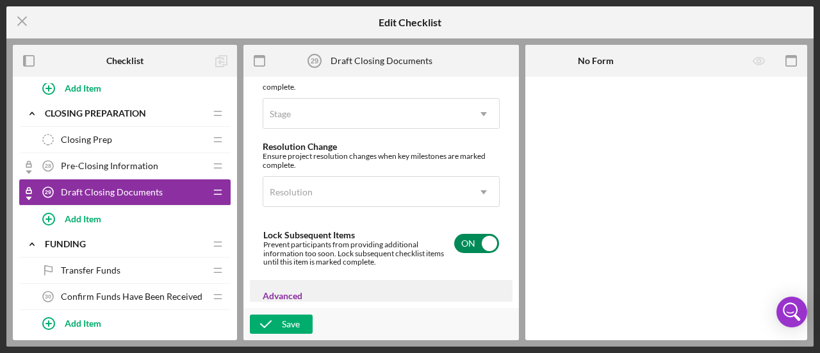
scroll to position [1025, 0]
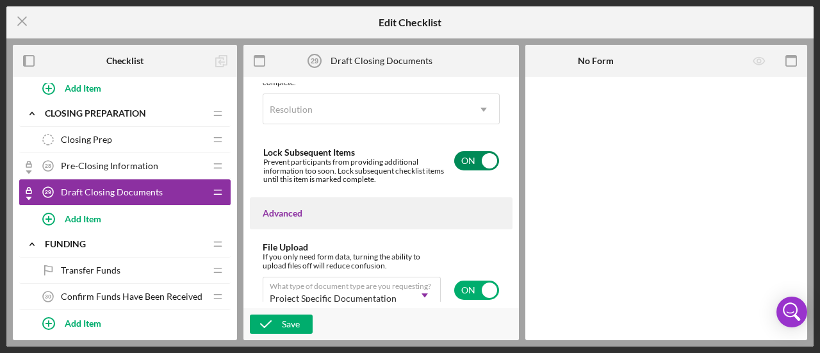
click at [468, 170] on input "checkbox" at bounding box center [476, 160] width 45 height 19
checkbox input "false"
click at [267, 326] on icon "button" at bounding box center [266, 324] width 32 height 32
click at [24, 17] on icon "Icon/Menu Close" at bounding box center [22, 21] width 32 height 32
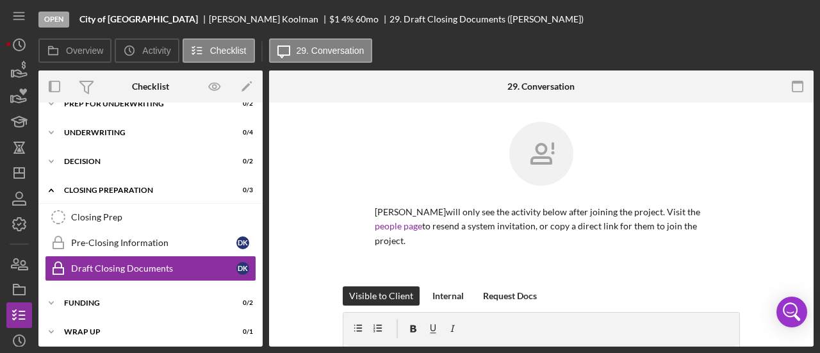
scroll to position [221, 0]
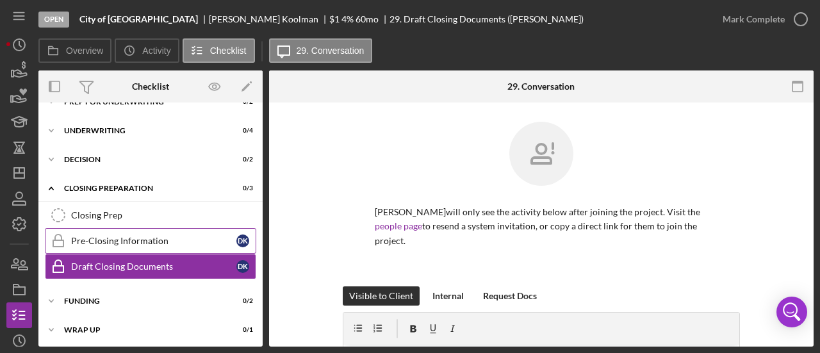
click at [137, 241] on div "Pre-Closing Information" at bounding box center [153, 241] width 165 height 10
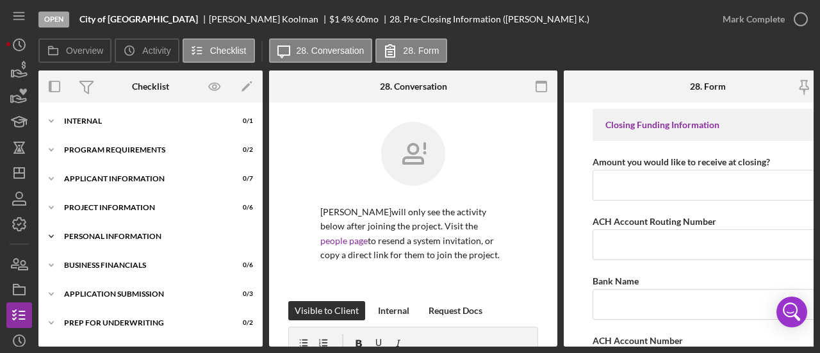
click at [133, 236] on div "Personal Information" at bounding box center [155, 237] width 183 height 8
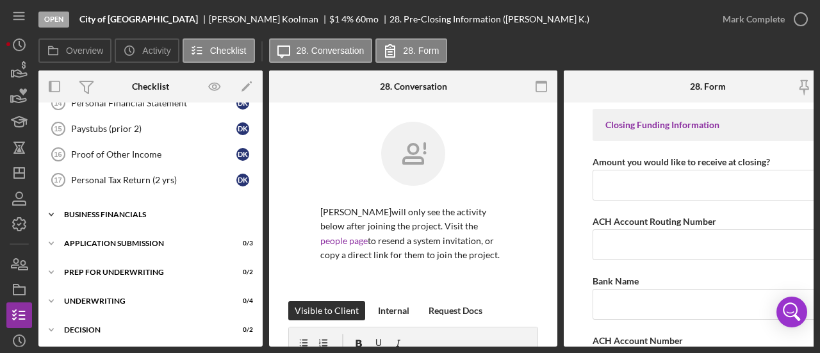
scroll to position [142, 0]
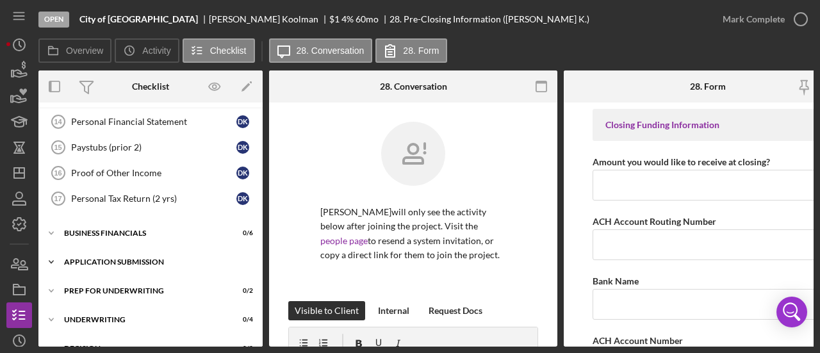
click at [120, 256] on div "Icon/Expander Application Submission 0 / 3" at bounding box center [150, 262] width 224 height 26
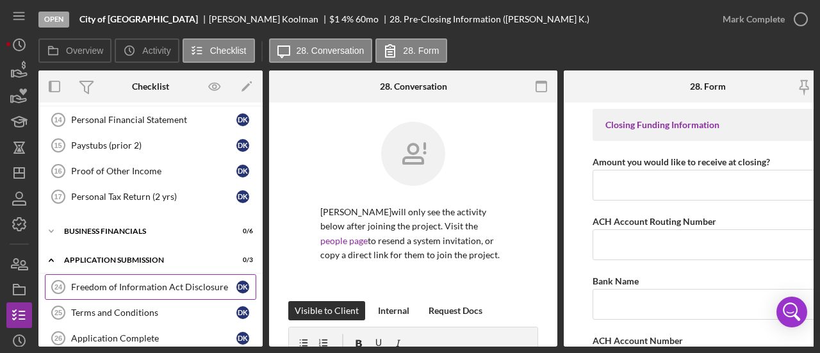
scroll to position [206, 0]
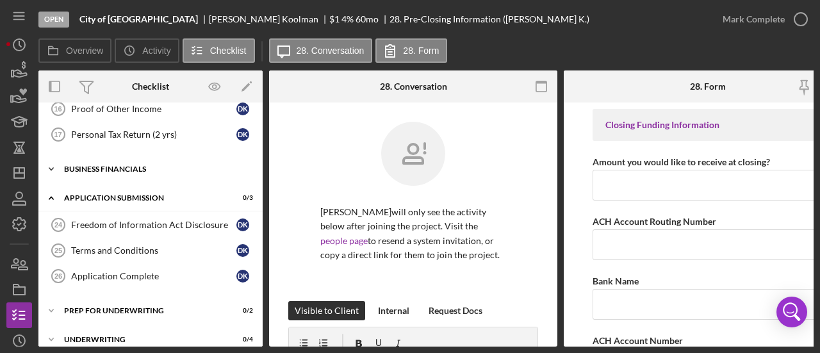
click at [109, 168] on div "Business Financials" at bounding box center [155, 169] width 183 height 8
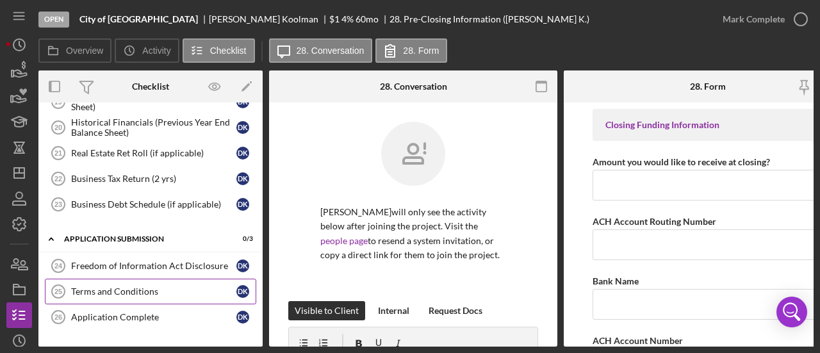
scroll to position [398, 0]
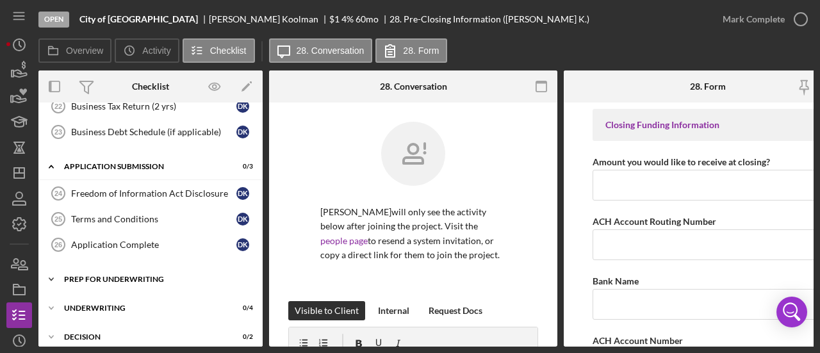
click at [109, 276] on div "Prep for Underwriting" at bounding box center [155, 280] width 183 height 8
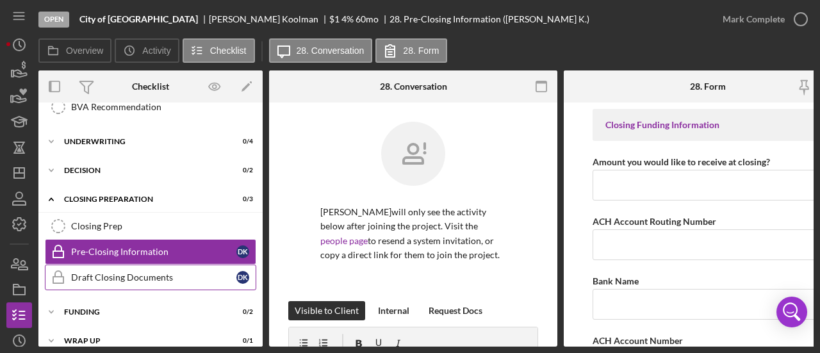
scroll to position [632, 0]
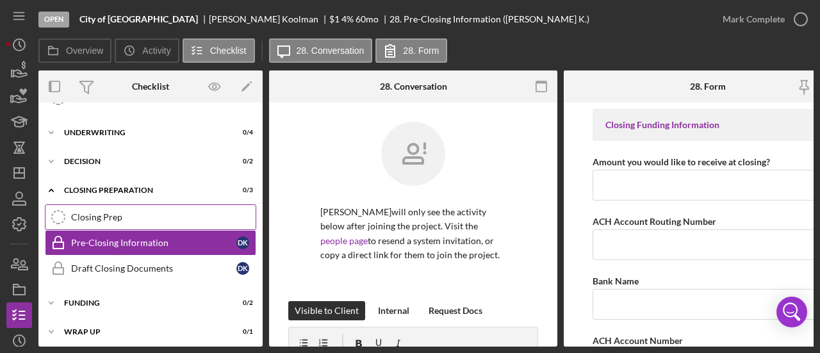
click at [115, 212] on div "Closing Prep" at bounding box center [163, 217] width 185 height 10
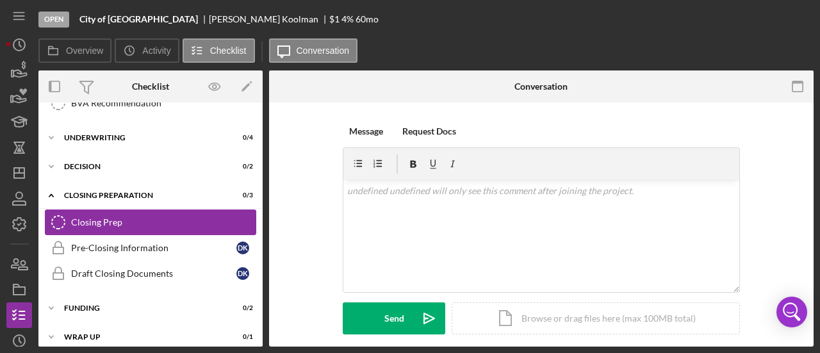
scroll to position [628, 0]
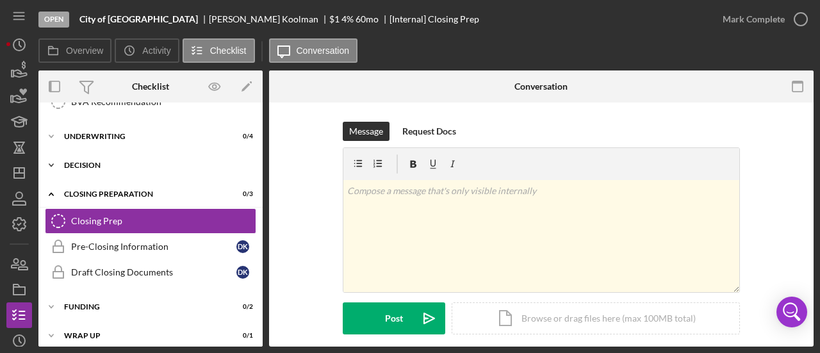
click at [87, 153] on div "Icon/Expander Decision 0 / 2" at bounding box center [150, 166] width 224 height 26
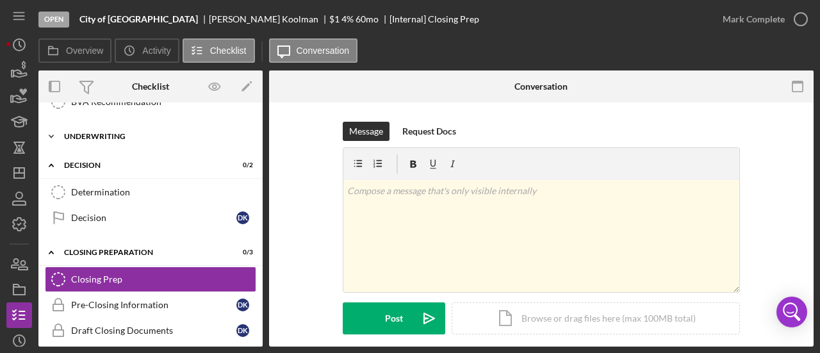
click at [87, 133] on div "Underwriting" at bounding box center [155, 137] width 183 height 8
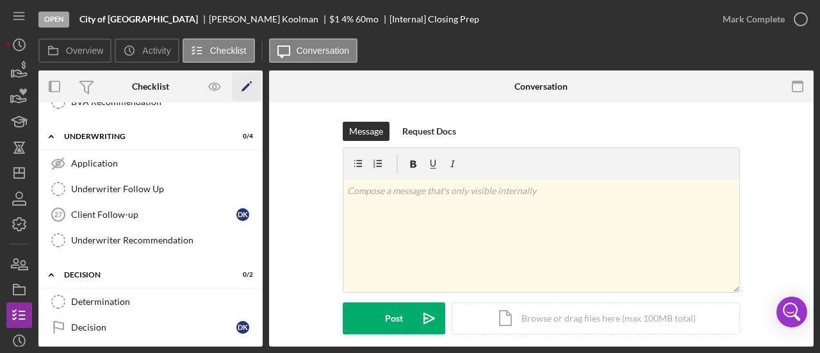
click at [248, 88] on icon "Icon/Edit" at bounding box center [247, 86] width 29 height 29
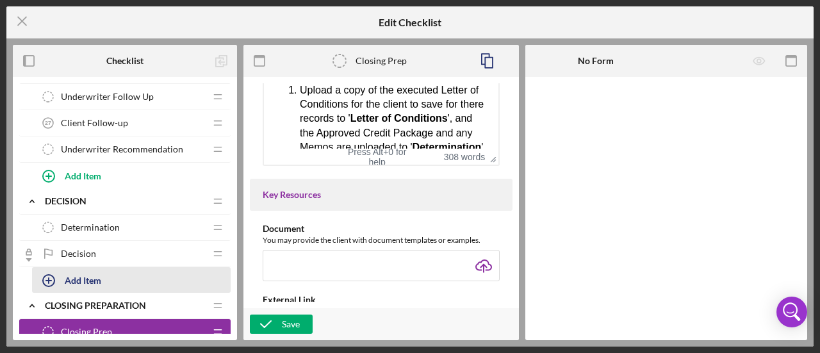
scroll to position [1346, 0]
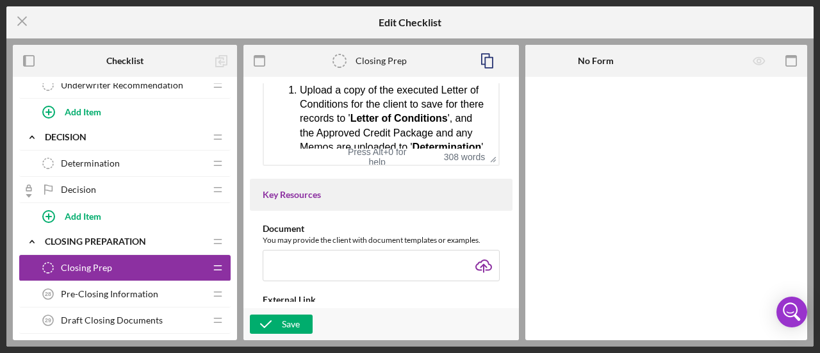
click at [83, 185] on span "Decision" at bounding box center [78, 190] width 35 height 10
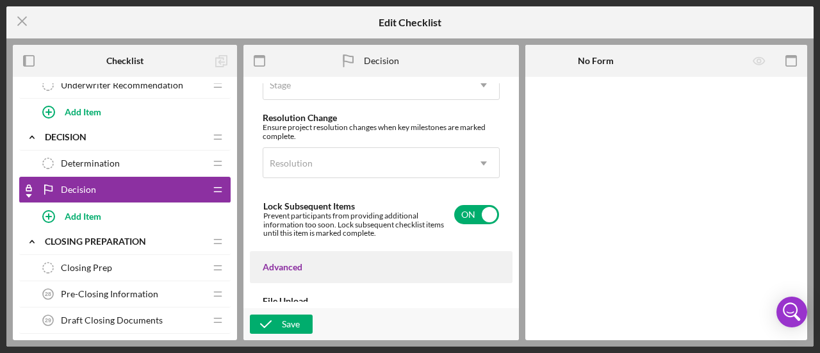
scroll to position [1075, 0]
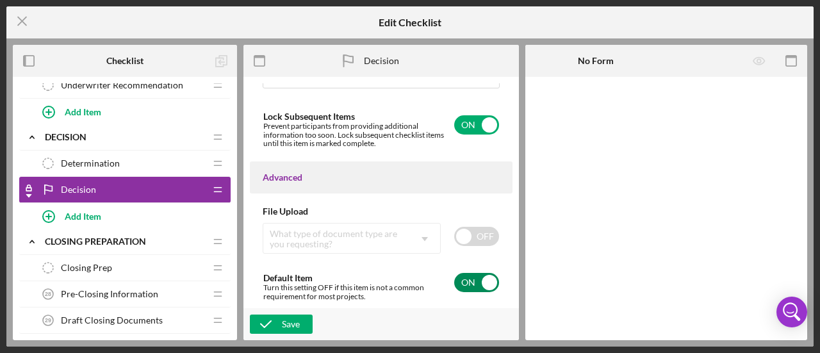
click at [470, 279] on input "checkbox" at bounding box center [476, 282] width 45 height 19
click at [483, 279] on input "checkbox" at bounding box center [476, 282] width 45 height 19
checkbox input "true"
click at [462, 125] on input "checkbox" at bounding box center [476, 124] width 45 height 19
checkbox input "false"
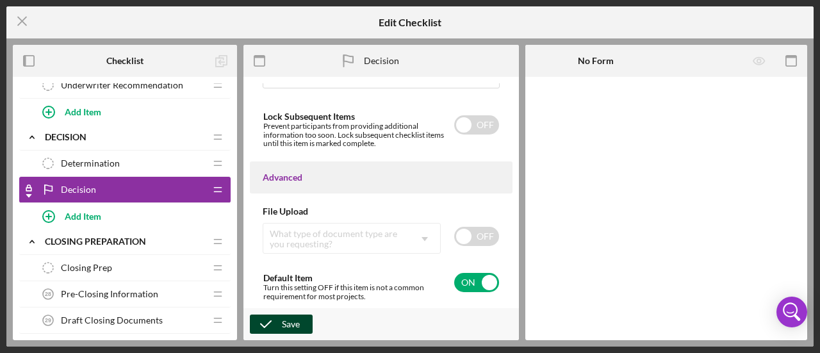
click at [282, 326] on div "Save" at bounding box center [291, 324] width 18 height 19
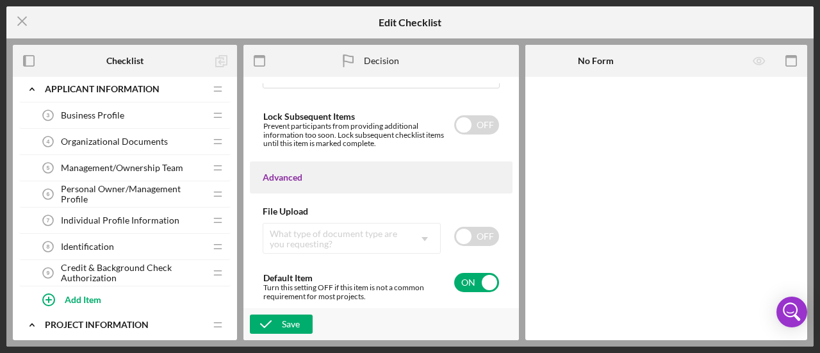
scroll to position [0, 0]
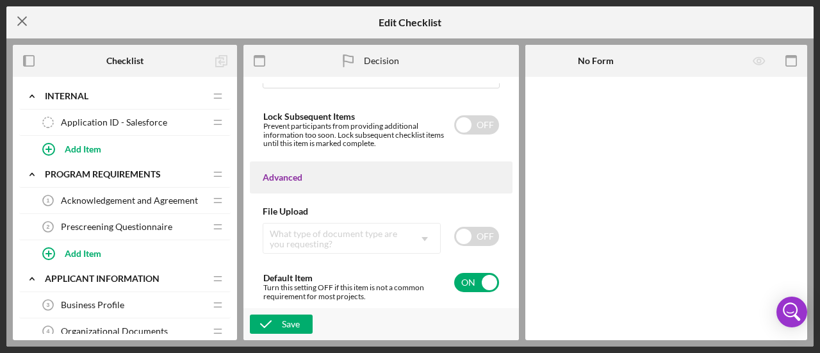
click at [21, 22] on line at bounding box center [22, 21] width 8 height 8
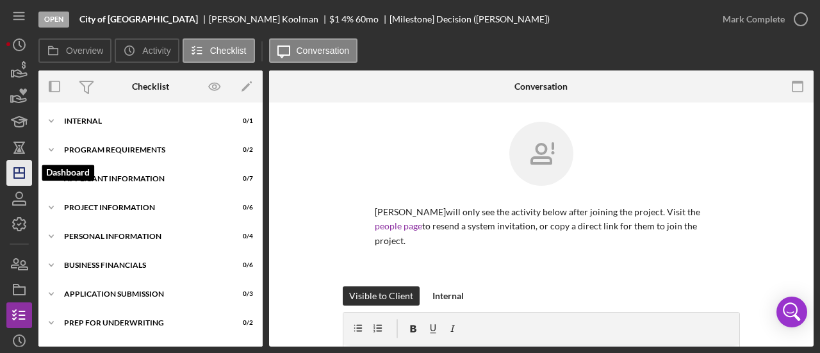
click at [19, 162] on icon "Icon/Dashboard" at bounding box center [19, 173] width 32 height 32
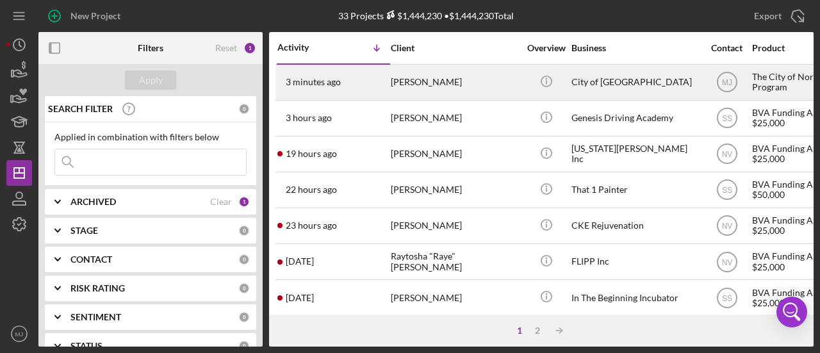
click at [472, 85] on div "[PERSON_NAME]" at bounding box center [455, 82] width 128 height 34
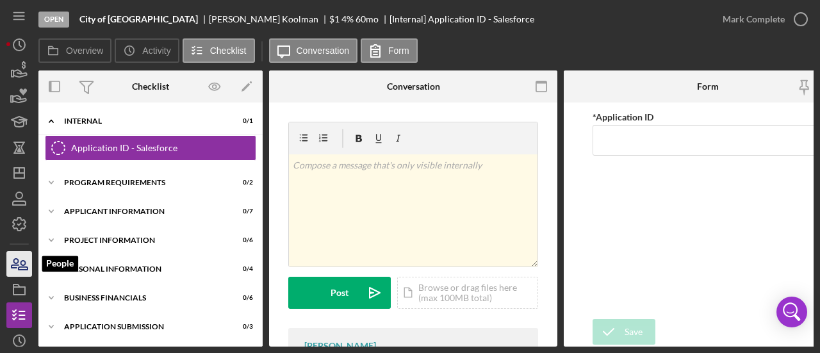
click at [18, 258] on icon "button" at bounding box center [19, 264] width 32 height 32
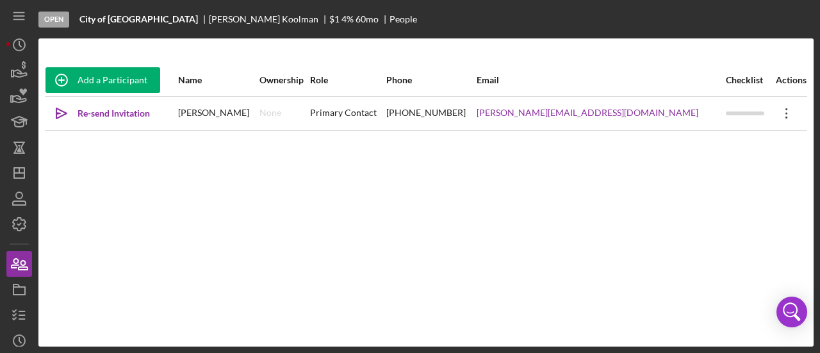
click at [777, 111] on icon "Icon/Overflow" at bounding box center [787, 113] width 32 height 32
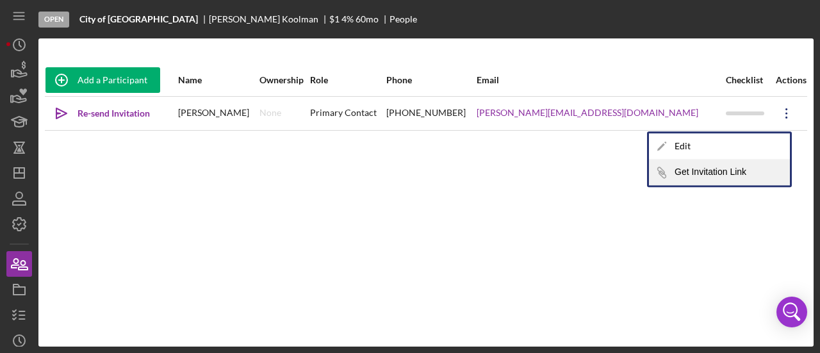
click at [711, 172] on button "Icon/Link Get Invitation Link" at bounding box center [719, 173] width 141 height 26
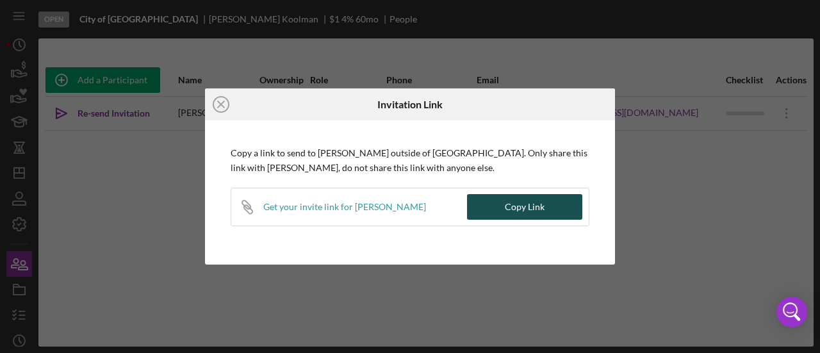
click at [537, 206] on div "Copy Link" at bounding box center [525, 207] width 40 height 26
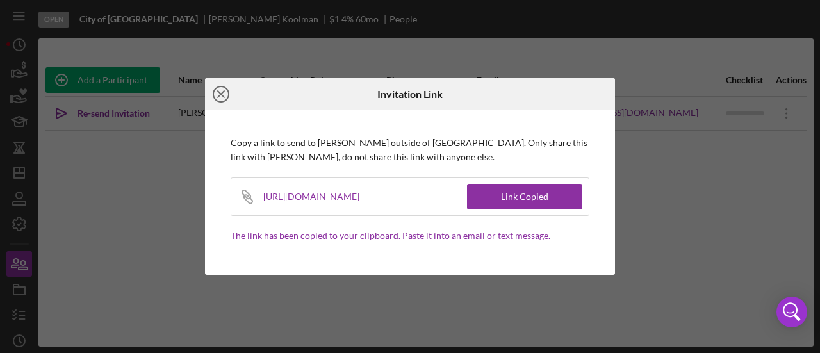
click at [220, 92] on icon "Icon/Close" at bounding box center [221, 94] width 32 height 32
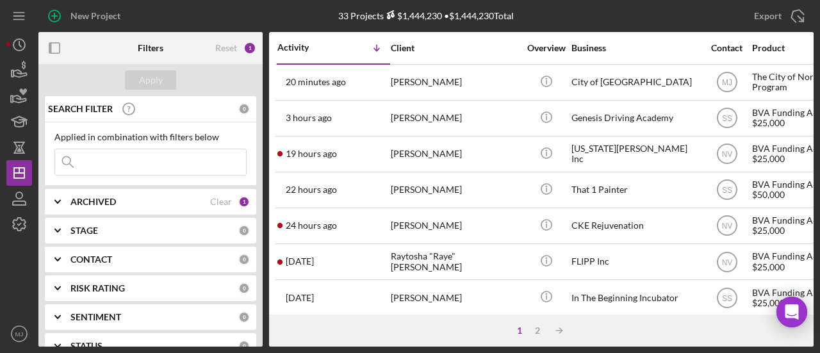
click at [174, 206] on div "ARCHIVED Clear 1" at bounding box center [159, 202] width 179 height 12
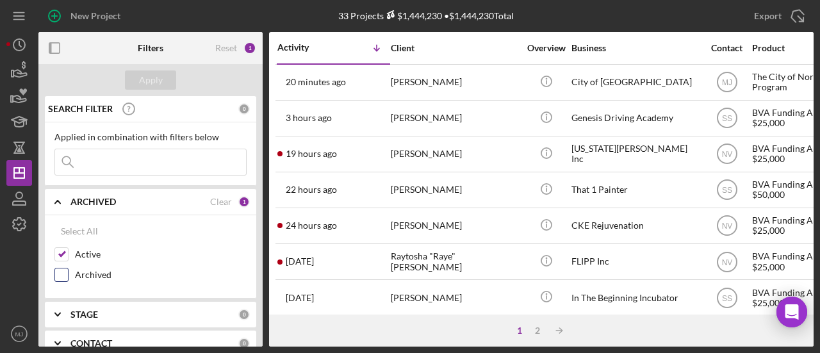
click at [83, 270] on label "Archived" at bounding box center [161, 275] width 172 height 13
click at [68, 270] on input "Archived" at bounding box center [61, 275] width 13 height 13
checkbox input "true"
click at [72, 255] on div "Active" at bounding box center [150, 257] width 192 height 21
click at [62, 253] on input "Active" at bounding box center [61, 254] width 13 height 13
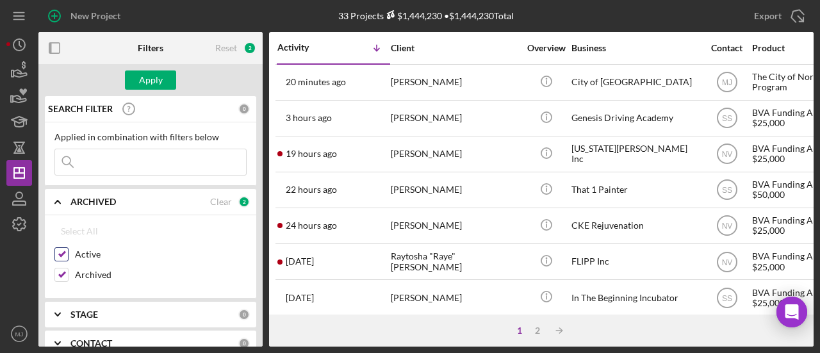
checkbox input "false"
click at [144, 85] on div "Apply" at bounding box center [151, 79] width 24 height 19
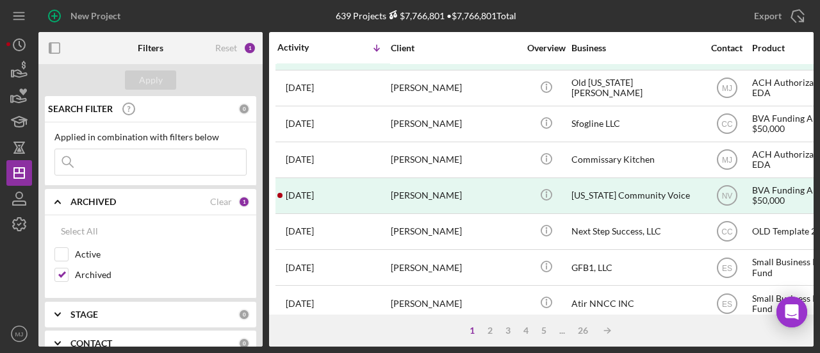
scroll to position [269, 0]
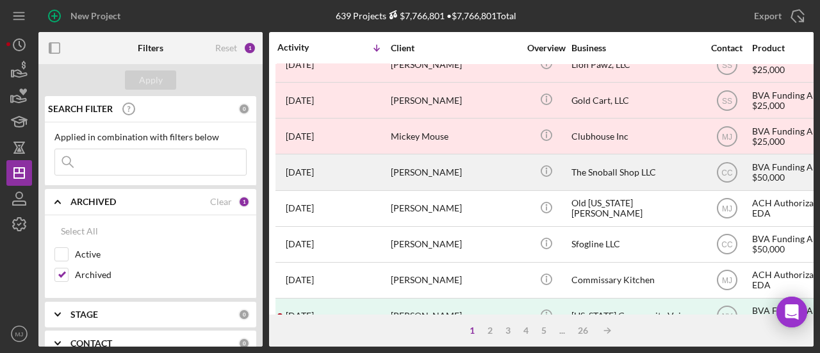
drag, startPoint x: 416, startPoint y: 160, endPoint x: 363, endPoint y: 170, distance: 53.7
click at [363, 170] on div "3 months ago Ryan Turner" at bounding box center [333, 172] width 112 height 34
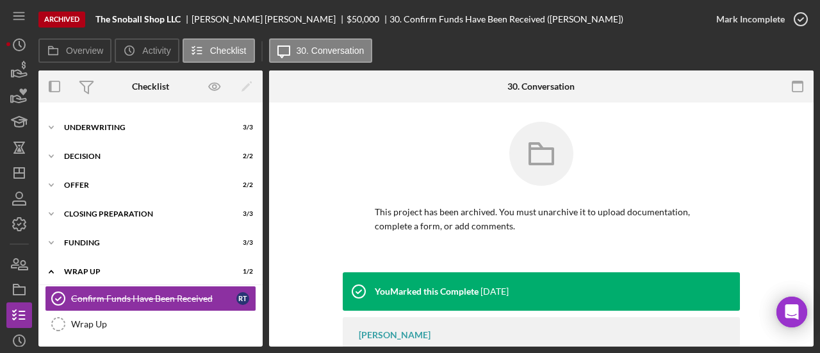
scroll to position [111, 0]
